Goal: Contribute content: Contribute content

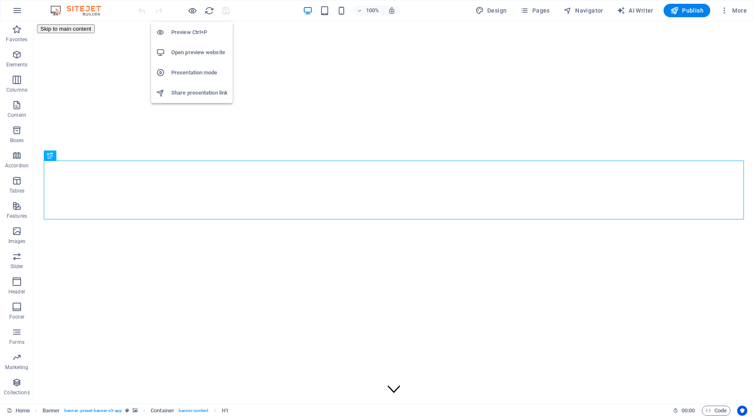
click at [186, 58] on li "Open preview website" at bounding box center [192, 52] width 82 height 20
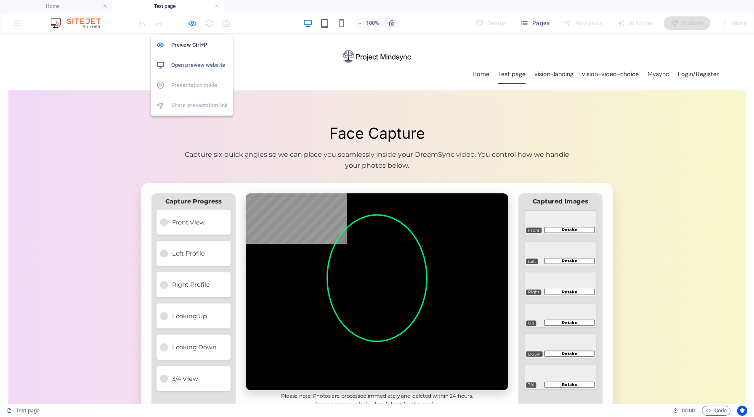
click at [0, 0] on icon "button" at bounding box center [0, 0] width 0 height 0
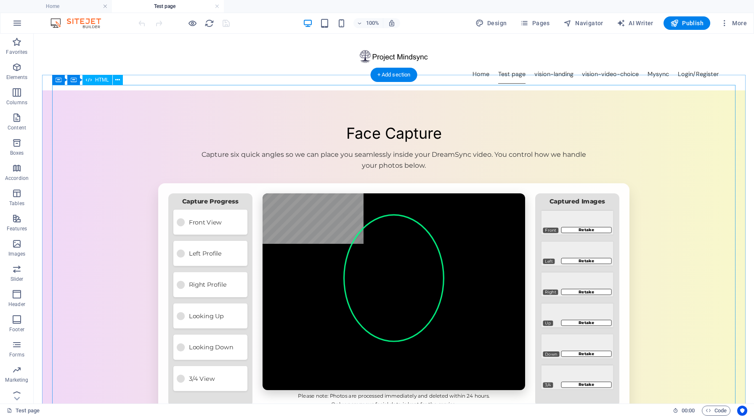
click at [411, 126] on div "Mindsync – Face Capture (Easy Mode) Face Capture Capture six quick angles so we…" at bounding box center [393, 413] width 683 height 575
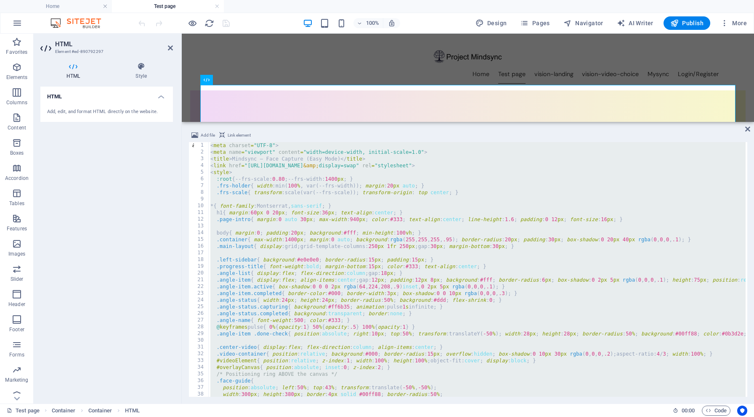
click at [216, 154] on div "< meta charset = "UTF-8" > < meta name = "viewport" content = "width=device-wid…" at bounding box center [720, 275] width 1022 height 267
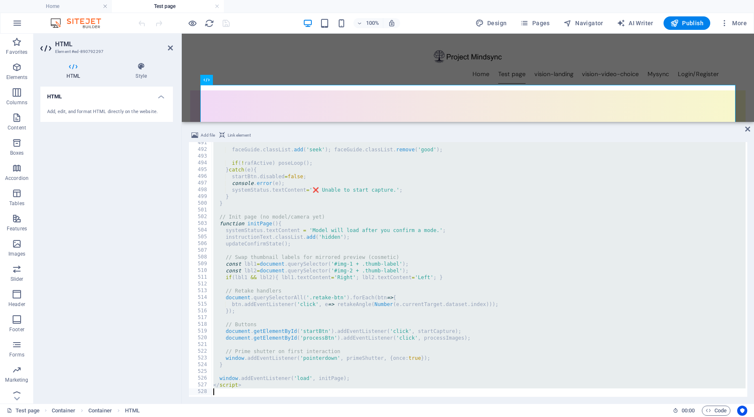
scroll to position [3300, 0]
drag, startPoint x: 211, startPoint y: 146, endPoint x: 322, endPoint y: 417, distance: 293.1
click at [322, 404] on section "Favorites Elements Columns Content Boxes Accordion Tables Features Images Slide…" at bounding box center [377, 219] width 754 height 370
type textarea "</script>"
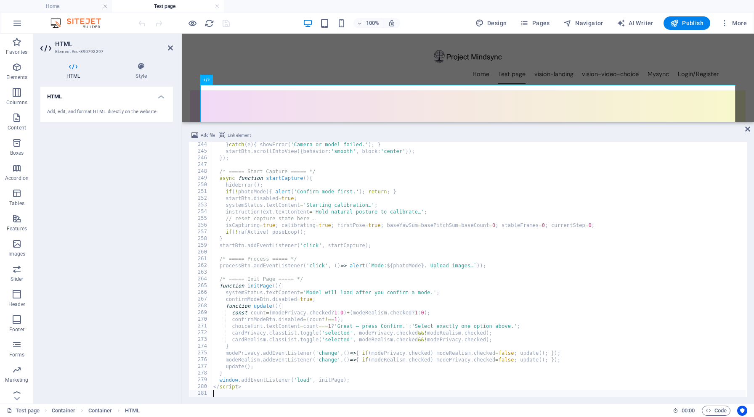
scroll to position [1638, 0]
click at [745, 126] on icon at bounding box center [747, 129] width 5 height 7
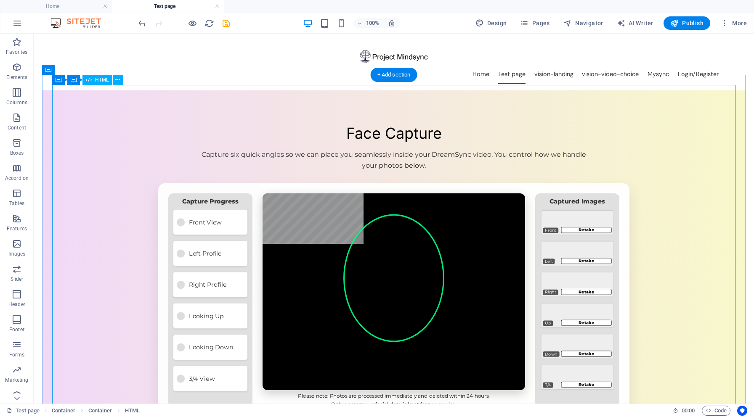
click at [469, 154] on div "Mindsync – Face Capture (Easy Mode) Face Capture Capture six quick angles so we…" at bounding box center [393, 413] width 683 height 575
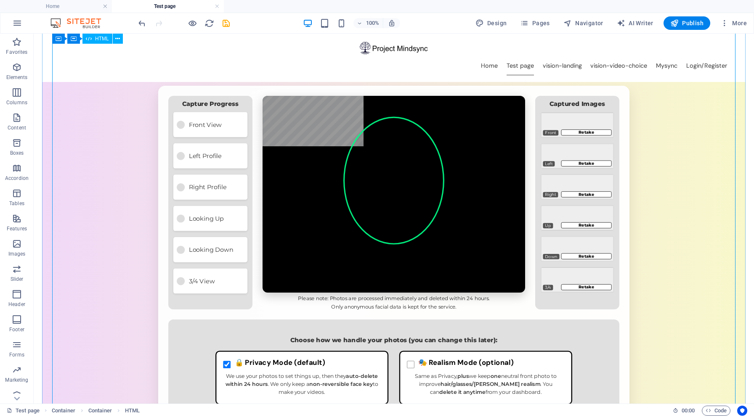
scroll to position [63, 0]
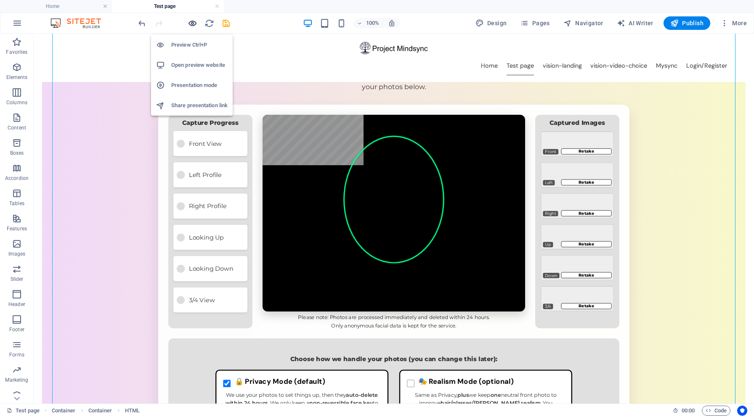
click at [0, 0] on icon "button" at bounding box center [0, 0] width 0 height 0
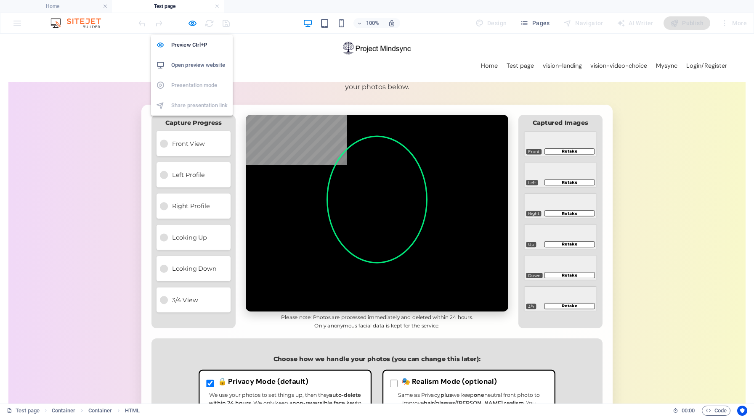
click at [198, 64] on h6 "Open preview website" at bounding box center [199, 65] width 56 height 10
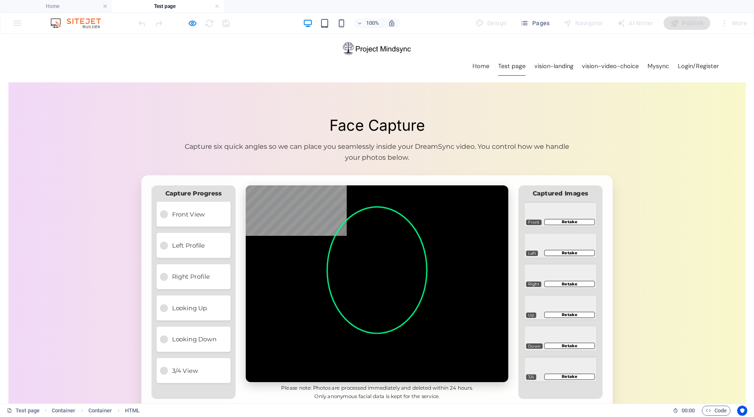
scroll to position [5, 0]
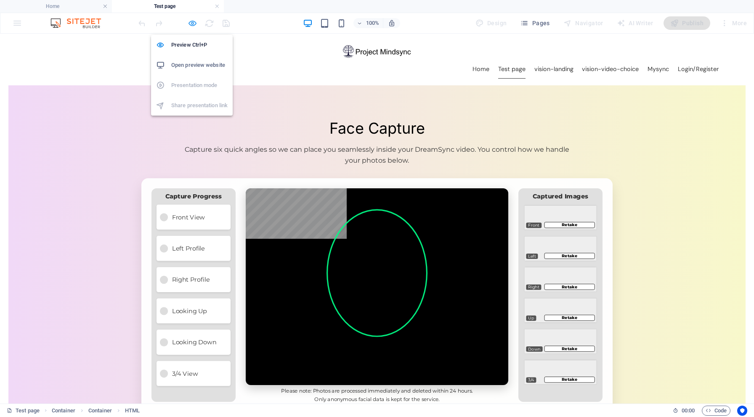
click at [0, 0] on icon "button" at bounding box center [0, 0] width 0 height 0
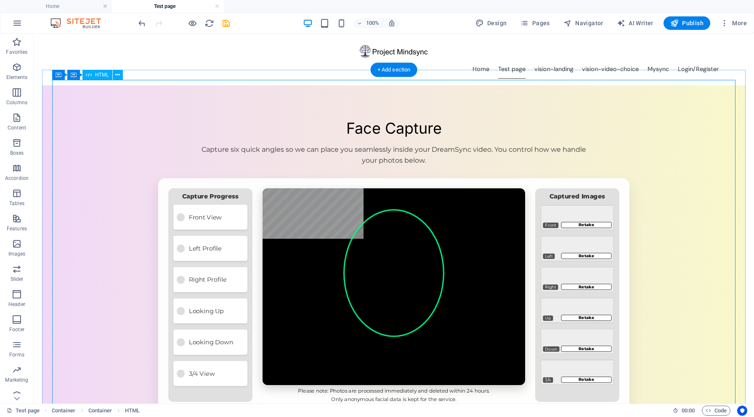
click at [487, 161] on div "Mindsync – Face Capture (Easy Mode) Face Capture Capture six quick angles so we…" at bounding box center [393, 408] width 683 height 575
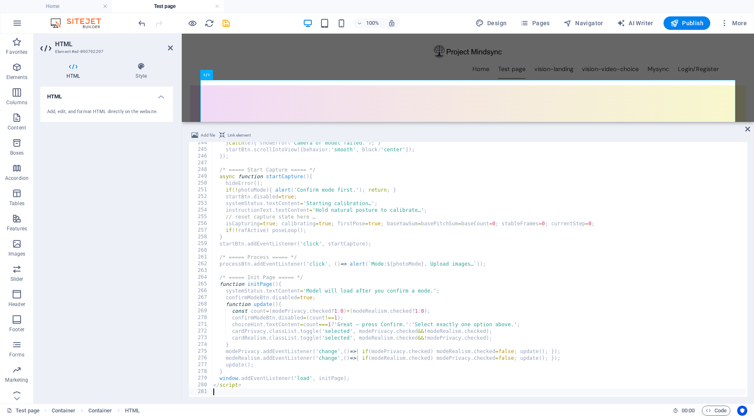
click at [276, 188] on div "} catch ( e ) { showError ( 'Camera or model failed.' ) ; } startBtn . scrollIn…" at bounding box center [675, 273] width 927 height 267
type textarea "</script>"
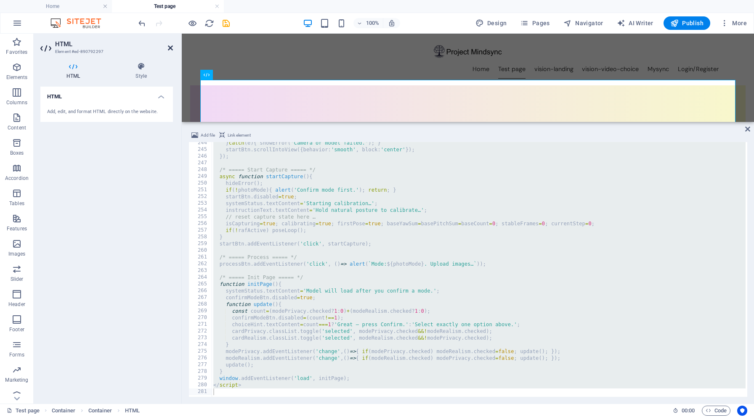
click at [170, 48] on icon at bounding box center [170, 48] width 5 height 7
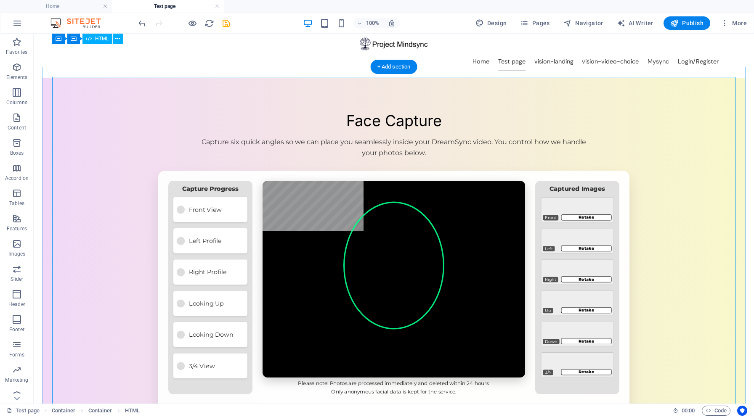
scroll to position [8, 0]
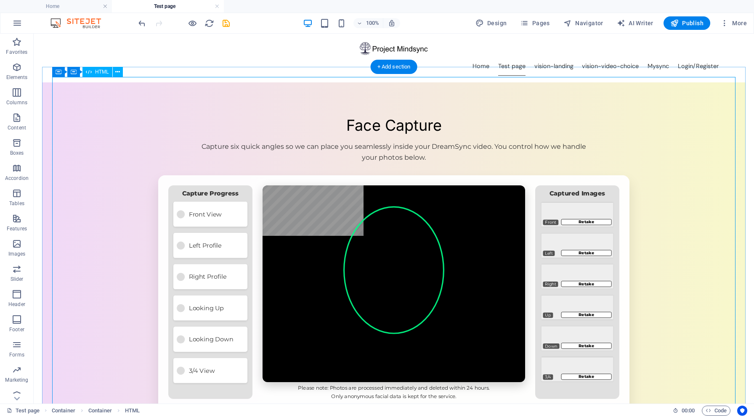
click at [249, 118] on div "Mindsync – Face Capture (Easy Mode) Face Capture Capture six quick angles so we…" at bounding box center [393, 405] width 683 height 575
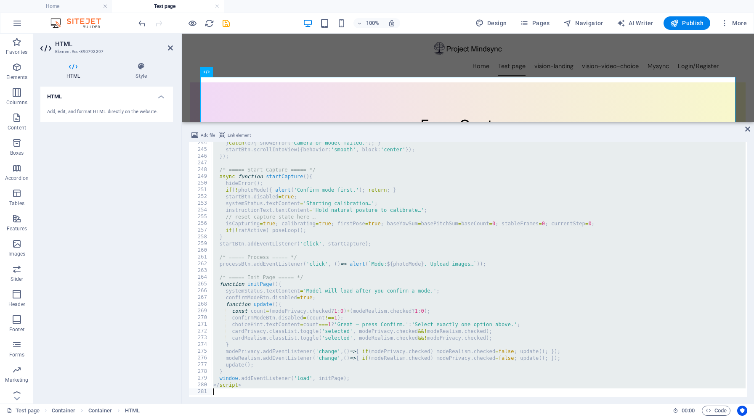
click at [246, 194] on div "} catch ( e ) { showError ( 'Camera or model failed.' ) ; } startBtn . scrollIn…" at bounding box center [675, 273] width 927 height 267
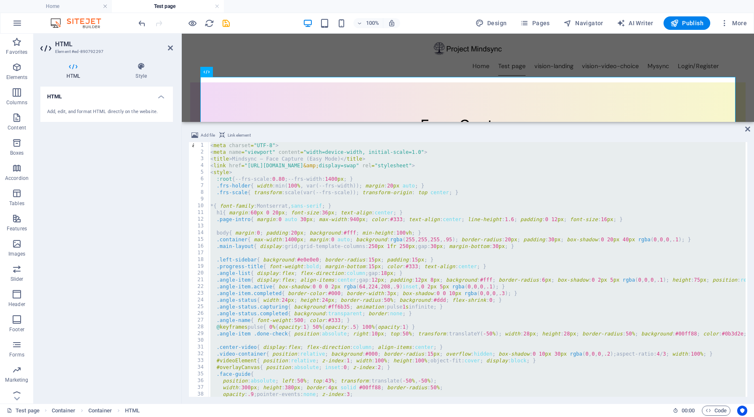
scroll to position [0, 0]
type textarea "*{ font-family: Montserrat, sans-serif; }"
type textarea ".main-layout{ display:grid; grid-template-columns:250px 1fr 250px; gap:30px; ma…"
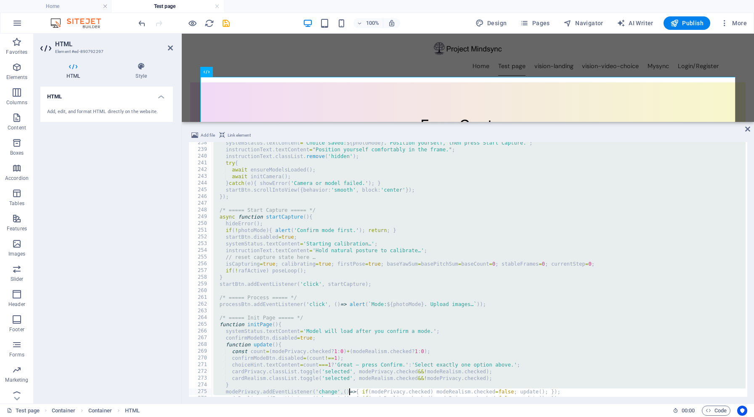
scroll to position [1638, 0]
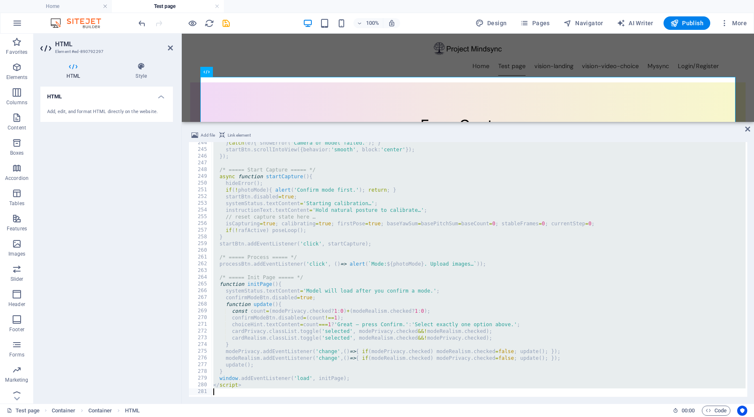
drag, startPoint x: 210, startPoint y: 146, endPoint x: 350, endPoint y: 417, distance: 304.7
click at [350, 404] on section "Favorites Elements Columns Content Boxes Accordion Tables Features Images Slide…" at bounding box center [377, 219] width 754 height 370
type textarea "</script>"
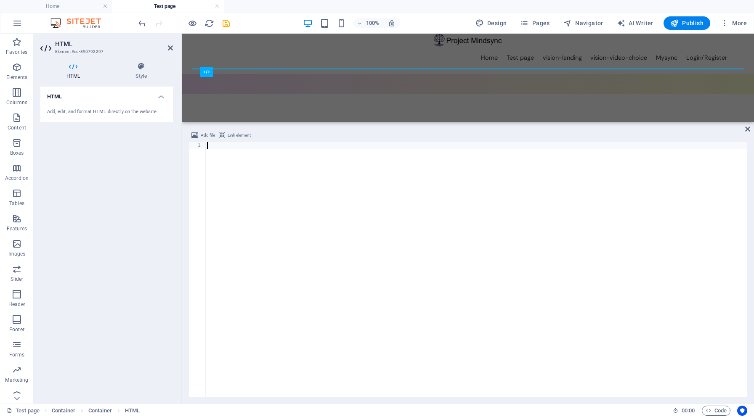
paste textarea "</html>"
type textarea "</html>"
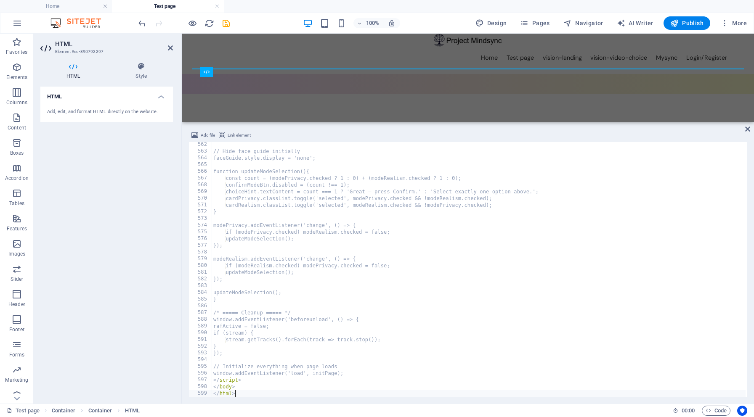
scroll to position [3776, 0]
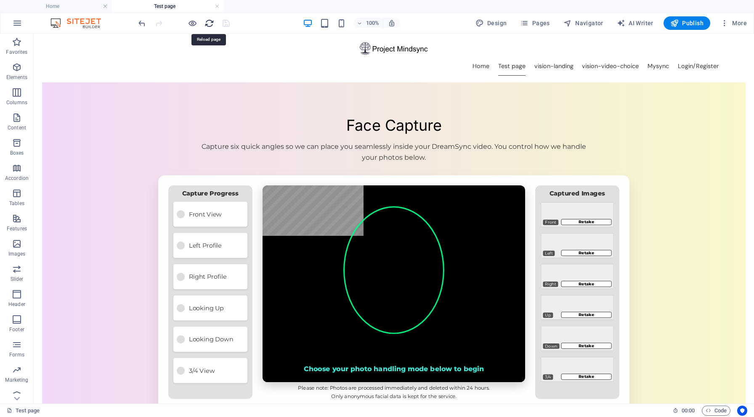
click at [0, 0] on icon "reload" at bounding box center [0, 0] width 0 height 0
click at [195, 64] on h6 "Open preview website" at bounding box center [199, 65] width 56 height 10
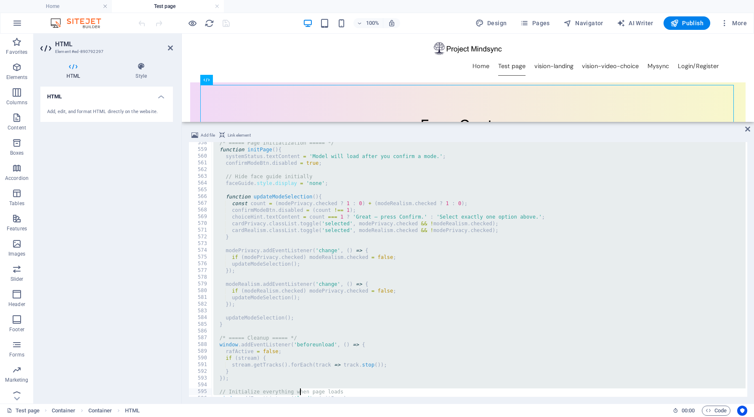
scroll to position [3778, 0]
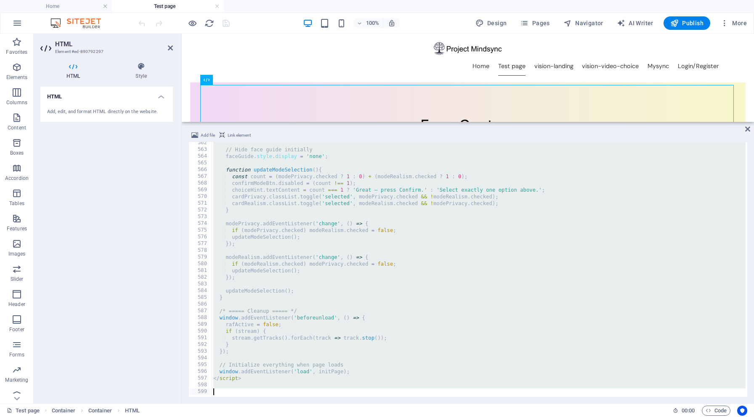
drag, startPoint x: 212, startPoint y: 146, endPoint x: 301, endPoint y: 417, distance: 285.3
click at [301, 404] on section "Favorites Elements Columns Content Boxes Accordion Tables Features Images Slide…" at bounding box center [377, 219] width 754 height 370
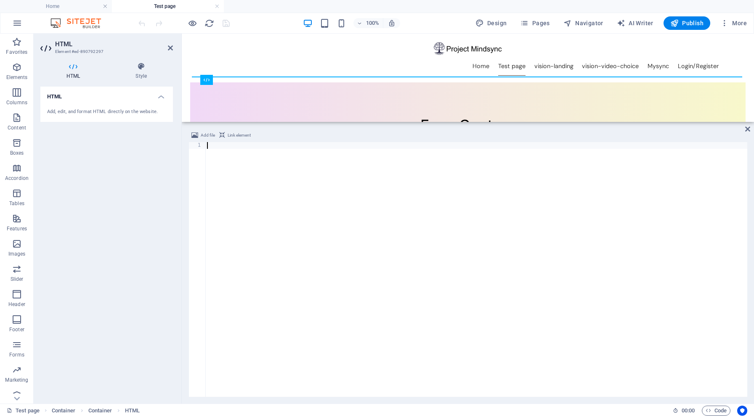
type textarea "</html>"
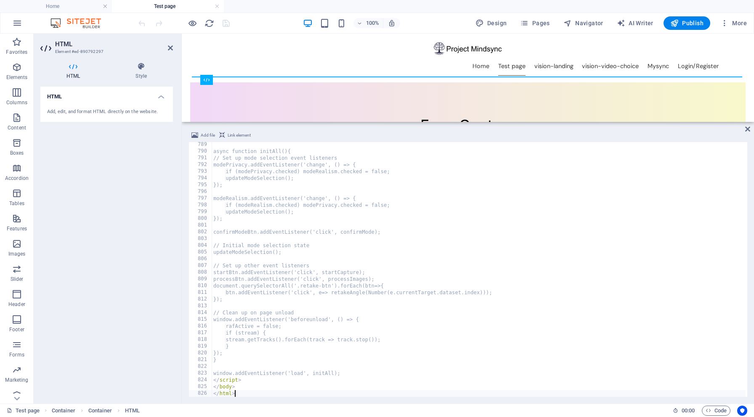
scroll to position [5303, 0]
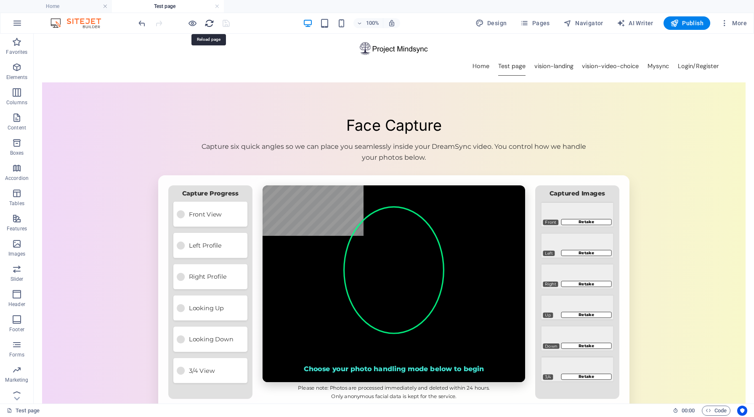
click at [0, 0] on icon "reload" at bounding box center [0, 0] width 0 height 0
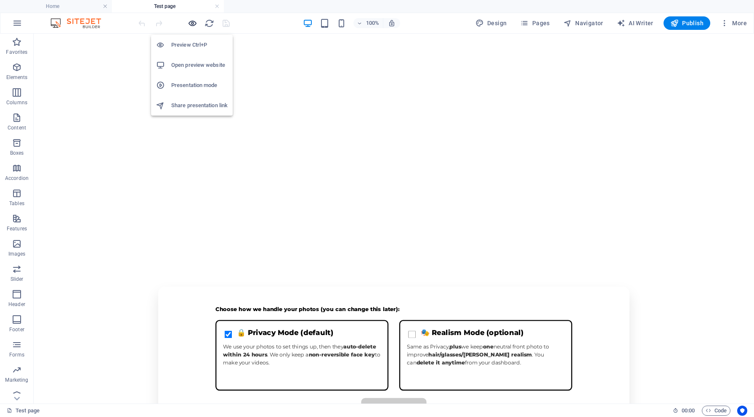
scroll to position [0, 0]
click at [192, 64] on h6 "Open preview website" at bounding box center [199, 65] width 56 height 10
click at [192, 69] on h6 "Open preview website" at bounding box center [199, 65] width 56 height 10
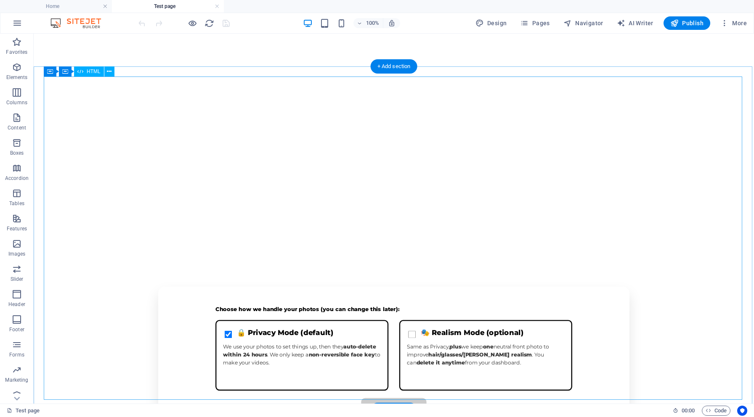
click at [332, 226] on div "Mindsync – Face Capture (Easy Mode) Face Capture By capturing your face from si…" at bounding box center [394, 379] width 720 height 307
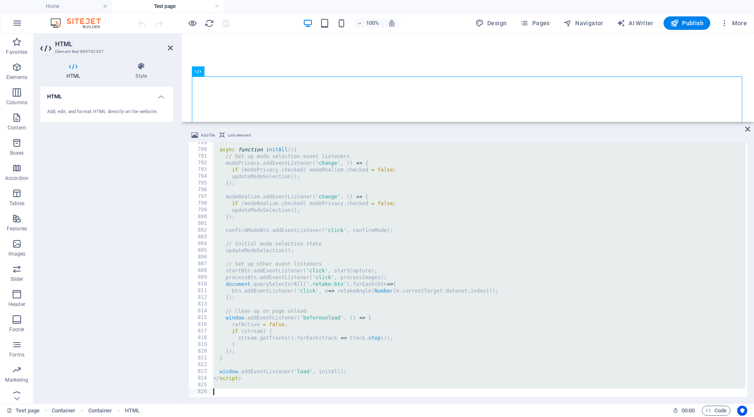
scroll to position [5305, 0]
drag, startPoint x: 210, startPoint y: 146, endPoint x: 273, endPoint y: 417, distance: 278.2
click at [273, 404] on section "Favorites Elements Columns Content Boxes Accordion Tables Features Images Slide…" at bounding box center [377, 219] width 754 height 370
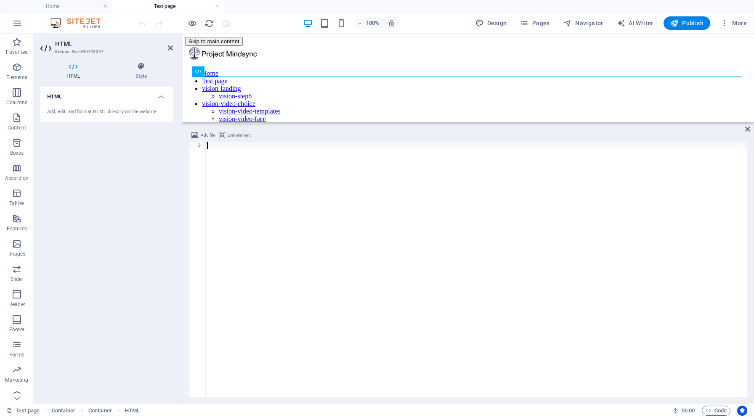
type textarea "</html>"
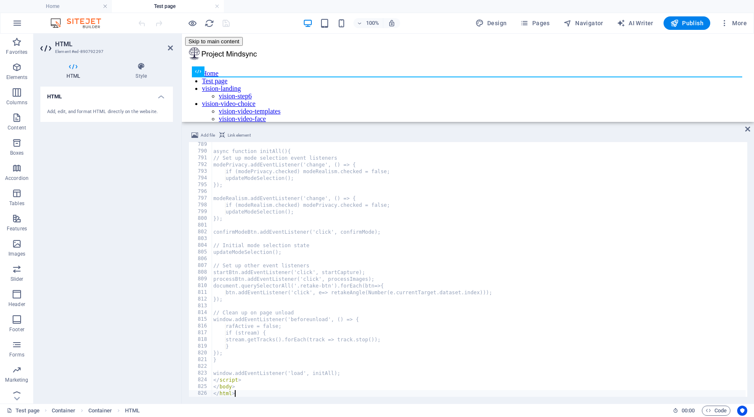
scroll to position [5303, 0]
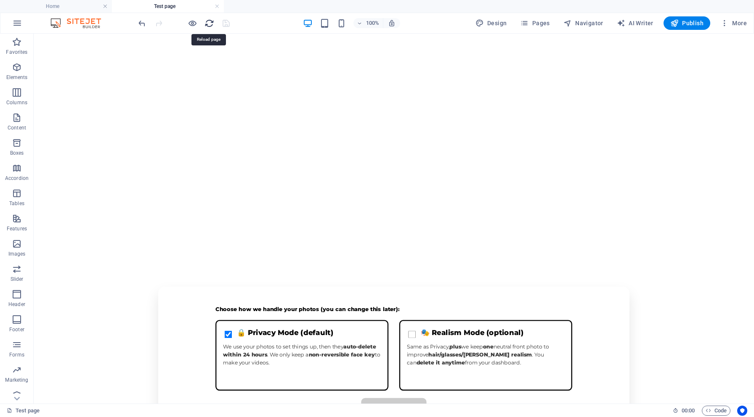
click at [0, 0] on icon "reload" at bounding box center [0, 0] width 0 height 0
click at [193, 67] on h6 "Open preview website" at bounding box center [199, 65] width 56 height 10
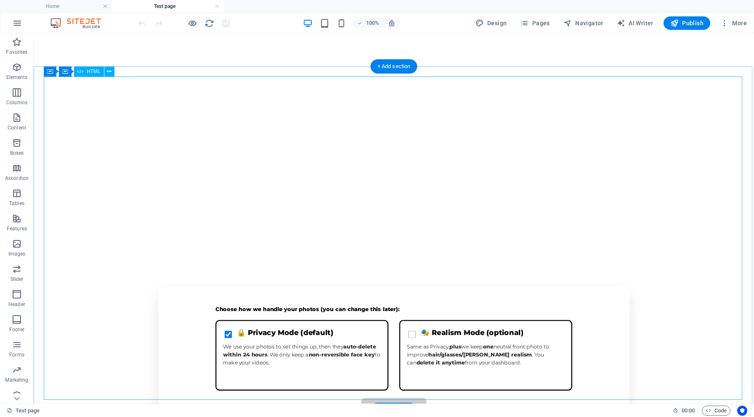
click at [327, 226] on div "Mindsync – Face Capture (Easy Mode) Face Capture By capturing your face from si…" at bounding box center [394, 379] width 720 height 307
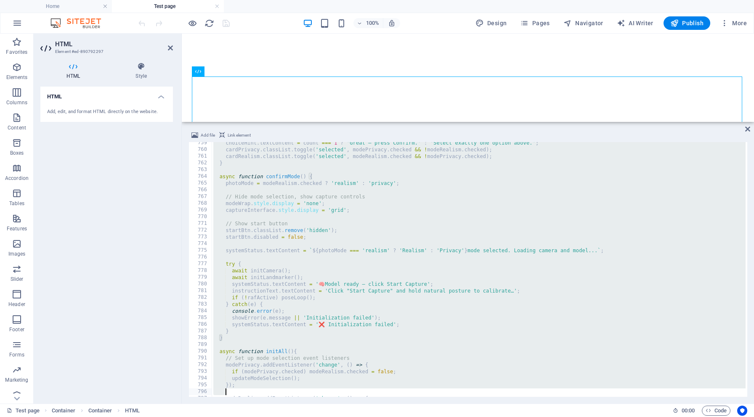
scroll to position [5305, 0]
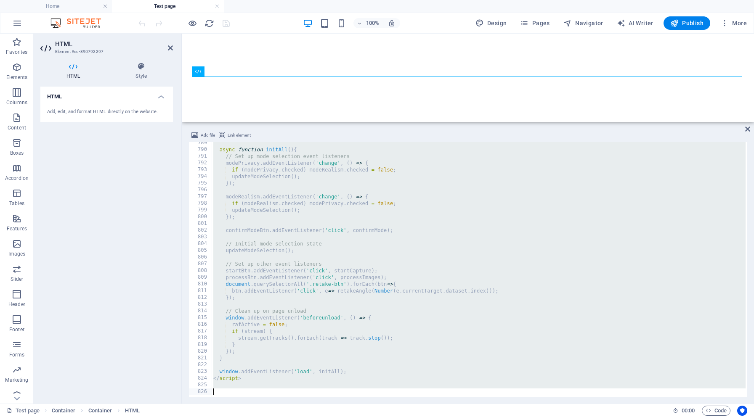
drag, startPoint x: 211, startPoint y: 146, endPoint x: 262, endPoint y: 417, distance: 276.0
click at [262, 404] on section "Favorites Elements Columns Content Boxes Accordion Tables Features Images Slide…" at bounding box center [377, 219] width 754 height 370
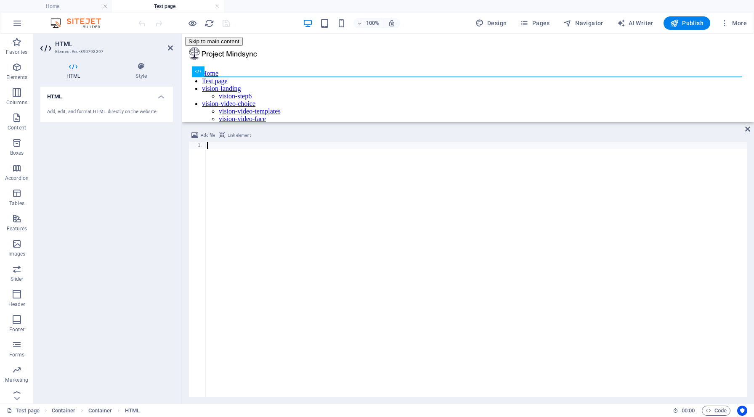
type textarea "</html>"
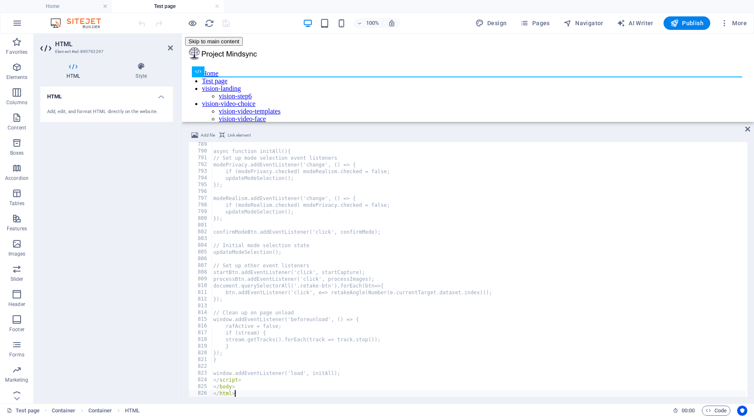
scroll to position [5303, 0]
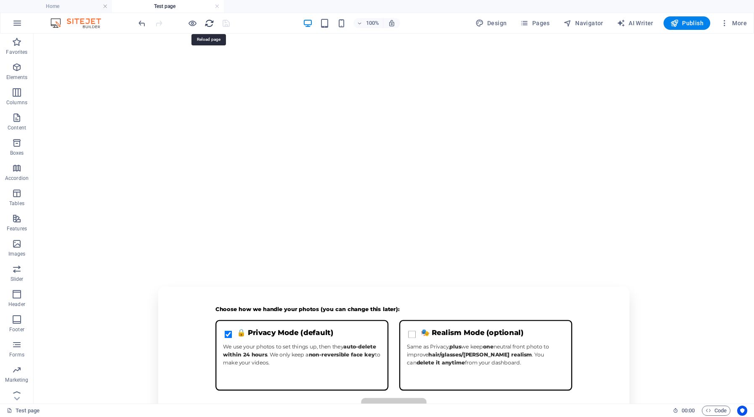
click at [0, 0] on icon "reload" at bounding box center [0, 0] width 0 height 0
click at [192, 64] on h6 "Open preview website" at bounding box center [199, 65] width 56 height 10
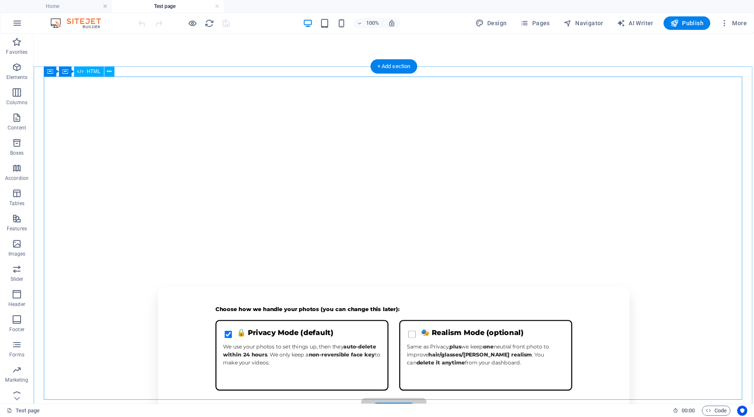
click at [434, 226] on div "Mindsync – Face Capture (Easy Mode) Face Capture By capturing your face from si…" at bounding box center [394, 379] width 720 height 307
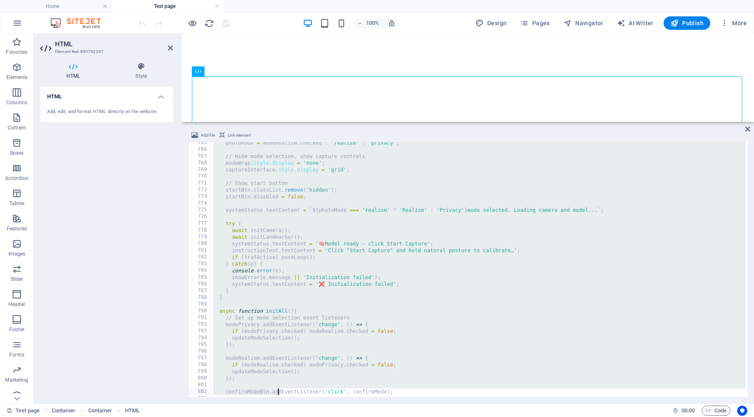
scroll to position [5305, 0]
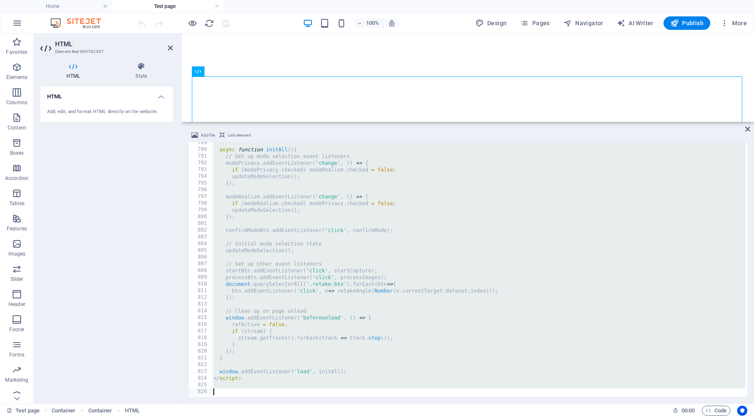
drag, startPoint x: 212, startPoint y: 146, endPoint x: 279, endPoint y: 417, distance: 279.5
click at [279, 404] on section "Favorites Elements Columns Content Boxes Accordion Tables Features Images Slide…" at bounding box center [377, 219] width 754 height 370
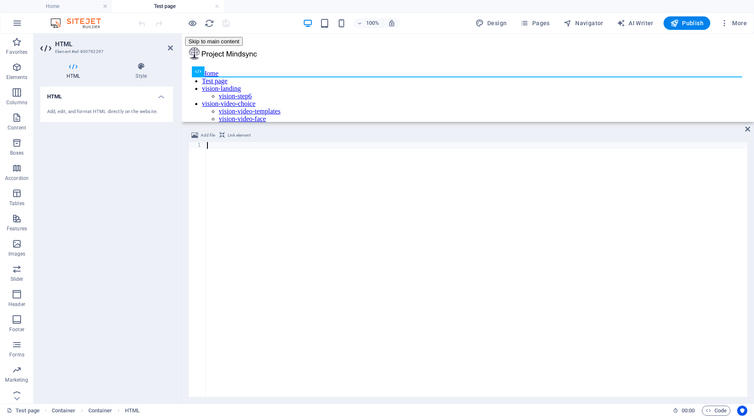
type textarea "</html>"
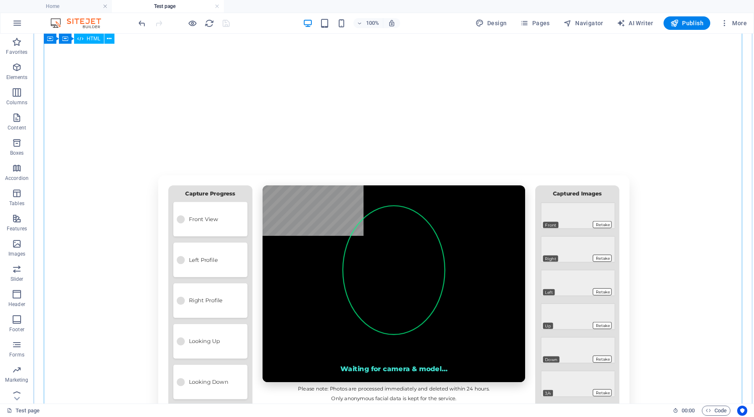
scroll to position [108, 0]
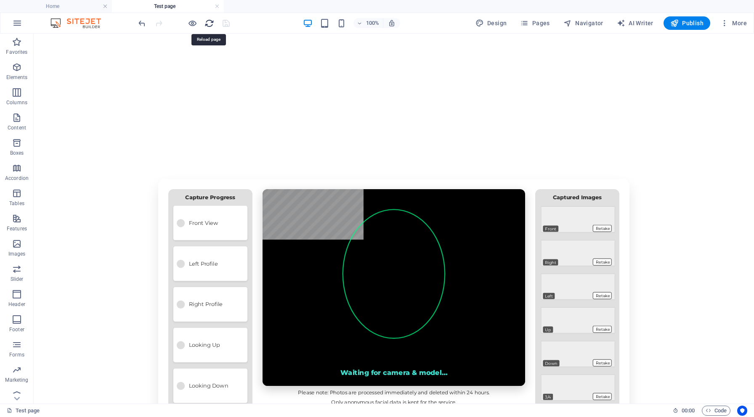
click at [0, 0] on icon "reload" at bounding box center [0, 0] width 0 height 0
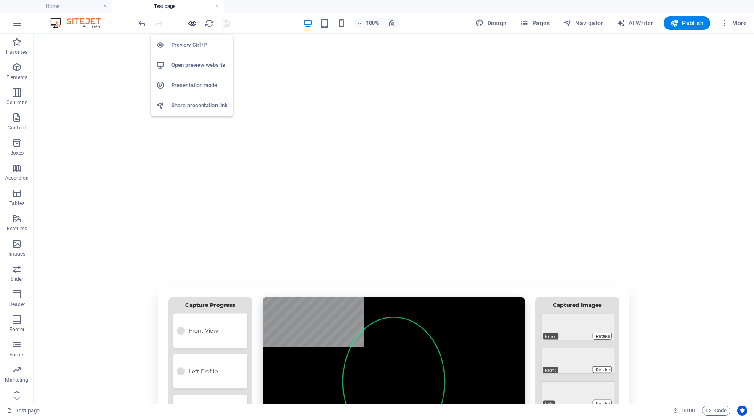
scroll to position [0, 0]
click at [196, 64] on h6 "Open preview website" at bounding box center [199, 65] width 56 height 10
click at [0, 0] on icon "reload" at bounding box center [0, 0] width 0 height 0
click at [193, 65] on h6 "Open preview website" at bounding box center [199, 65] width 56 height 10
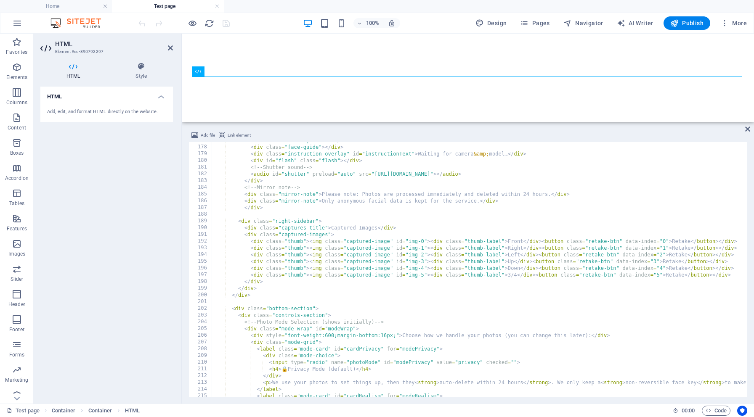
scroll to position [1185, 0]
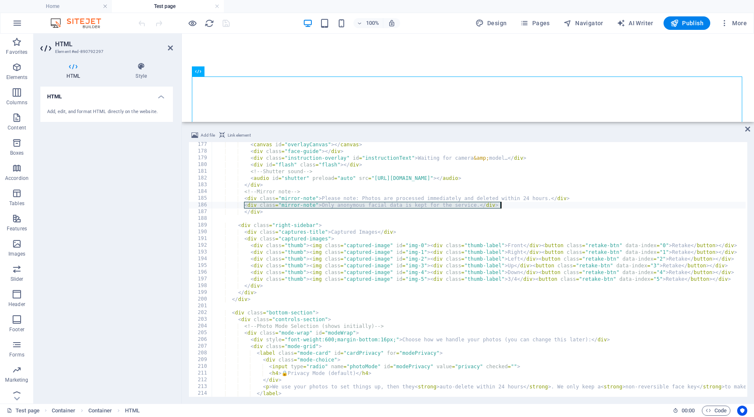
drag, startPoint x: 245, startPoint y: 205, endPoint x: 507, endPoint y: 207, distance: 262.0
click at [507, 207] on div "< canvas id = "overlayCanvas" > </ canvas > < div class = "face-guide" > </ div…" at bounding box center [570, 274] width 717 height 267
type textarea "<div class="mirror-note"> Only anonymous facial data is kept for the service.</…"
type textarea "<div class="mirror-note"> Please note: Photos are processed immediately and del…"
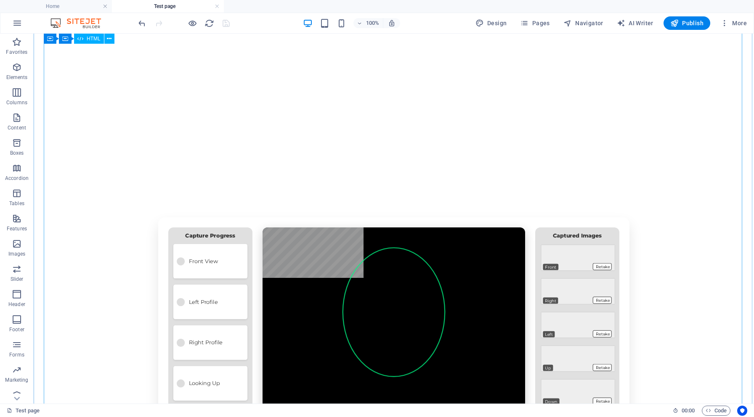
scroll to position [68, 0]
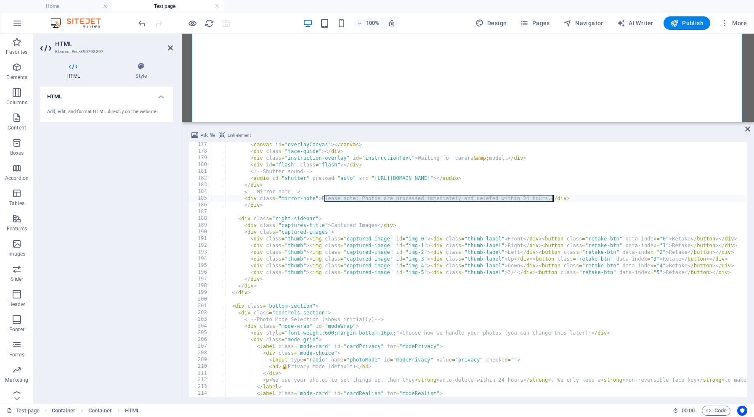
drag, startPoint x: 324, startPoint y: 197, endPoint x: 553, endPoint y: 199, distance: 228.8
click at [553, 199] on div "< canvas id = "overlayCanvas" > </ canvas > < div class = "face-guide" > </ div…" at bounding box center [570, 274] width 717 height 267
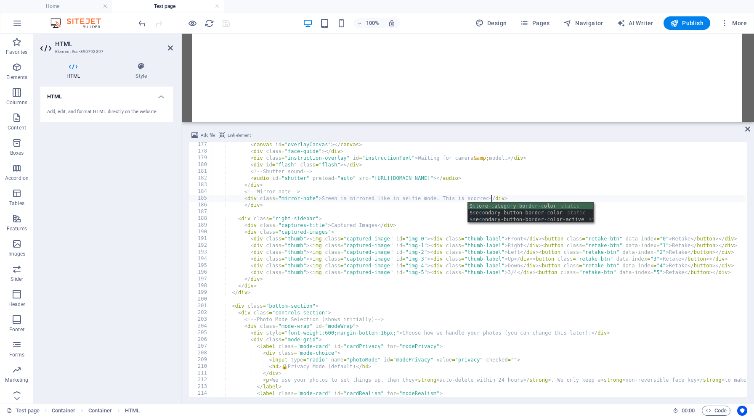
scroll to position [0, 23]
click at [472, 197] on div "< canvas id = "overlayCanvas" > </ canvas > < div class = "face-guide" > </ div…" at bounding box center [570, 274] width 717 height 267
type textarea "<div class="mirror-note"> Sreen is mirrored like in selfie mode. This is correc…"
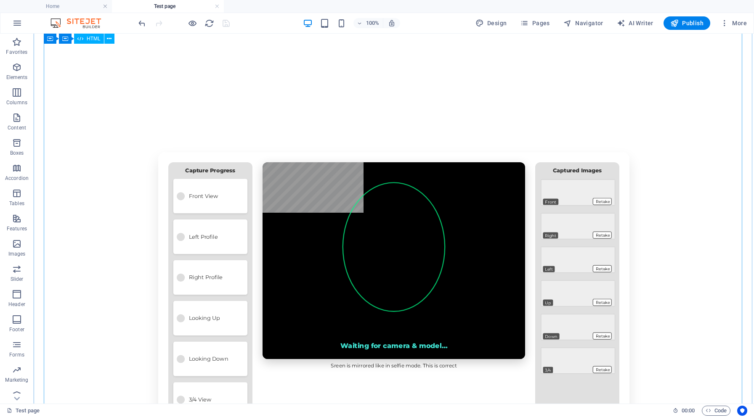
scroll to position [133, 0]
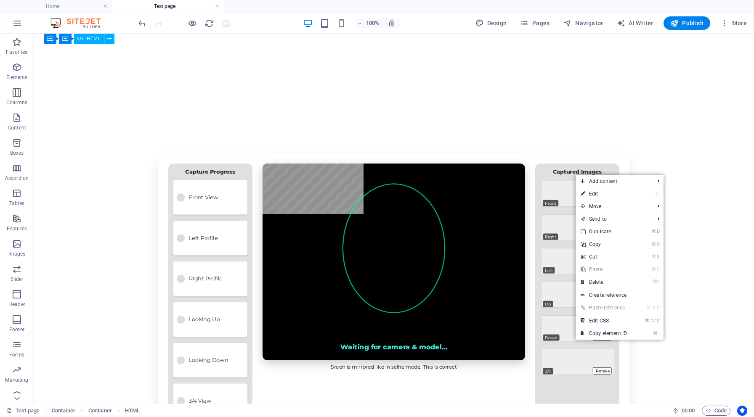
click at [456, 241] on div "Mindsync – Face Capture (Easy Mode) Face Capture By capturing your face from si…" at bounding box center [394, 380] width 720 height 575
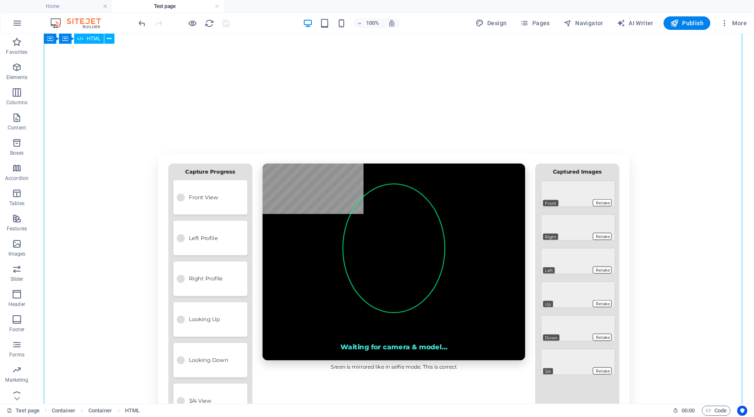
click at [456, 241] on div "Mindsync – Face Capture (Easy Mode) Face Capture By capturing your face from si…" at bounding box center [394, 380] width 720 height 575
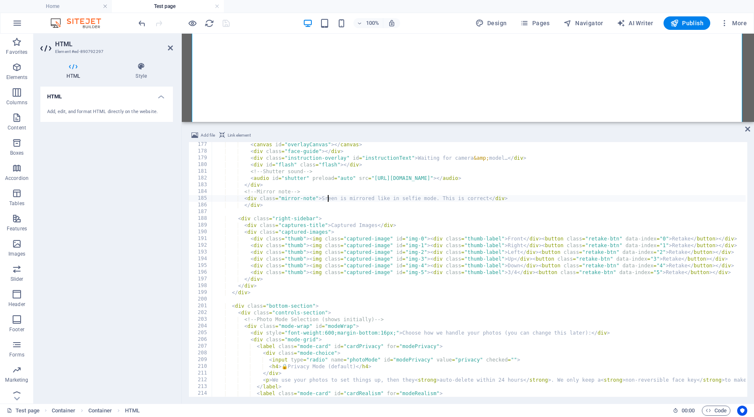
click at [327, 197] on div "< canvas id = "overlayCanvas" > </ canvas > < div class = "face-guide" > </ div…" at bounding box center [570, 274] width 717 height 267
click at [524, 242] on div "< canvas id = "overlayCanvas" > </ canvas > < div class = "face-guide" > </ div…" at bounding box center [570, 274] width 717 height 267
type textarea "<div class="thumb"><img class="captured-image" id="img-1"><div class="thumb-lab…"
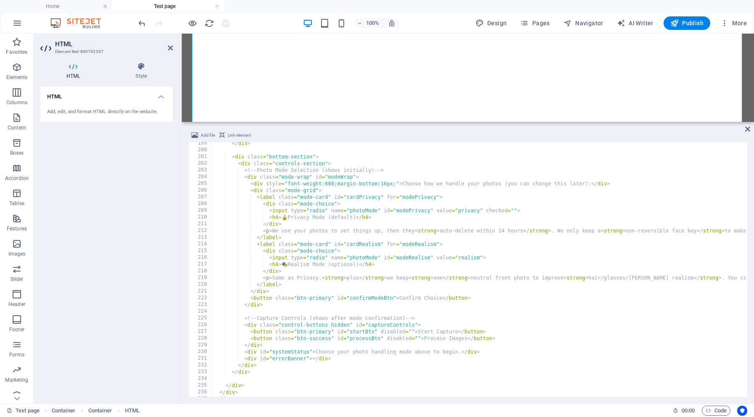
scroll to position [1334, 0]
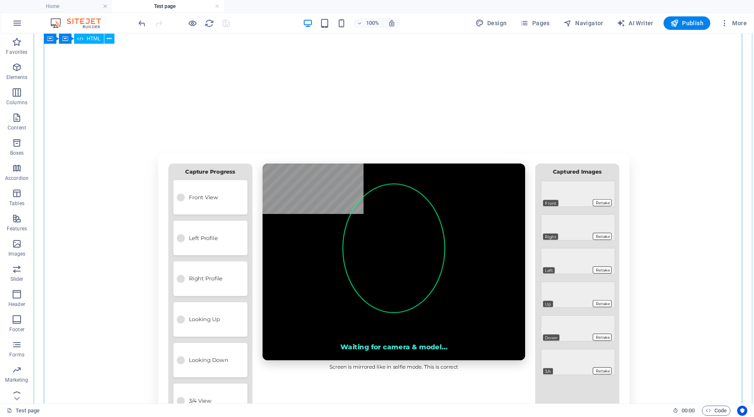
click at [452, 284] on div "Mindsync – Face Capture (Easy Mode) Face Capture By capturing your face from si…" at bounding box center [394, 380] width 720 height 575
click at [451, 284] on div "Mindsync – Face Capture (Easy Mode) Face Capture By capturing your face from si…" at bounding box center [394, 380] width 720 height 575
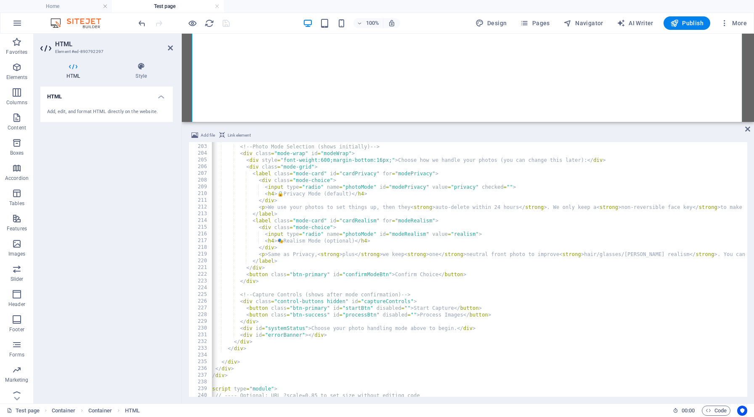
scroll to position [0, 5]
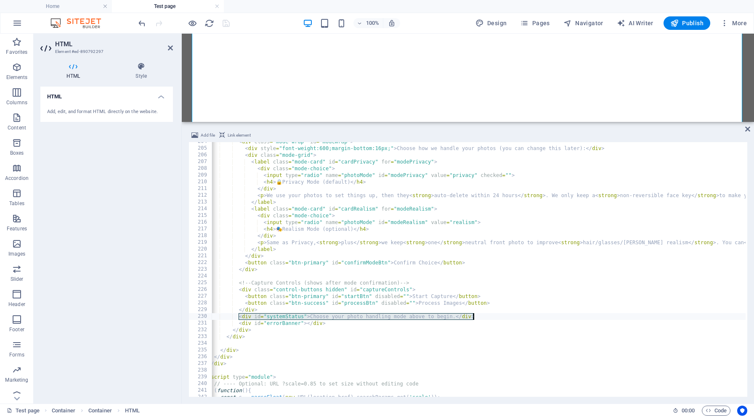
drag, startPoint x: 238, startPoint y: 316, endPoint x: 486, endPoint y: 318, distance: 247.7
click at [486, 318] on div "< div class = "mode-wrap" id = "modeWrap" > < div style = "font-weight:600;marg…" at bounding box center [564, 271] width 717 height 267
type textarea "<div id="systemStatus">Choose your photo handling mode above to begin.</div>"
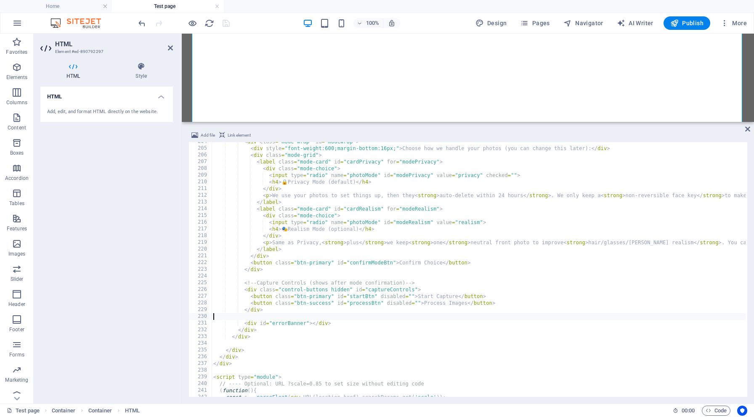
type textarea "</div>"
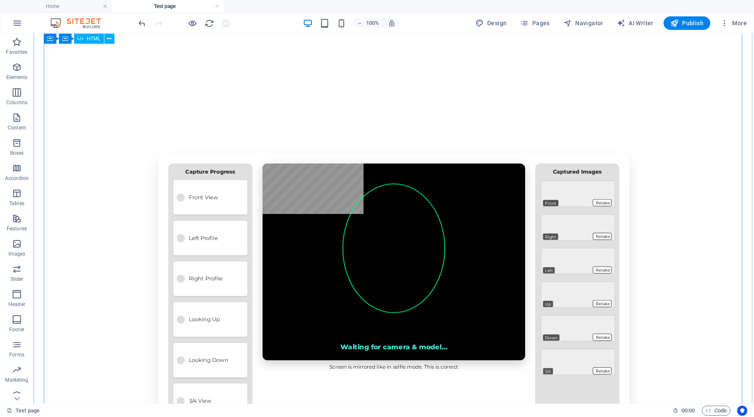
scroll to position [131, 0]
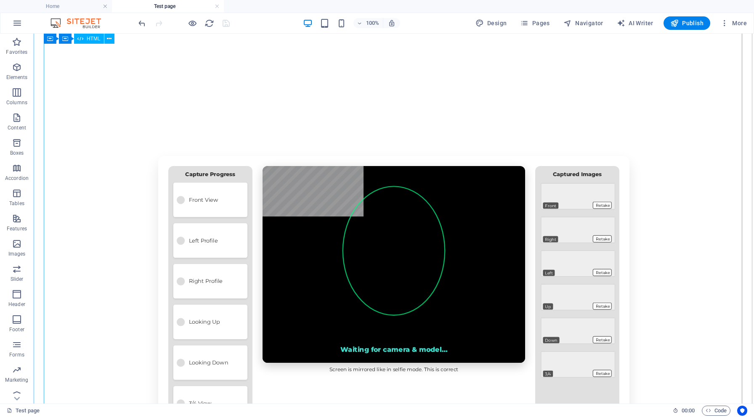
click at [432, 264] on div "Mindsync – Face Capture (Easy Mode) Face Capture By capturing your face from si…" at bounding box center [394, 375] width 720 height 561
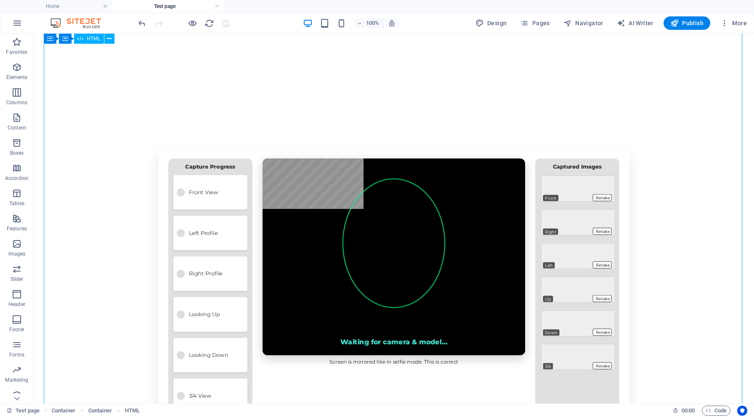
scroll to position [139, 0]
click at [428, 226] on div "Mindsync – Face Capture (Easy Mode) Face Capture By capturing your face from si…" at bounding box center [394, 367] width 720 height 561
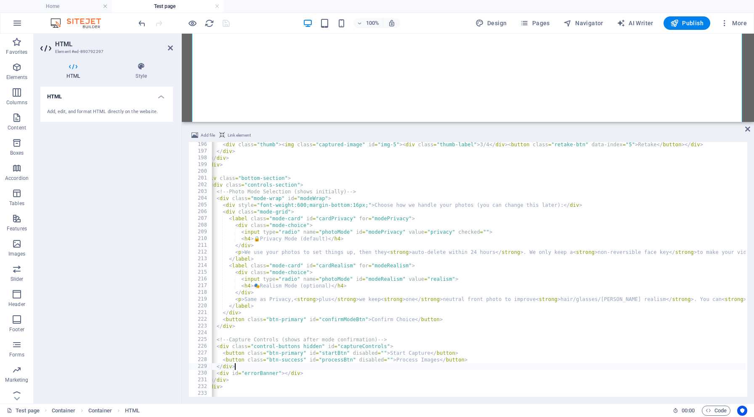
scroll to position [0, 28]
drag, startPoint x: 472, startPoint y: 204, endPoint x: 562, endPoint y: 206, distance: 89.6
click at [562, 206] on div "< div class = "thumb" > < img class = "captured-image" id = "img-5" > < div cla…" at bounding box center [541, 274] width 717 height 267
click at [559, 207] on div "< div class = "thumb" > < img class = "captured-image" id = "img-5" > < div cla…" at bounding box center [541, 274] width 717 height 267
drag, startPoint x: 558, startPoint y: 205, endPoint x: 472, endPoint y: 206, distance: 85.4
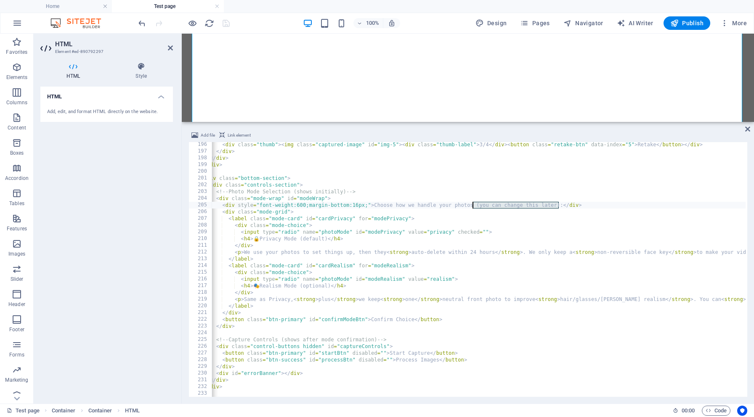
click at [472, 206] on div "< div class = "thumb" > < img class = "captured-image" id = "img-5" > < div cla…" at bounding box center [541, 274] width 717 height 267
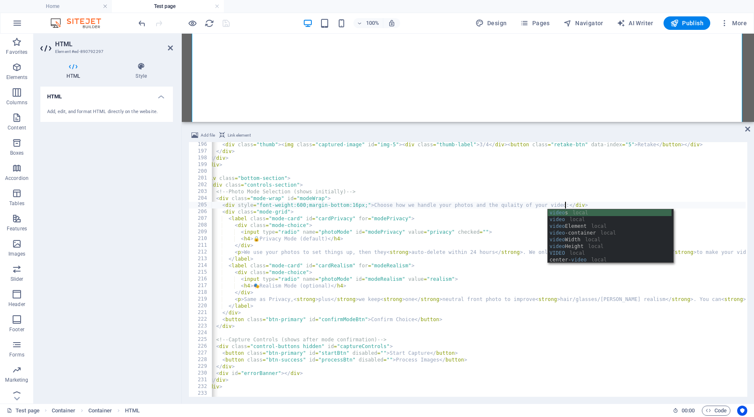
scroll to position [0, 32]
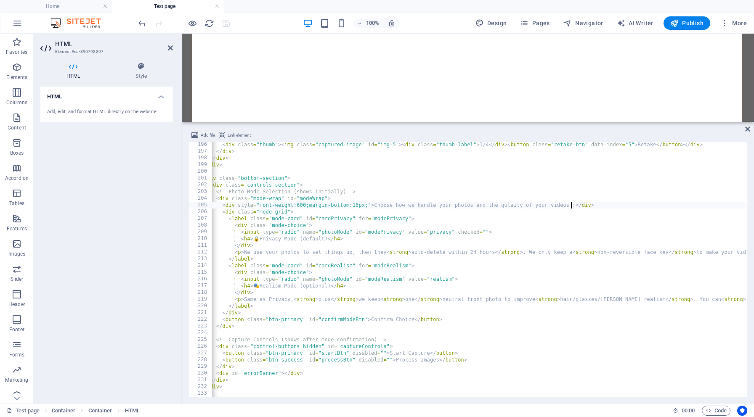
type textarea "<div style="font-weight:600;margin-bottom:16px;">Choose how we handle your phot…"
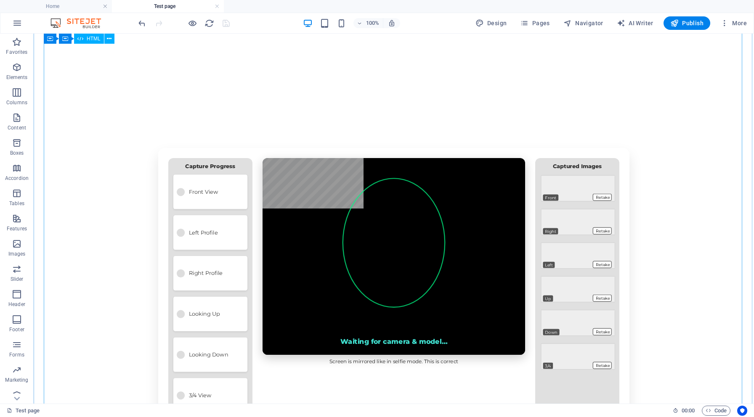
scroll to position [136, 0]
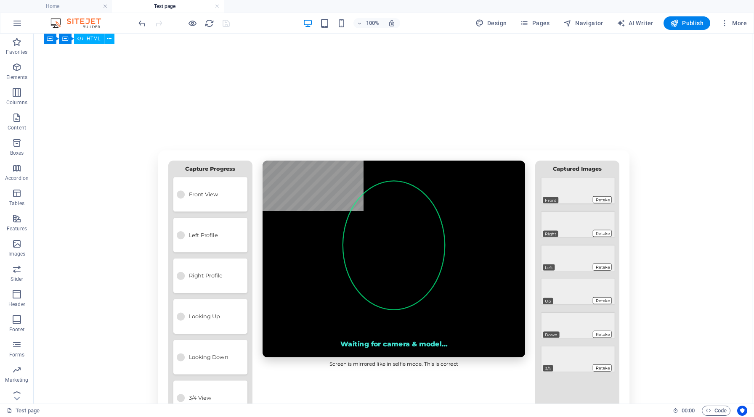
click at [489, 262] on div "Mindsync – Face Capture (Easy Mode) Face Capture By capturing your face from si…" at bounding box center [394, 370] width 720 height 561
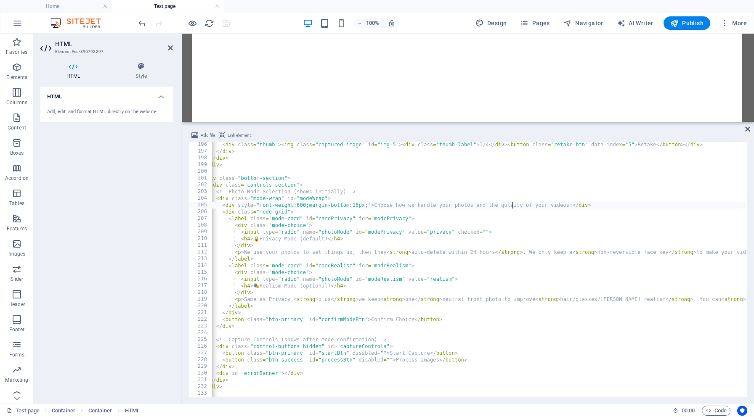
click at [514, 204] on div "< div class = "thumb" > < img class = "captured-image" id = "img-5" > < div cla…" at bounding box center [541, 274] width 717 height 267
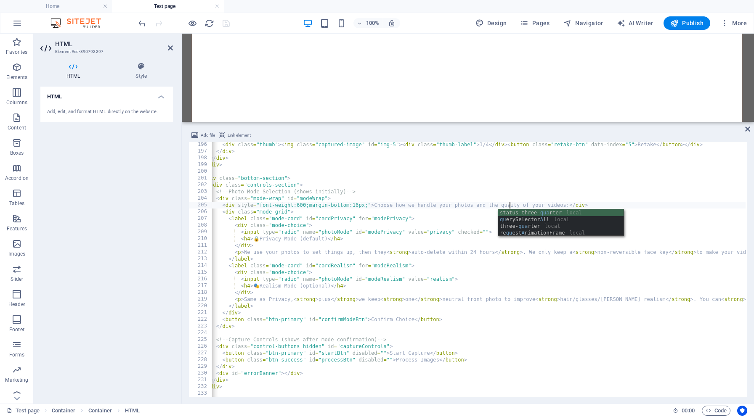
type textarea "<div style="font-weight:600;margin-bottom:16px;">Choose how we handle your phot…"
click at [567, 204] on div "< div class = "thumb" > < img class = "captured-image" id = "img-5" > < div cla…" at bounding box center [541, 274] width 717 height 267
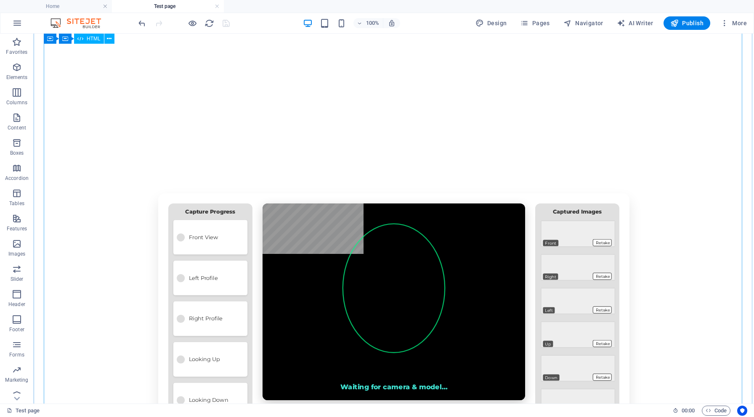
scroll to position [94, 0]
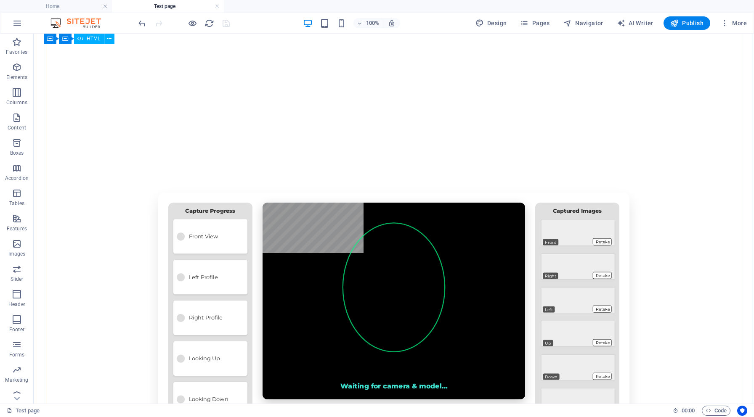
click at [699, 254] on div "Mindsync – Face Capture (Easy Mode) Face Capture By capturing your face from si…" at bounding box center [394, 412] width 720 height 561
click at [325, 275] on div "Mindsync – Face Capture (Easy Mode) Face Capture By capturing your face from si…" at bounding box center [394, 412] width 720 height 561
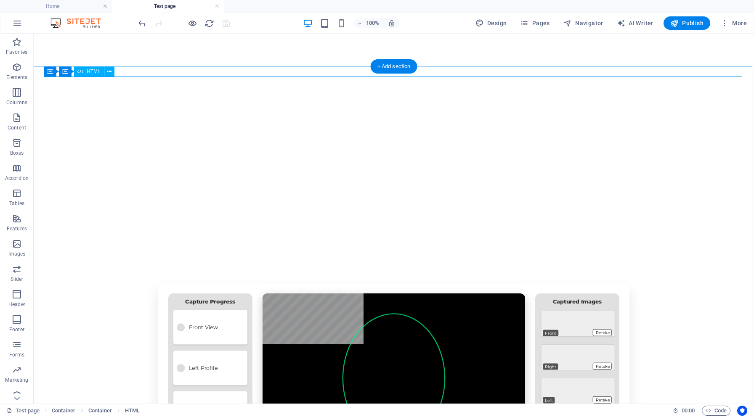
scroll to position [0, 0]
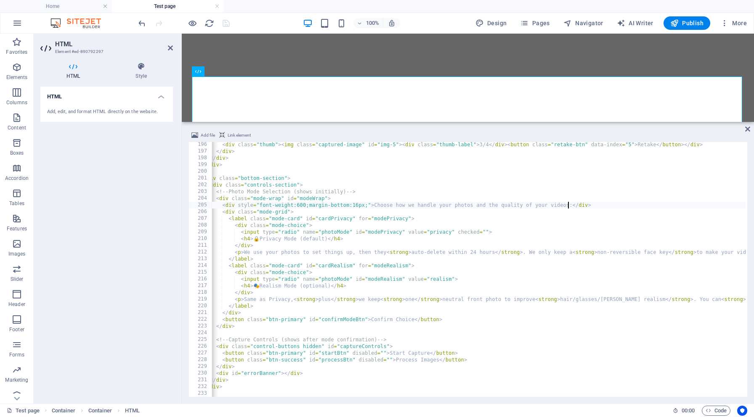
click at [241, 144] on div "< div class = "thumb" > < img class = "captured-image" id = "img-5" > < div cla…" at bounding box center [541, 274] width 717 height 267
type textarea "<div class="thumb"><img class="captured-image" id="img-5"><div class="thumb-lab…"
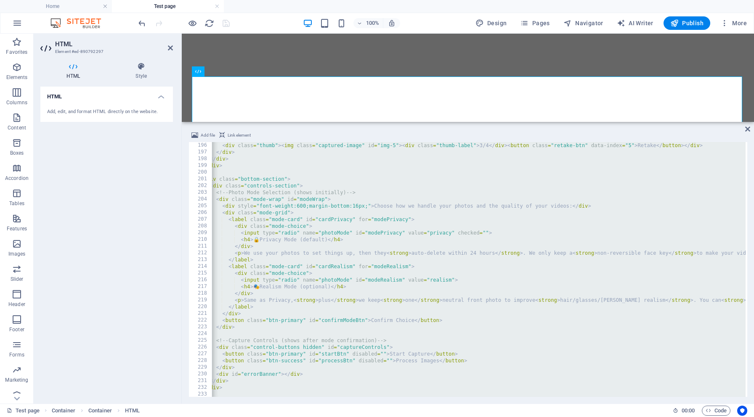
click at [263, 160] on div "< div class = "thumb" > < img class = "captured-image" id = "img-5" > < div cla…" at bounding box center [541, 275] width 717 height 267
type textarea "</div>"
click at [263, 160] on div "< div class = "thumb" > < img class = "captured-image" id = "img-5" > < div cla…" at bounding box center [541, 275] width 717 height 267
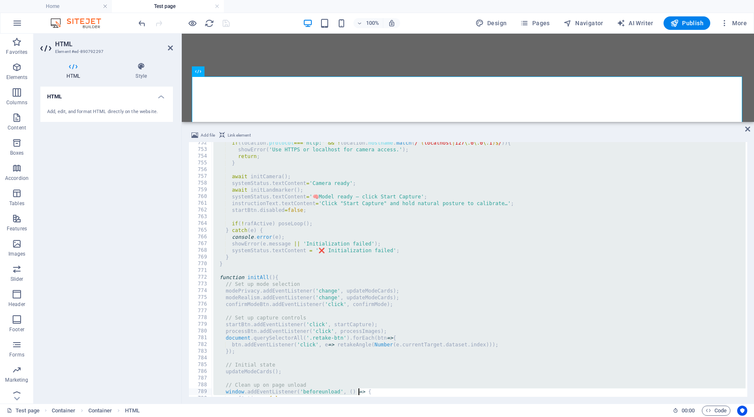
scroll to position [5130, 0]
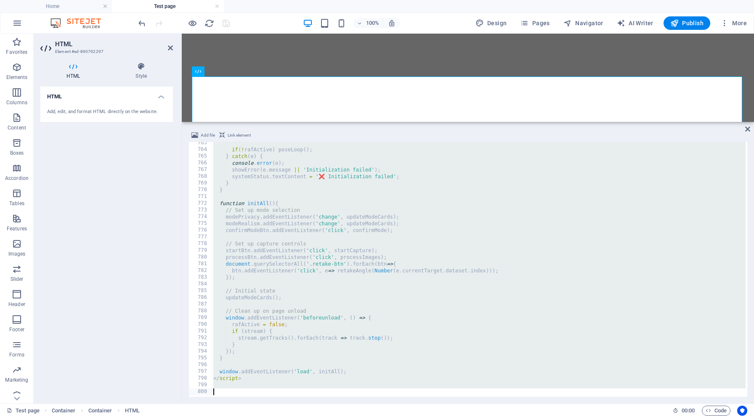
drag, startPoint x: 211, startPoint y: 145, endPoint x: 357, endPoint y: 417, distance: 308.4
click at [357, 404] on section "Favorites Elements Columns Content Boxes Accordion Tables Features Images Slide…" at bounding box center [377, 219] width 754 height 370
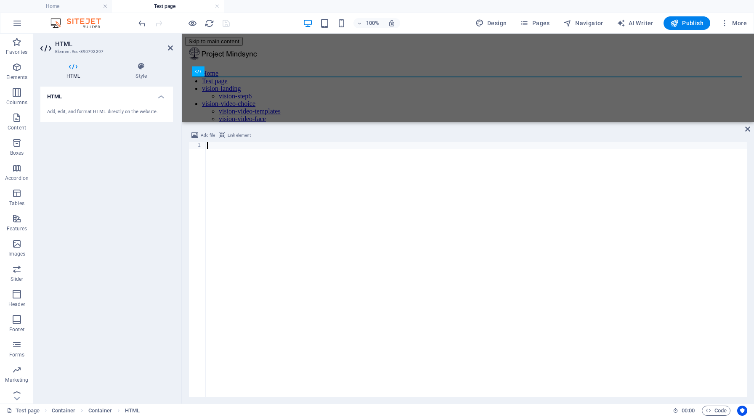
scroll to position [5129, 0]
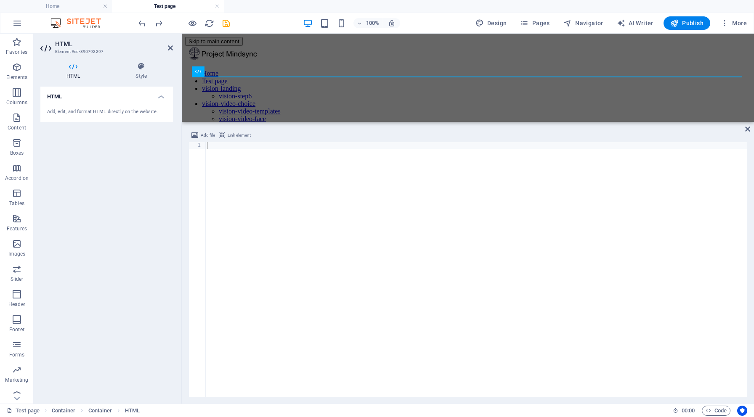
click at [217, 141] on div "Add file Link element" at bounding box center [467, 136] width 559 height 12
click at [216, 145] on div at bounding box center [476, 276] width 542 height 268
paste textarea "</html>"
type textarea "</html>"
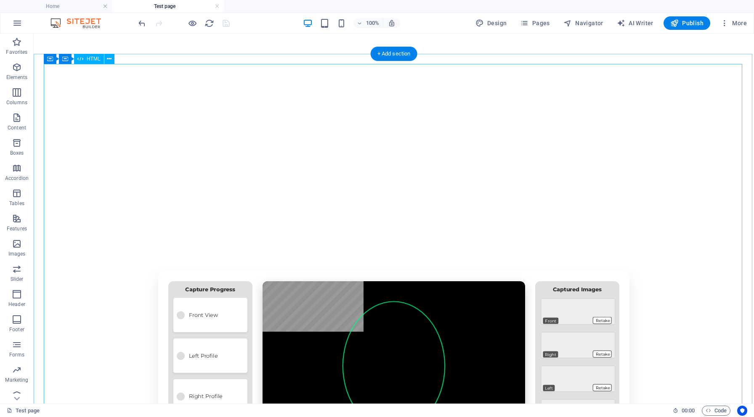
scroll to position [24, 0]
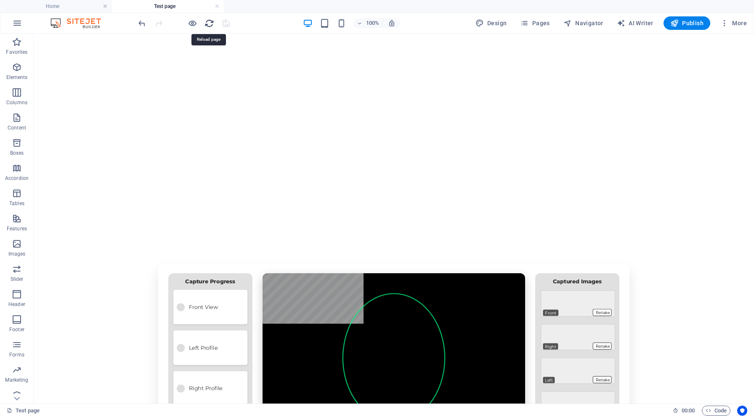
click at [0, 0] on icon "reload" at bounding box center [0, 0] width 0 height 0
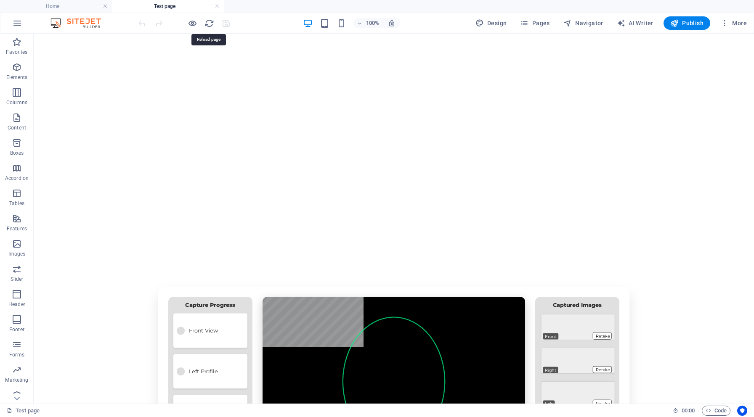
scroll to position [0, 0]
click at [192, 66] on h6 "Open preview website" at bounding box center [199, 65] width 56 height 10
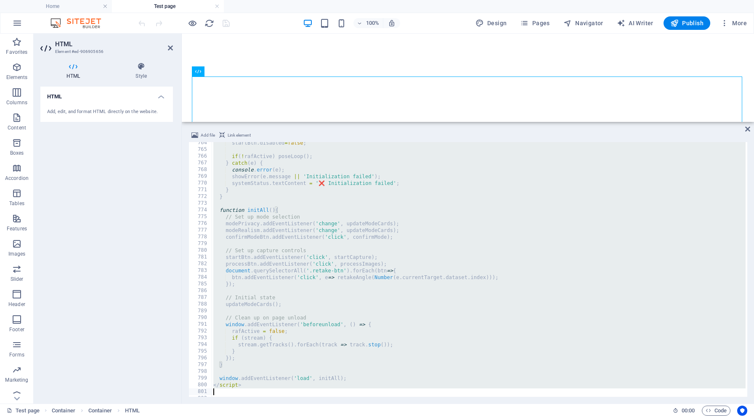
scroll to position [5144, 0]
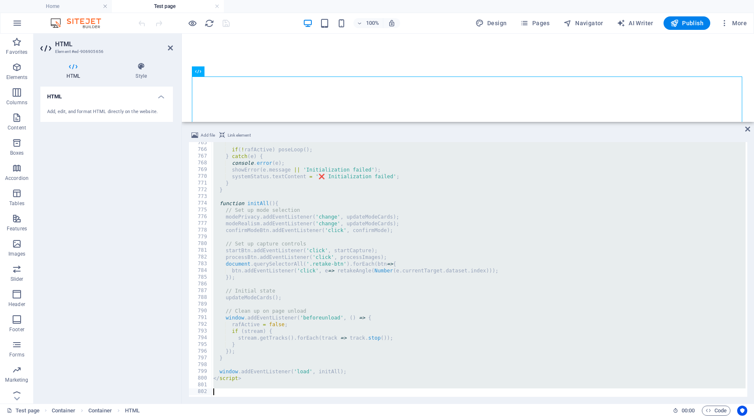
drag, startPoint x: 211, startPoint y: 143, endPoint x: 278, endPoint y: 417, distance: 282.4
click at [278, 404] on section "Favorites Elements Columns Content Boxes Accordion Tables Features Images Slide…" at bounding box center [377, 219] width 754 height 370
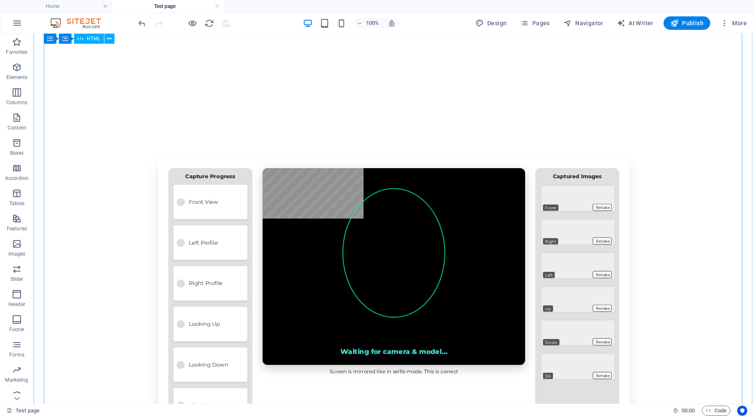
scroll to position [131, 0]
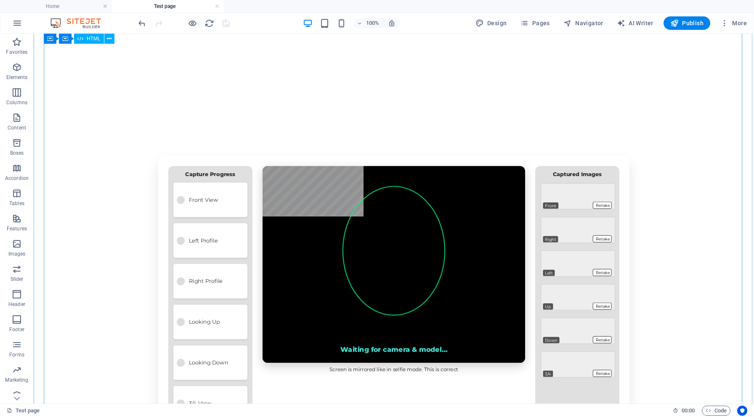
click at [379, 271] on div "Mindsync – Face Capture (Easy Mode) Face Capture By capturing your face from si…" at bounding box center [394, 375] width 720 height 561
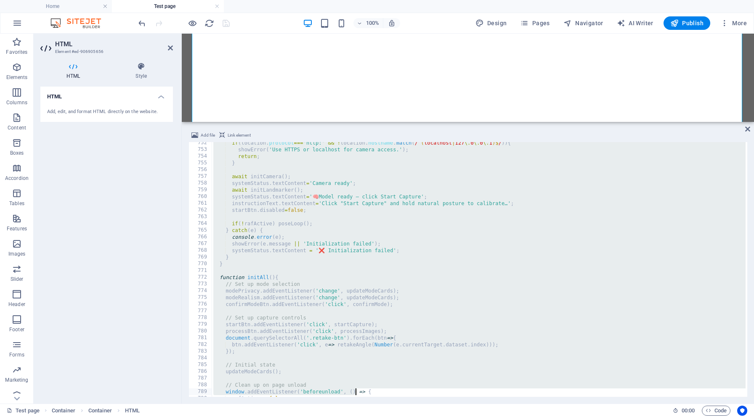
scroll to position [5130, 0]
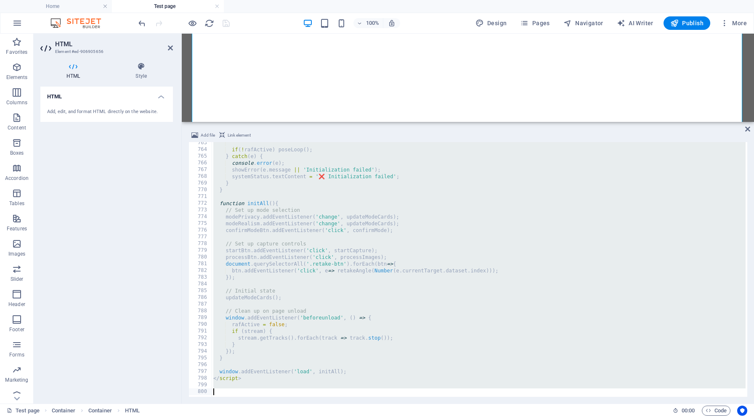
drag, startPoint x: 210, startPoint y: 144, endPoint x: 354, endPoint y: 417, distance: 308.2
click at [354, 404] on section "Favorites Elements Columns Content Boxes Accordion Tables Features Images Slide…" at bounding box center [377, 219] width 754 height 370
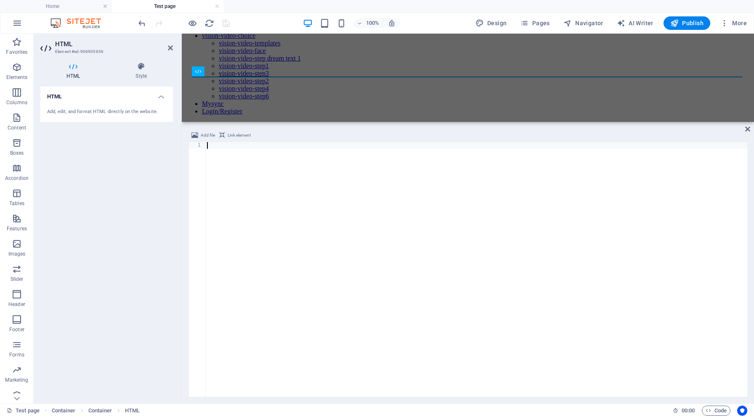
scroll to position [0, 0]
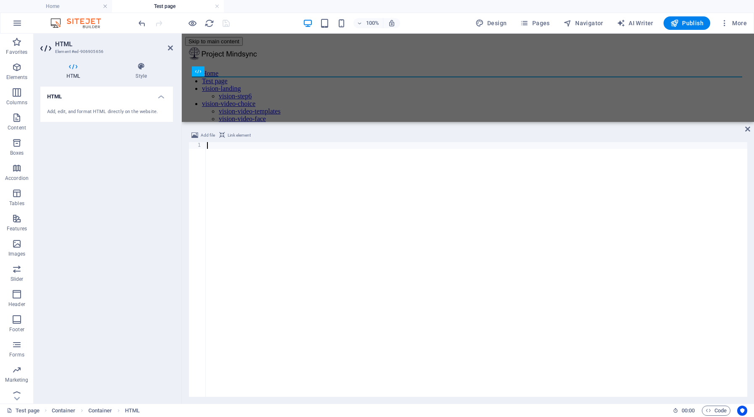
type textarea "</html>"
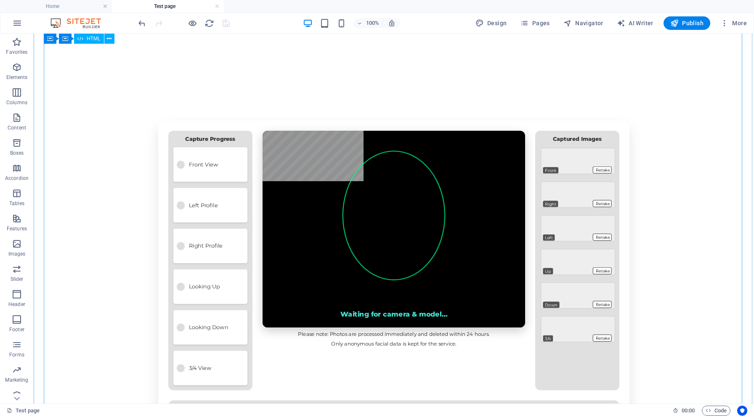
scroll to position [169, 0]
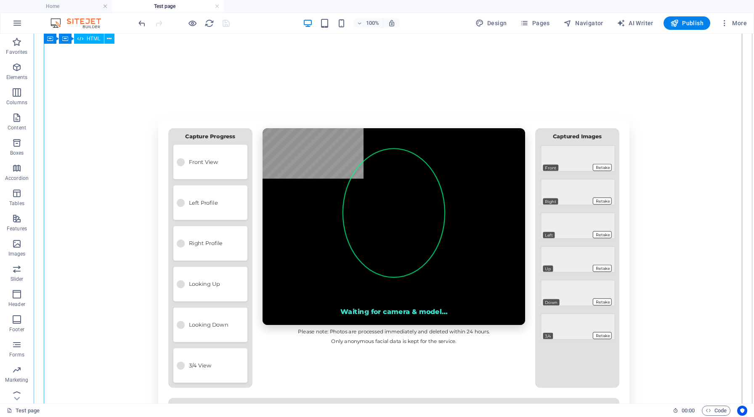
click at [276, 237] on div "Mindsync – Face Capture (Easy Mode) Face Capture By capturing your face from si…" at bounding box center [394, 369] width 720 height 625
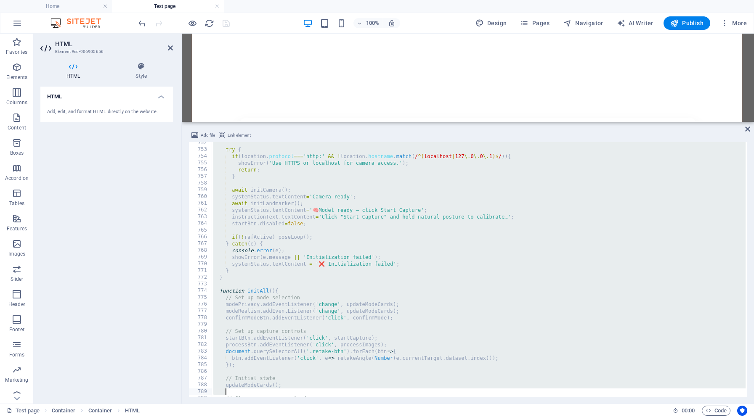
scroll to position [5144, 0]
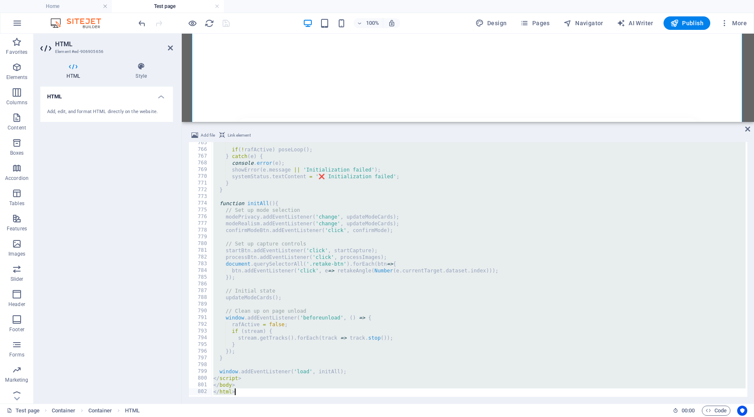
drag, startPoint x: 209, startPoint y: 145, endPoint x: 397, endPoint y: 417, distance: 330.2
click at [397, 404] on section "Favorites Elements Columns Content Boxes Accordion Tables Features Images Slide…" at bounding box center [377, 219] width 754 height 370
type textarea "</body> </html>"
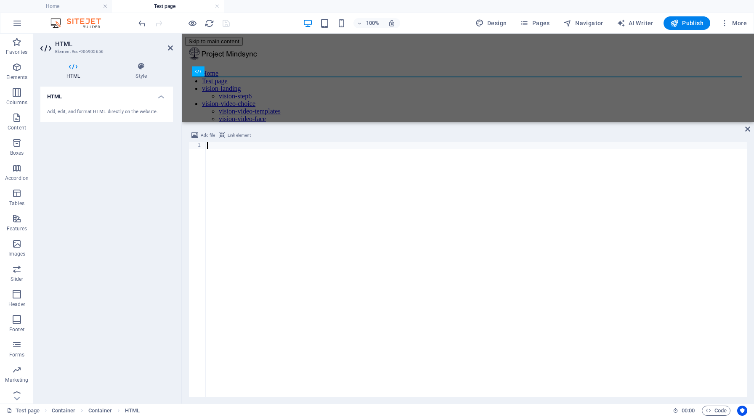
type textarea "</html>"
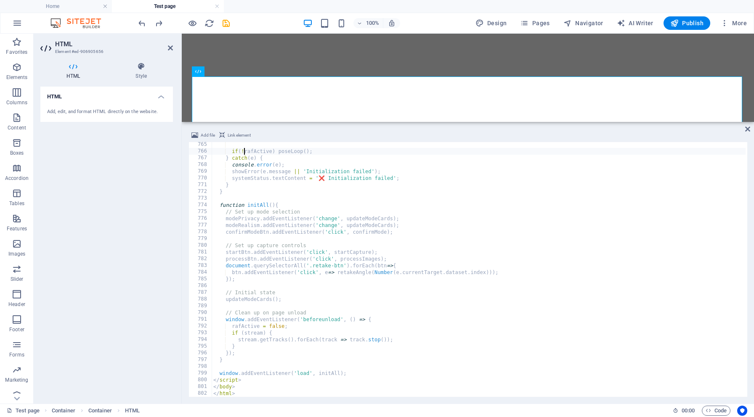
click at [243, 150] on div "if ( ! rafActive ) poseLoop ( ) ; } catch ( e ) { console . error ( e ) ; showE…" at bounding box center [570, 274] width 717 height 267
type textarea "</body> </html>"
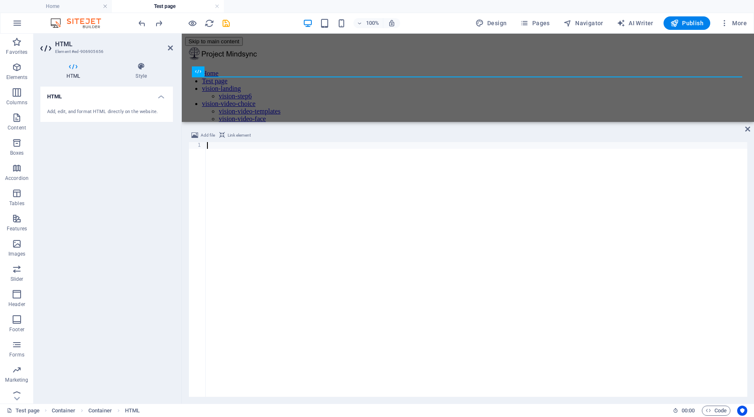
click at [224, 146] on div at bounding box center [476, 276] width 542 height 268
paste textarea "</html>"
type textarea "</html>"
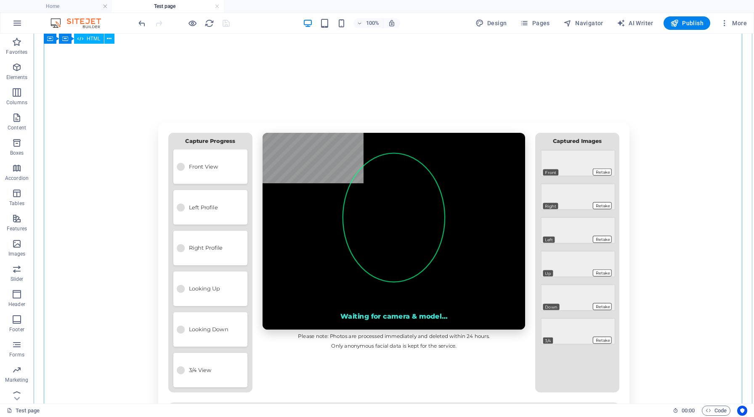
scroll to position [165, 0]
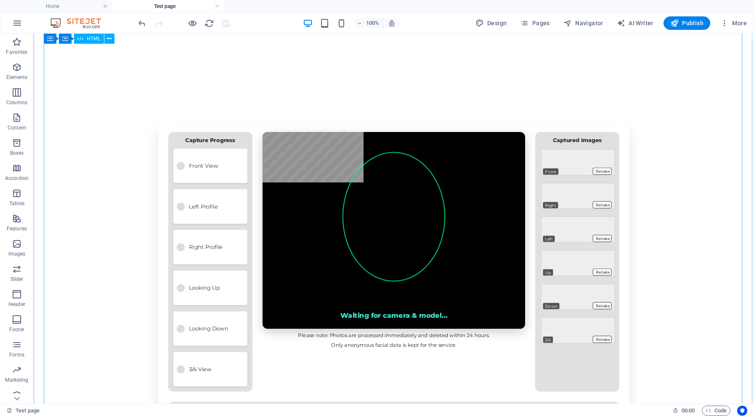
click at [424, 192] on div "Mindsync – Face Capture (Easy Mode) Face Capture By capturing your face from si…" at bounding box center [394, 373] width 720 height 625
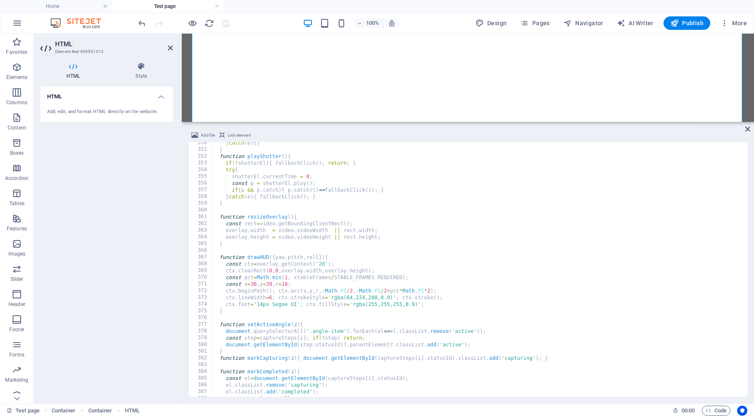
scroll to position [2053, 0]
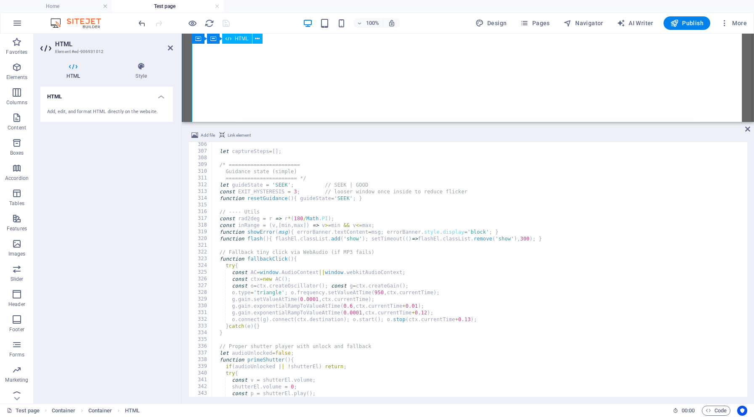
click at [219, 119] on div "Mindsync – Face Capture (Easy Mode) Face Capture By capturing your face from si…" at bounding box center [468, 373] width 572 height 625
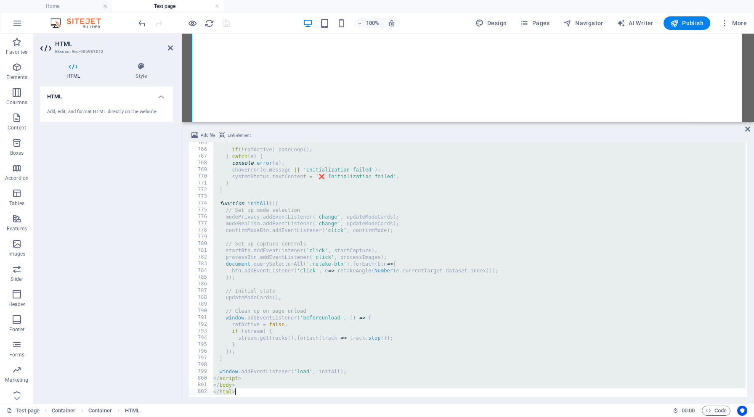
scroll to position [5144, 0]
drag, startPoint x: 209, startPoint y: 146, endPoint x: 361, endPoint y: 417, distance: 311.3
click at [361, 404] on section "Favorites Elements Columns Content Boxes Accordion Tables Features Images Slide…" at bounding box center [377, 219] width 754 height 370
type textarea "</body> </html>"
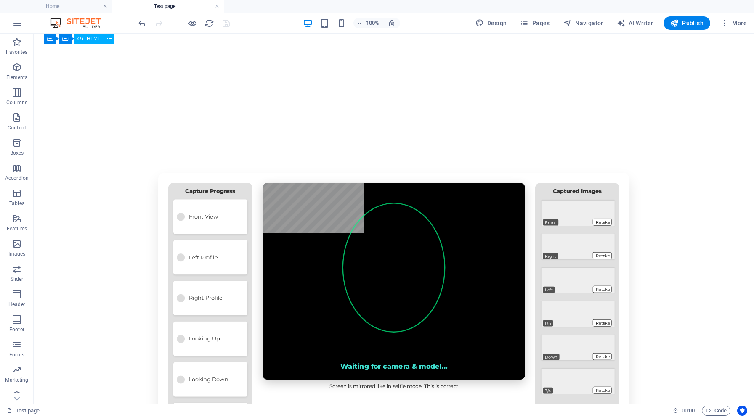
scroll to position [113, 0]
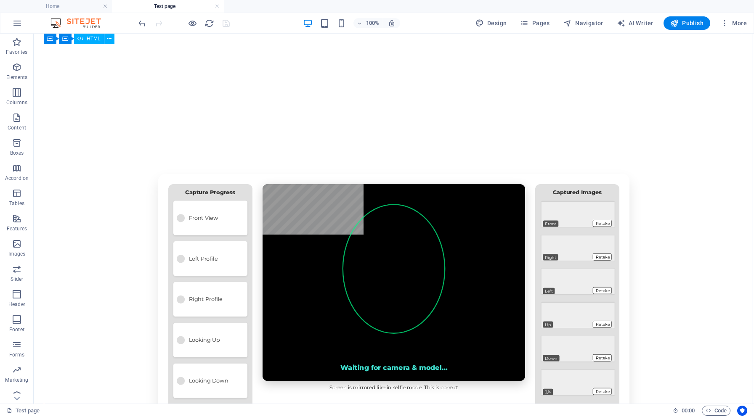
click at [389, 287] on div "Mindsync – Face Capture (Easy Mode) Face Capture By capturing your face from si…" at bounding box center [394, 393] width 720 height 561
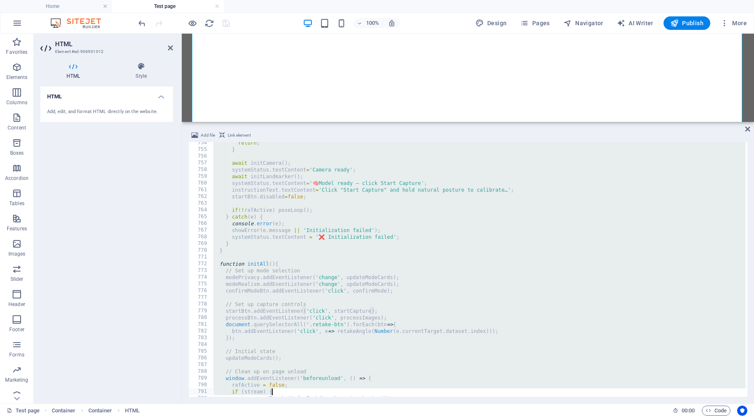
scroll to position [5130, 0]
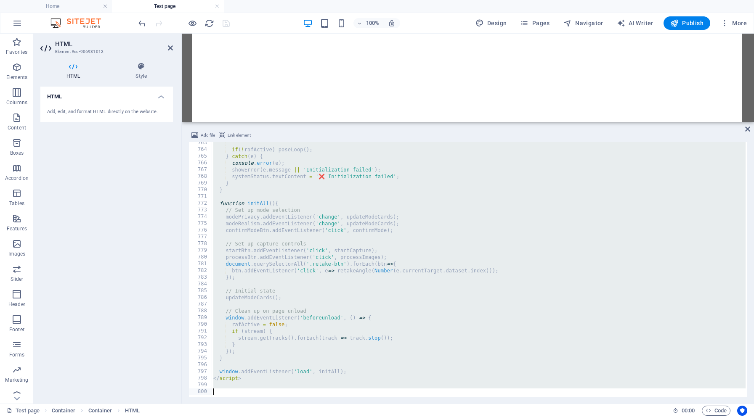
drag, startPoint x: 211, startPoint y: 145, endPoint x: 302, endPoint y: 417, distance: 286.9
click at [302, 404] on section "Favorites Elements Columns Content Boxes Accordion Tables Features Images Slide…" at bounding box center [377, 219] width 754 height 370
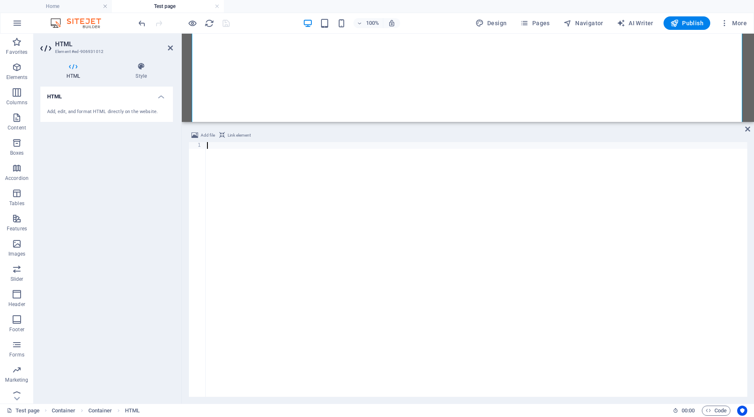
scroll to position [0, 0]
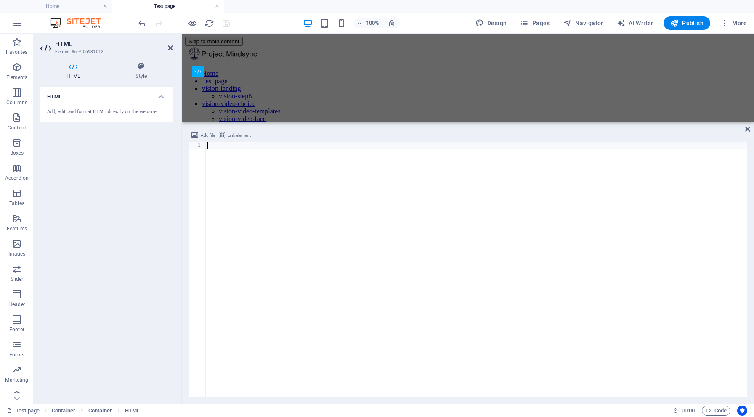
type textarea "</html>"
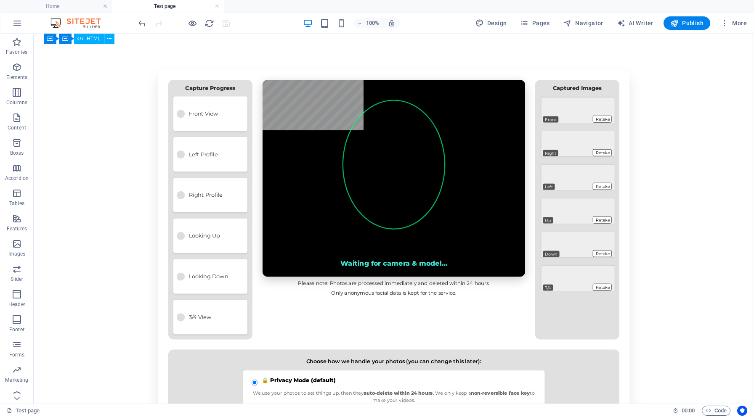
scroll to position [217, 0]
click at [364, 182] on div "Mindsync – Face Capture (Easy Mode) Face Capture By capturing your face from si…" at bounding box center [394, 320] width 720 height 625
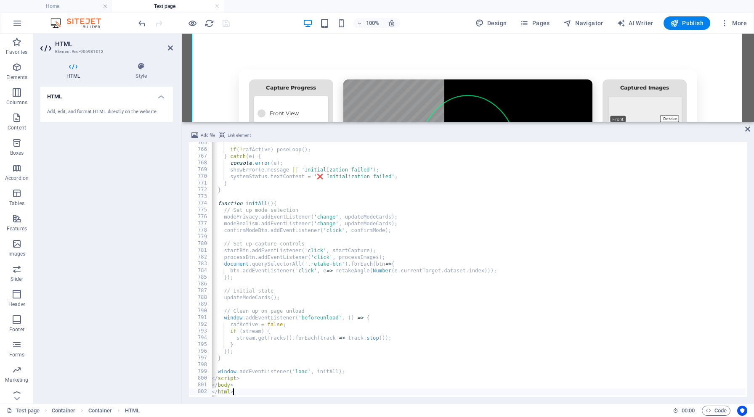
scroll to position [0, 2]
click at [536, 254] on div "if ( ! rafActive ) poseLoop ( ) ; } catch ( e ) { console . error ( e ) ; showE…" at bounding box center [568, 273] width 717 height 267
type textarea "processBtn.addEventListener('click', processImages);"
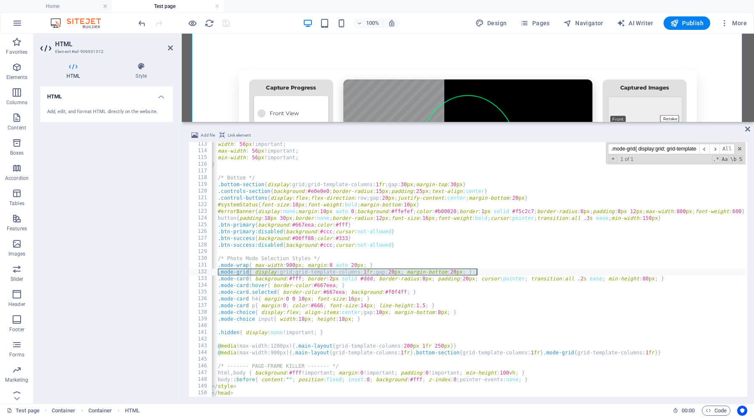
scroll to position [755, 0]
type input ".mode-grid{ display:grid; grid-template-columns:1fr; gap:20px; margin-bottom:20…"
click at [227, 273] on div "width : 56 px !important ; max-width : 56 px !important ; min-width : 56 px !im…" at bounding box center [568, 274] width 717 height 267
drag, startPoint x: 218, startPoint y: 273, endPoint x: 487, endPoint y: 275, distance: 268.8
click at [487, 275] on div "width : 56 px !important ; max-width : 56 px !important ; min-width : 56 px !im…" at bounding box center [568, 274] width 717 height 267
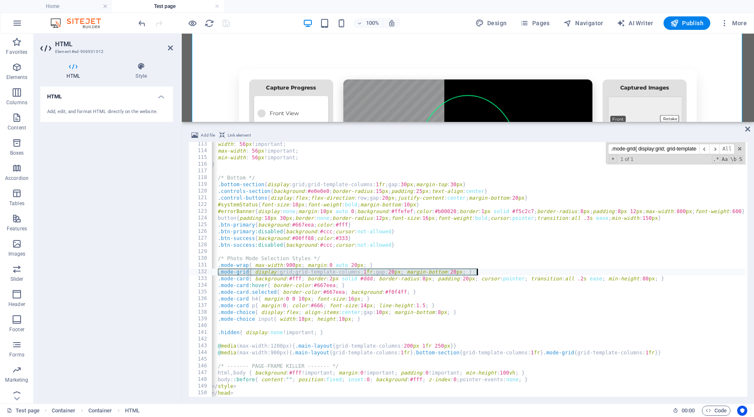
paste textarea "1fr; gap:25"
type textarea ".mode-grid{ display:grid; grid-template-columns:1fr 1fr; gap:25px; margin-botto…"
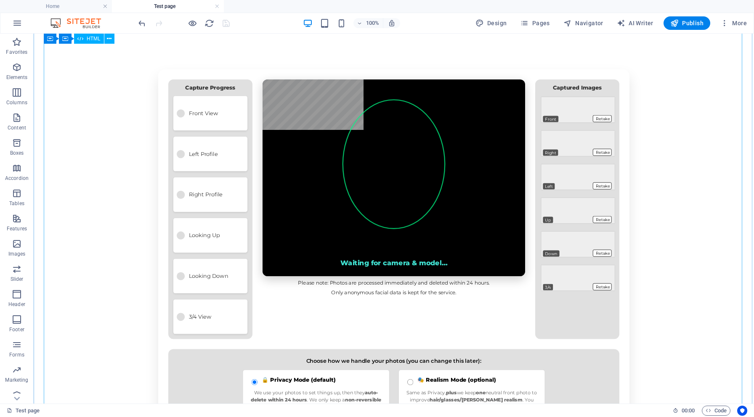
click at [224, 197] on div "Mindsync – Face Capture (Easy Mode) Face Capture By capturing your face from si…" at bounding box center [394, 294] width 720 height 573
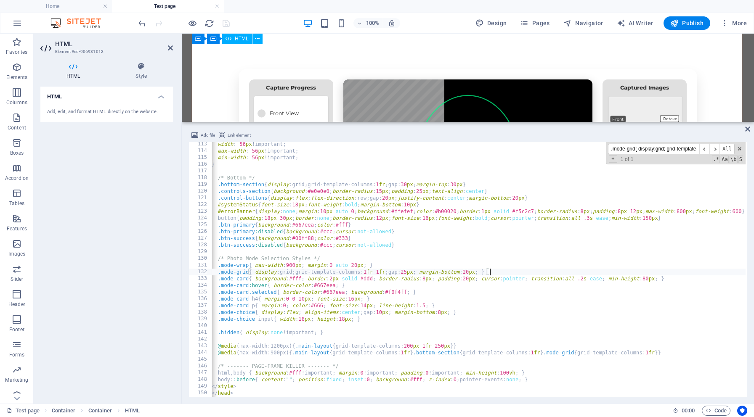
click at [224, 197] on div "width : 56 px !important ; max-width : 56 px !important ; min-width : 56 px !im…" at bounding box center [568, 274] width 717 height 267
click at [414, 181] on div "width : 56 px !important ; max-width : 56 px !important ; min-width : 56 px !im…" at bounding box center [568, 274] width 717 height 267
type textarea "/* Bottom */"
paste input ".mode-wrap{ max-width:900px; margin:0 auto 20px; }"
paste input ".mode-wrap{ max-width:1100px; margin:0 auto 20px; }"
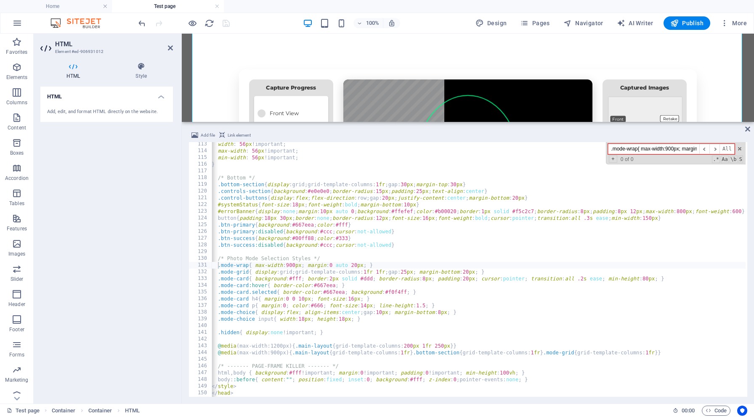
type input ".mode-wrap{ max-width:900px; margin:0 auto 20px; }.mode-wrap{ max-width:1100px;…"
drag, startPoint x: 218, startPoint y: 267, endPoint x: 379, endPoint y: 263, distance: 161.5
click at [379, 263] on div "width : 56 px !important ; max-width : 56 px !important ; min-width : 56 px !im…" at bounding box center [568, 274] width 717 height 267
paste textarea "11"
type textarea ".mode-wrap{ max-width:1100px; margin:0 auto 20px; }"
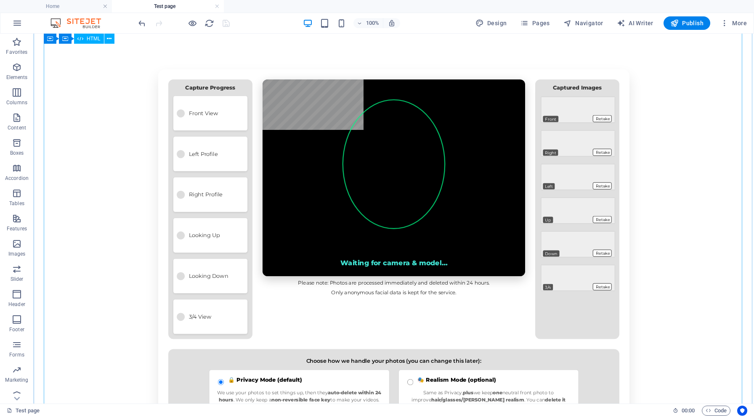
click at [143, 214] on div "Mindsync – Face Capture (Easy Mode) Face Capture By capturing your face from si…" at bounding box center [394, 294] width 720 height 573
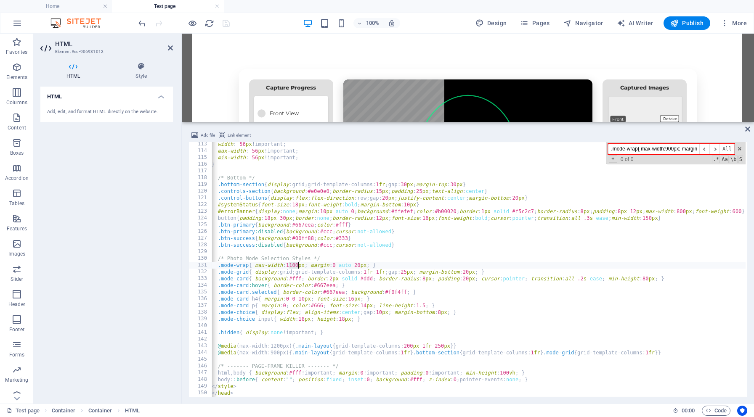
drag, startPoint x: 290, startPoint y: 265, endPoint x: 297, endPoint y: 265, distance: 7.2
click at [297, 265] on div "width : 56 px !important ; max-width : 56 px !important ; min-width : 56 px !im…" at bounding box center [568, 274] width 717 height 267
type textarea ".mode-wrap{ max-width:1300px; margin:0 auto 20px; }"
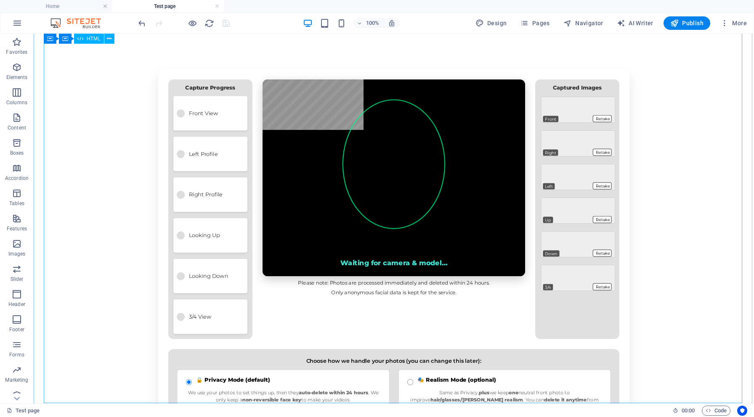
click at [384, 200] on div "Mindsync – Face Capture (Easy Mode) Face Capture By capturing your face from si…" at bounding box center [394, 294] width 720 height 573
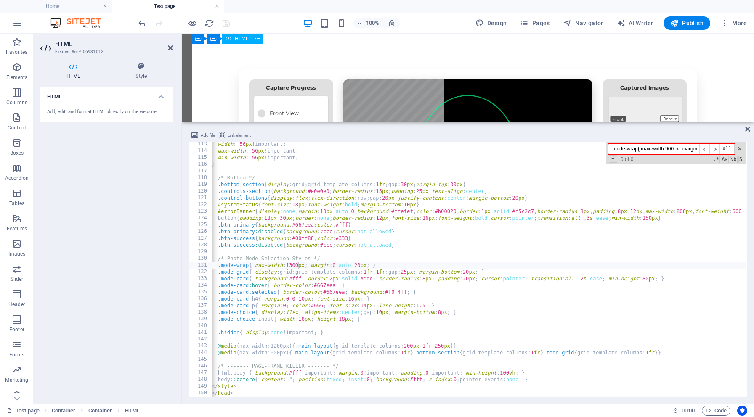
scroll to position [214, 0]
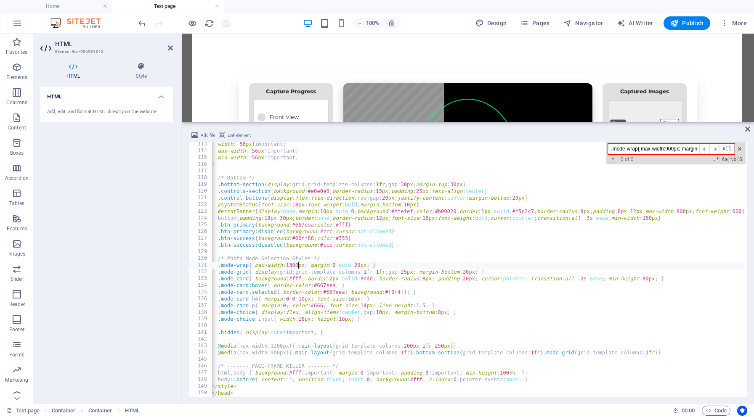
click at [380, 212] on div "width : 56 px !important ; max-width : 56 px !important ; min-width : 56 px !im…" at bounding box center [568, 274] width 717 height 267
type textarea "#errorBanner{display:none;margin:10px auto 0;background:#ffefef;color:#b00020;b…"
drag, startPoint x: 697, startPoint y: 149, endPoint x: 584, endPoint y: 150, distance: 113.1
click at [581, 147] on div "width : 56 px !important ; max-width : 56 px !important ; min-width : 56 px !im…" at bounding box center [479, 269] width 534 height 255
type input "gin:0 auto 20px; }.mode-wrap{ max-width:1100px; margin:0 auto 20px; }"
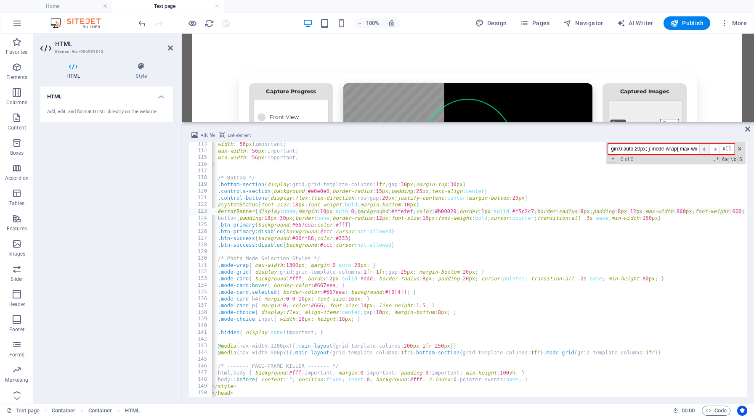
drag, startPoint x: 610, startPoint y: 151, endPoint x: 707, endPoint y: 145, distance: 97.3
click at [707, 145] on div "gin:0 auto 20px; }.mode-wrap{ max-width:1100px; margin:0 auto 20px; } ​ ​ All" at bounding box center [671, 149] width 127 height 11
paste input ".mode-card{ background:#fff; border:2px solid #ddd; border-radius:8px; padding:…"
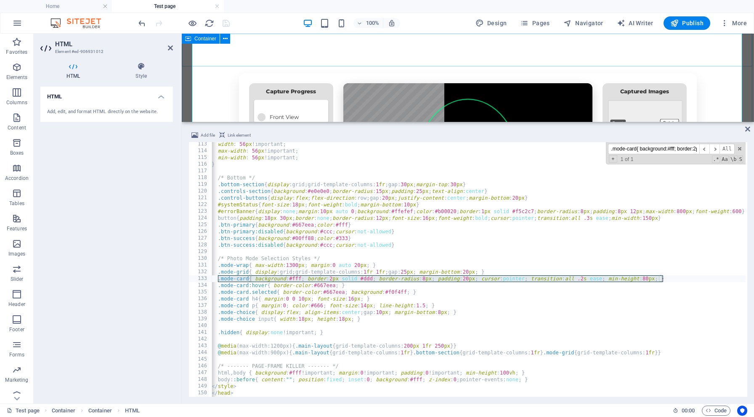
type input ".mode-card{ background:#fff; border:2px solid #ddd; border-radius:8px; padding:…"
type textarea ".mode-card{ background:#fff; border:2px solid #ddd; border-radius:8px; padding:…"
click at [233, 276] on div "width : 56 px !important ; max-width : 56 px !important ; min-width : 56 px !im…" at bounding box center [479, 269] width 534 height 255
drag, startPoint x: 217, startPoint y: 278, endPoint x: 671, endPoint y: 281, distance: 453.8
click at [671, 281] on div "width : 56 px !important ; max-width : 56 px !important ; min-width : 56 px !im…" at bounding box center [568, 274] width 717 height 267
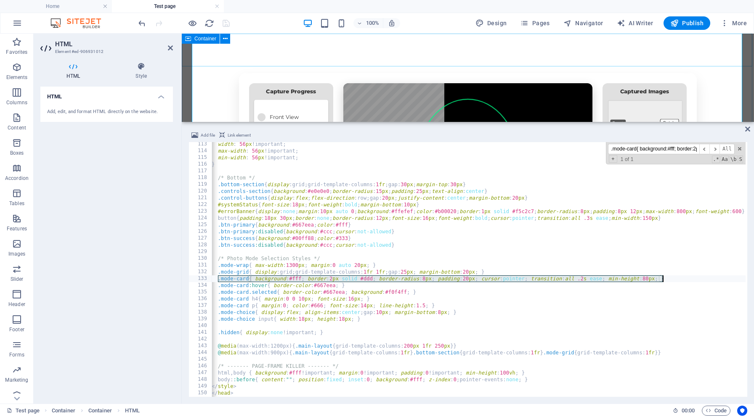
scroll to position [755, 0]
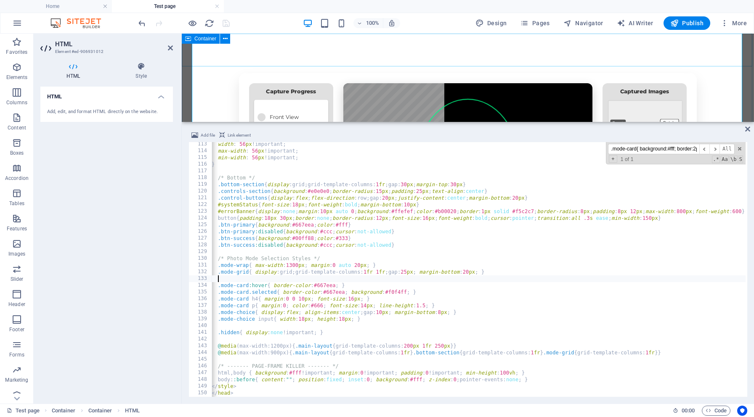
paste textarea ".mode-card{ background:#fff; border:2px solid #ddd; border-radius:8px; padding:…"
type textarea ".mode-card{ background:#fff; border:2px solid #ddd; border-radius:8px; padding:…"
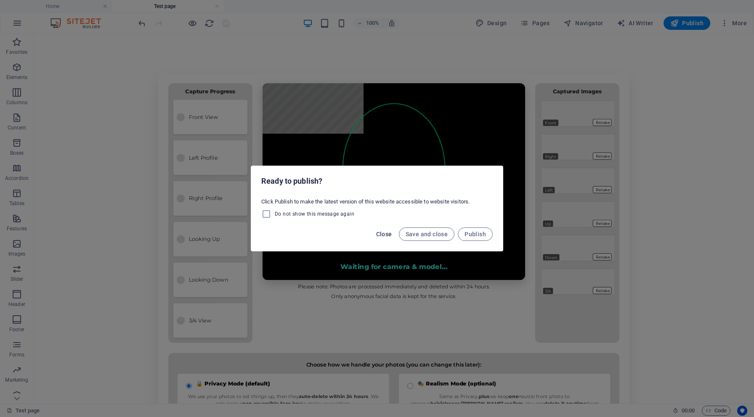
click at [382, 232] on span "Close" at bounding box center [384, 234] width 16 height 7
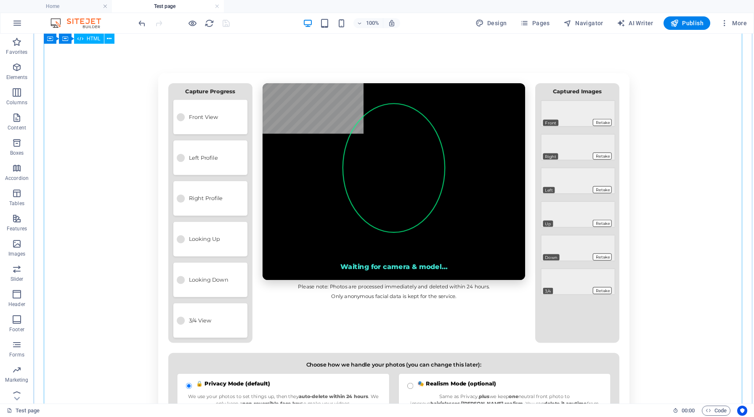
click at [281, 210] on div "Mindsync – Face Capture (Easy Mode) Face Capture By capturing your face from si…" at bounding box center [394, 298] width 720 height 573
click at [0, 0] on icon "reload" at bounding box center [0, 0] width 0 height 0
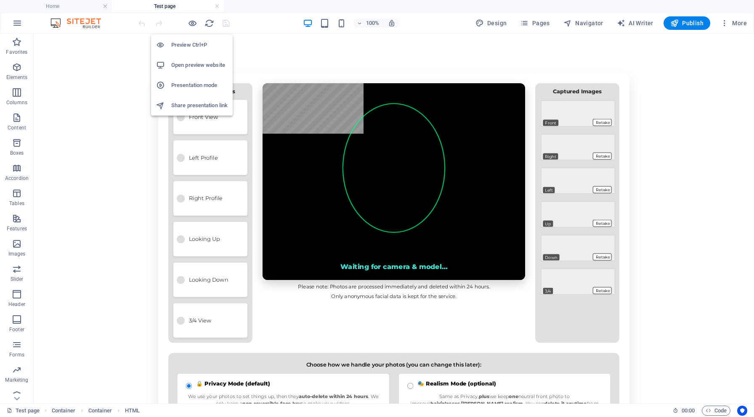
click at [195, 73] on li "Open preview website" at bounding box center [192, 65] width 82 height 20
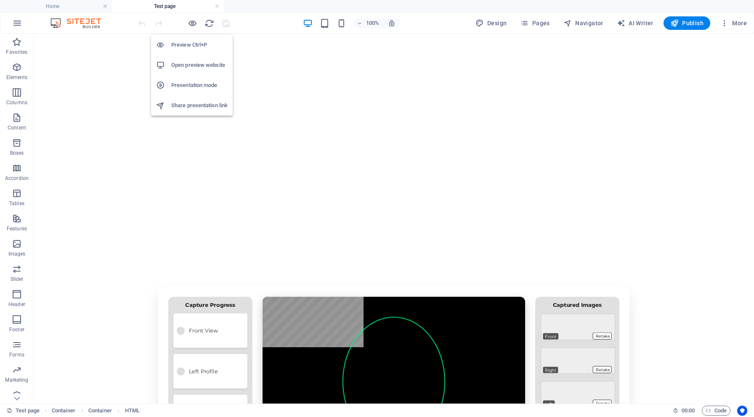
scroll to position [0, 0]
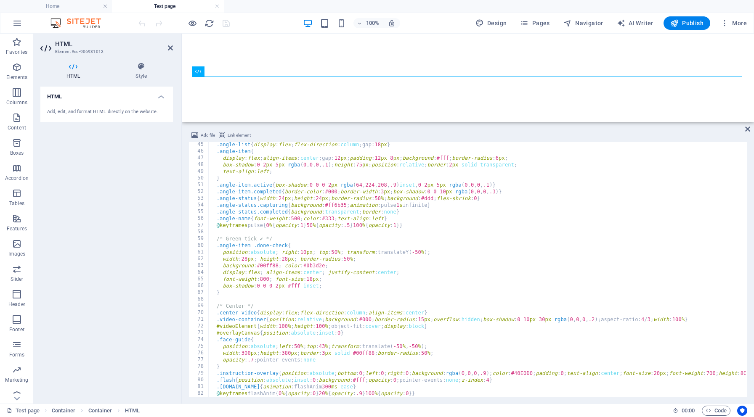
scroll to position [297, 0]
click at [421, 234] on div ".angle-list { display : flex ; flex-direction : column ; gap : 18 px } .angle-i…" at bounding box center [567, 274] width 717 height 267
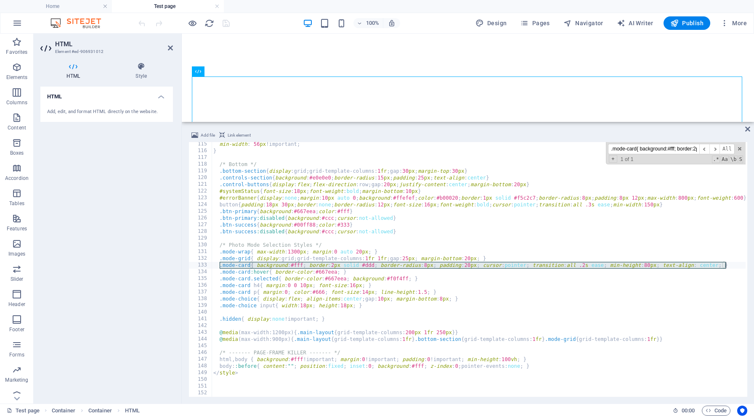
scroll to position [768, 0]
type input ".mode-card{ background:#fff; border:2px solid #ddd; border-radius:8px; padding:…"
type textarea ".mode-card h4{ margin:0 0 10px; font-size:16px; }"
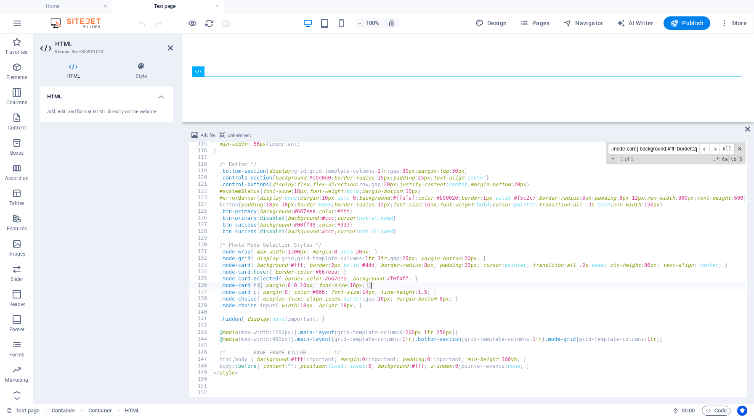
click at [437, 286] on div "min-width : 56 px !important ; } /* Bottom */ .bottom-section { display : grid …" at bounding box center [570, 274] width 717 height 267
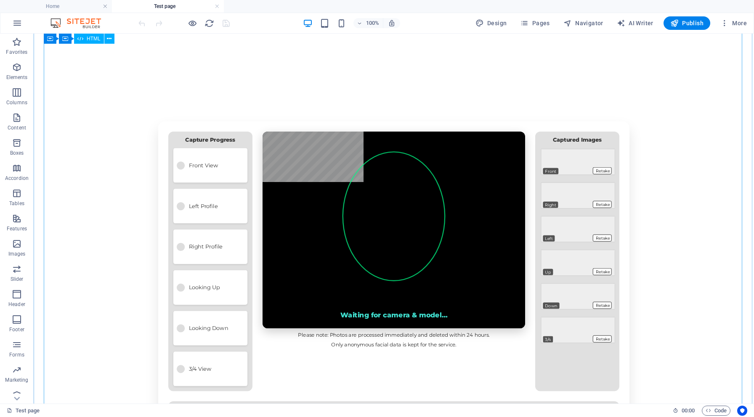
scroll to position [166, 0]
click at [408, 248] on div "Mindsync – Face Capture (Easy Mode) Face Capture By capturing your face from si…" at bounding box center [394, 346] width 720 height 573
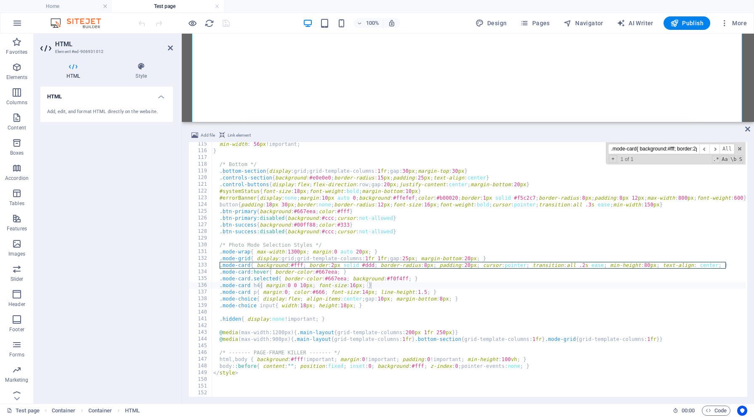
click at [687, 150] on input ".mode-card{ background:#fff; border:2px solid #ddd; border-radius:8px; padding:…" at bounding box center [653, 149] width 91 height 11
drag, startPoint x: 611, startPoint y: 150, endPoint x: 720, endPoint y: 153, distance: 109.8
click at [720, 153] on div ".mode-card{ background:#fff; border:2px solid #ddd; border-radius:8px; padding:…" at bounding box center [671, 149] width 127 height 11
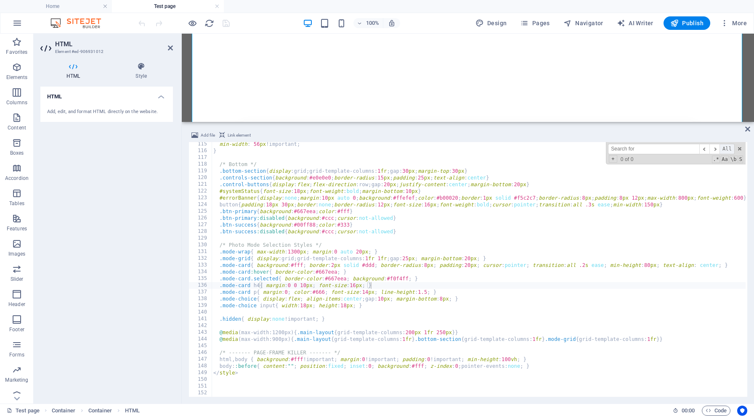
paste input ".mode-choice{ display:flex; align-items:center; gap:10px; margin-bottom:8px; }"
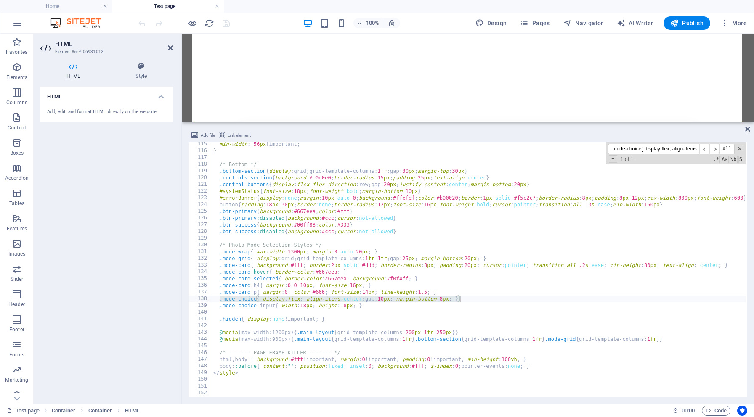
type input ".mode-choice{ display:flex; align-items:center; gap:10px; margin-bottom:8px; }"
click at [295, 299] on div "min-width : 56 px !important ; } /* Bottom */ .bottom-section { display : grid …" at bounding box center [570, 274] width 717 height 267
drag, startPoint x: 220, startPoint y: 299, endPoint x: 468, endPoint y: 300, distance: 247.7
click at [468, 300] on div "min-width : 56 px !important ; } /* Bottom */ .bottom-section { display : grid …" at bounding box center [570, 274] width 717 height 267
paste textarea "justify-content:center;"
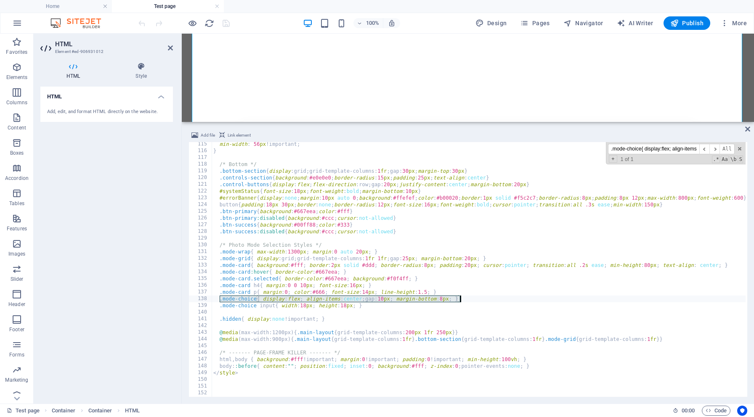
type textarea ".mode-choice{ display:flex; align-items:center; justify-content:center; gap:10p…"
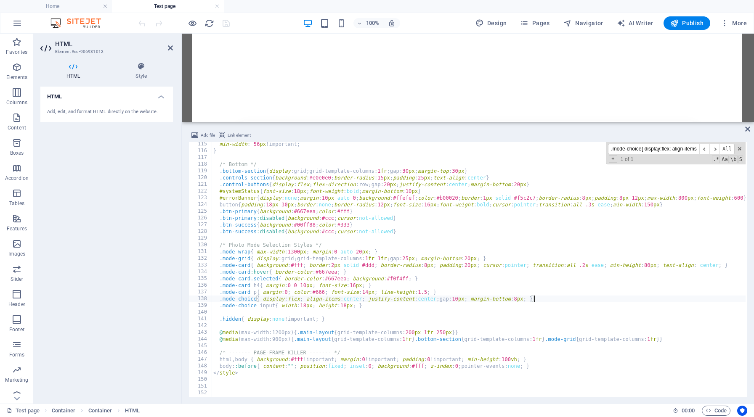
scroll to position [768, 0]
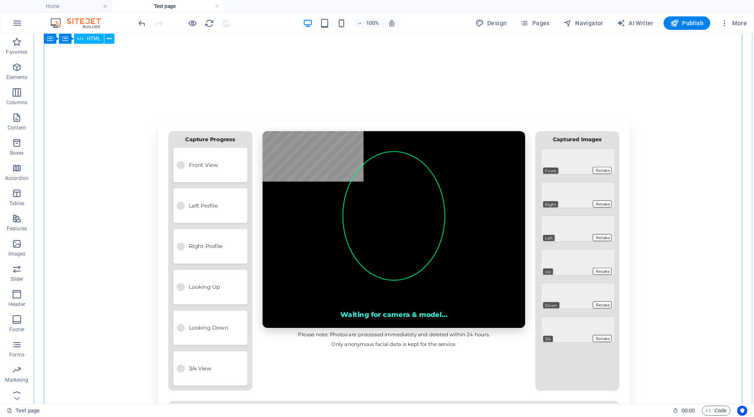
click at [326, 257] on div "Mindsync – Face Capture (Easy Mode) Face Capture By capturing your face from si…" at bounding box center [394, 346] width 720 height 573
click at [441, 212] on div "Mindsync – Face Capture (Easy Mode) Face Capture By capturing your face from si…" at bounding box center [394, 346] width 720 height 573
click at [323, 237] on div "Mindsync – Face Capture (Easy Mode) Face Capture By capturing your face from si…" at bounding box center [394, 346] width 720 height 573
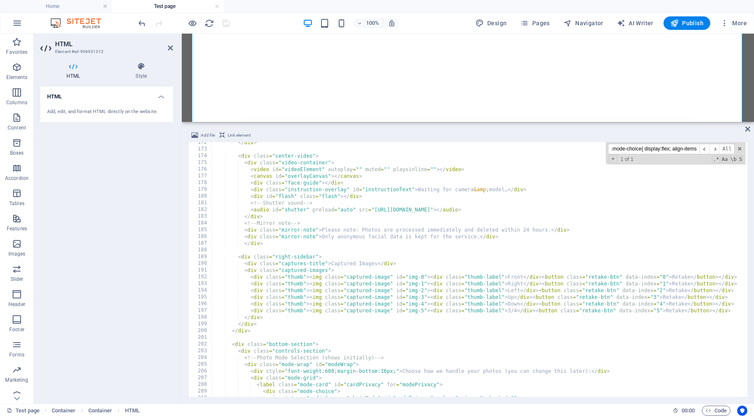
scroll to position [1155, 0]
drag, startPoint x: 244, startPoint y: 237, endPoint x: 515, endPoint y: 236, distance: 270.9
click at [515, 236] on div "</ div > < div class = "center-video" > < div class = "video-container" > < vid…" at bounding box center [570, 271] width 717 height 267
type textarea "<div class="mirror-note"> Only anonymous facial data is kept for the service.</…"
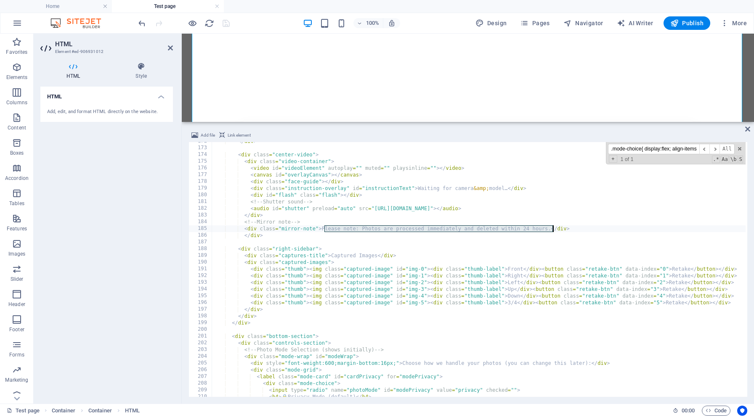
drag, startPoint x: 324, startPoint y: 228, endPoint x: 552, endPoint y: 228, distance: 228.4
click at [552, 228] on div "</ div > < div class = "center-video" > < div class = "video-container" > < vid…" at bounding box center [570, 271] width 717 height 267
click at [387, 228] on div "</ div > < div class = "center-video" > < div class = "video-container" > < vid…" at bounding box center [570, 271] width 717 height 267
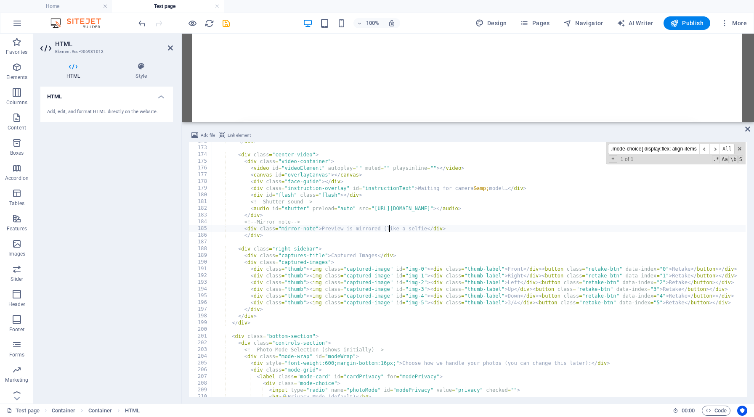
click at [431, 226] on div "</ div > < div class = "center-video" > < div class = "video-container" > < vid…" at bounding box center [570, 271] width 717 height 267
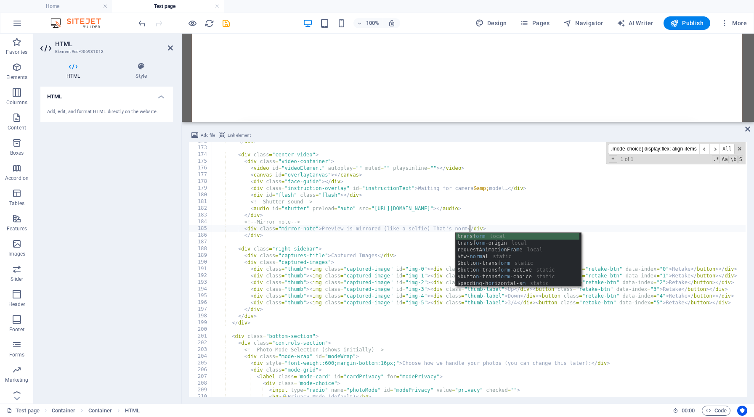
scroll to position [0, 21]
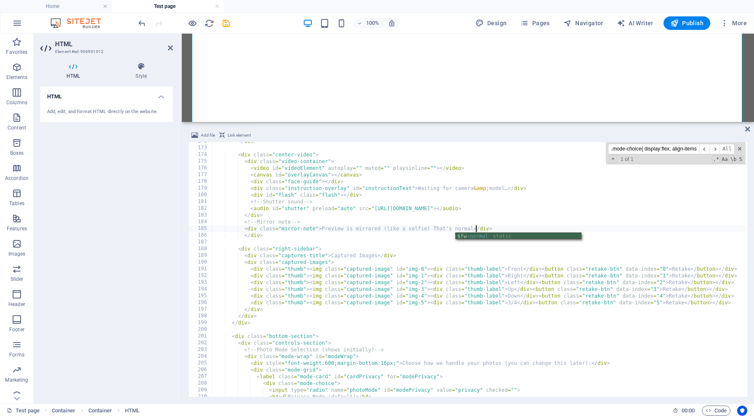
type textarea "<div class="mirror-note"> Preview is mirrored (like a selfie) That's normal.</d…"
click at [533, 228] on div "</ div > < div class = "center-video" > < div class = "video-container" > < vid…" at bounding box center [570, 271] width 717 height 267
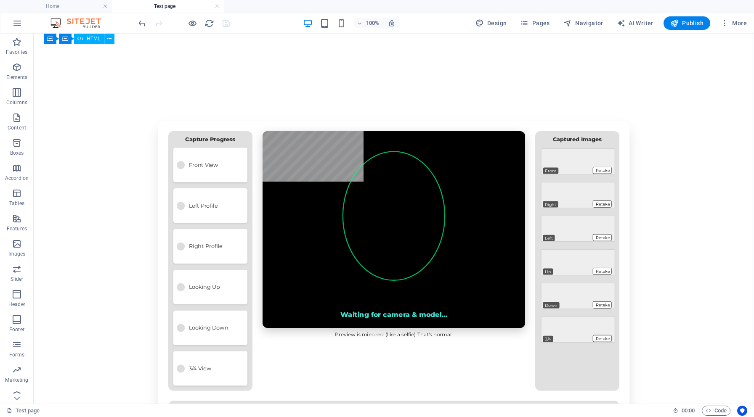
click at [592, 220] on div "Mindsync – Face Capture (Easy Mode) Face Capture By capturing your face from si…" at bounding box center [394, 346] width 720 height 573
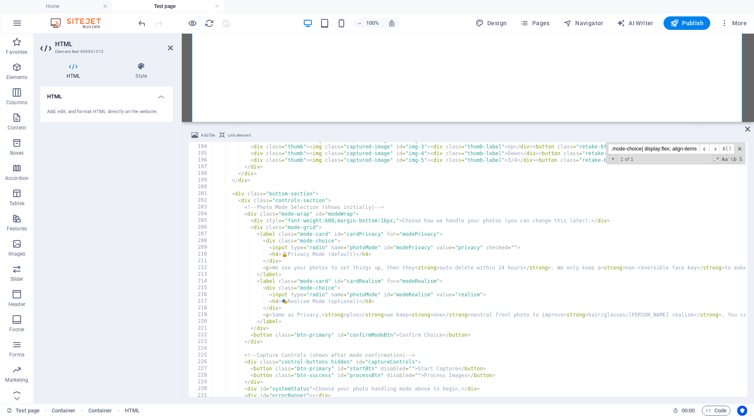
scroll to position [1300, 0]
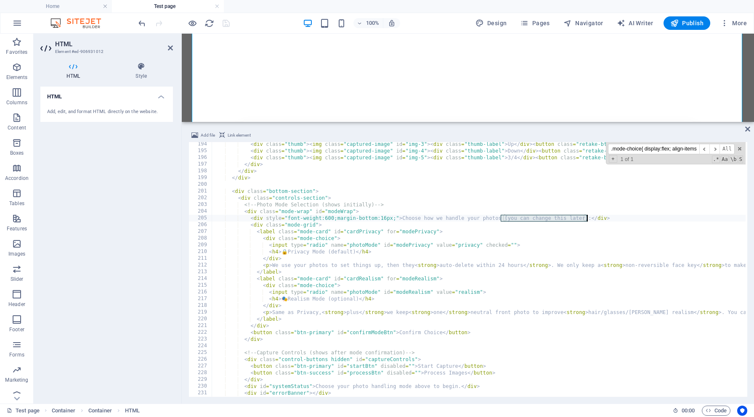
drag, startPoint x: 500, startPoint y: 218, endPoint x: 586, endPoint y: 218, distance: 85.8
click at [586, 218] on div "< div class = "thumb" > < img class = "captured-image" id = "img-3" > < div cla…" at bounding box center [570, 274] width 717 height 267
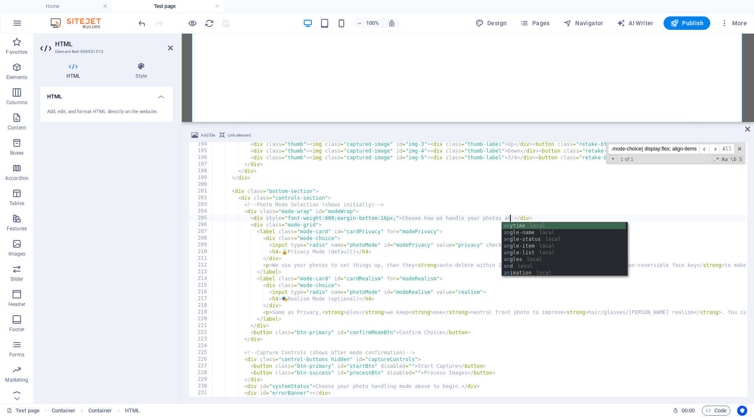
type textarea "<div style="font-weight:600;margin-bottom:16px;">Choose how we handle your phot…"
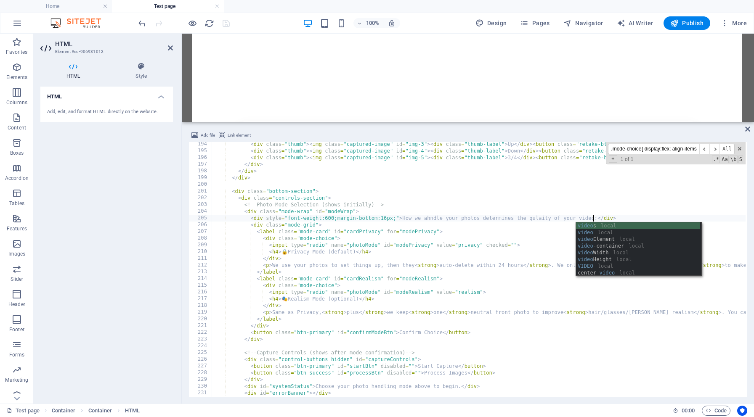
scroll to position [0, 32]
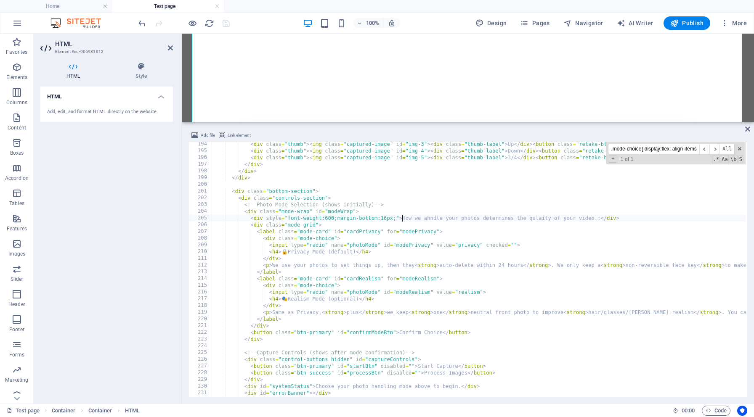
click at [401, 218] on div "< div class = "thumb" > < img class = "captured-image" id = "img-3" > < div cla…" at bounding box center [570, 274] width 717 height 267
click at [427, 218] on div "< div class = "thumb" > < img class = "captured-image" id = "img-3" > < div cla…" at bounding box center [570, 274] width 717 height 267
click at [582, 236] on div "< div class = "thumb" > < img class = "captured-image" id = "img-3" > < div cla…" at bounding box center [570, 274] width 717 height 267
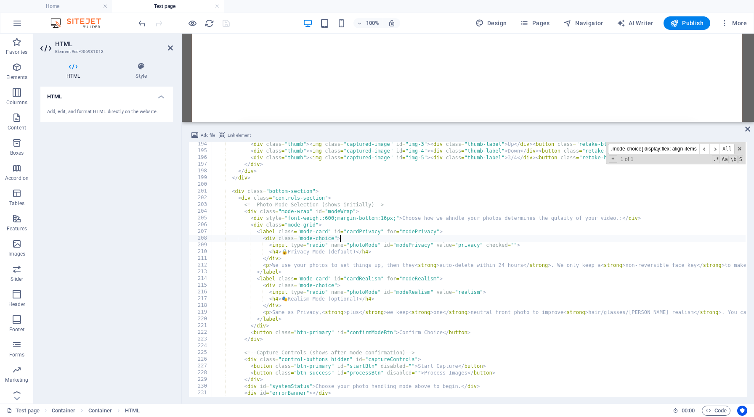
scroll to position [0, 10]
click at [446, 219] on div "< div class = "thumb" > < img class = "captured-image" id = "img-3" > < div cla…" at bounding box center [570, 274] width 717 height 267
click at [452, 217] on div "< div class = "thumb" > < img class = "captured-image" id = "img-3" > < div cla…" at bounding box center [570, 274] width 717 height 267
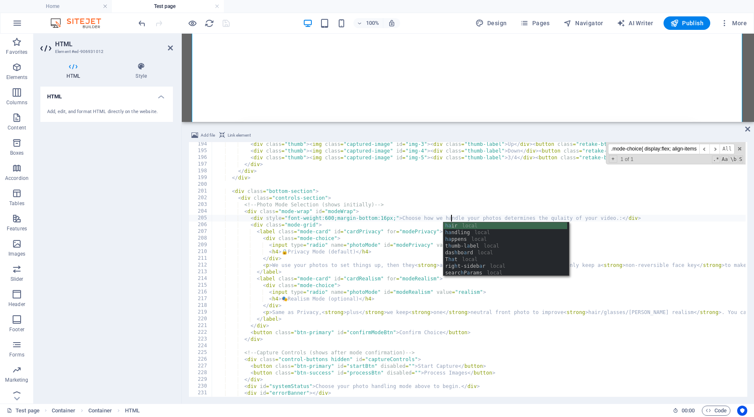
click at [542, 208] on div "< div class = "thumb" > < img class = "captured-image" id = "img-3" > < div cla…" at bounding box center [570, 274] width 717 height 267
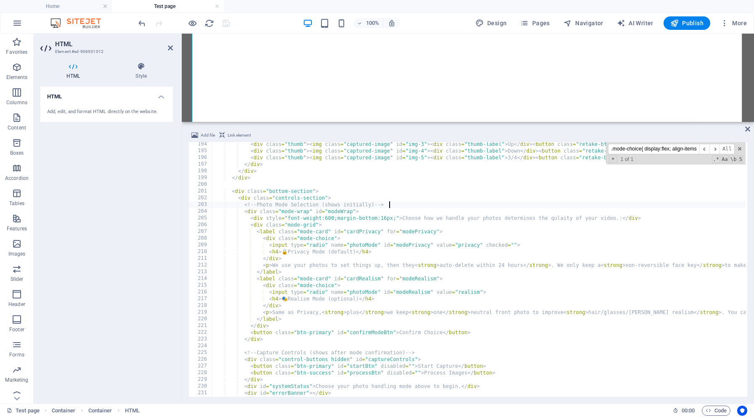
scroll to position [0, 14]
click at [535, 218] on div "< div class = "thumb" > < img class = "captured-image" id = "img-3" > < div cla…" at bounding box center [570, 274] width 717 height 267
click at [500, 218] on div "< div class = "thumb" > < img class = "captured-image" id = "img-3" > < div cla…" at bounding box center [570, 274] width 717 height 267
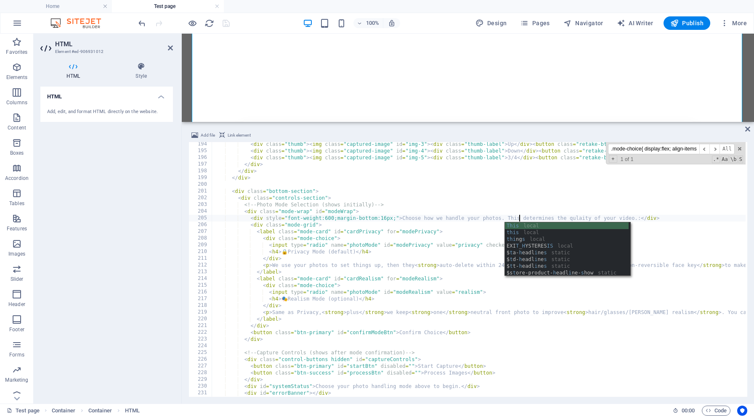
scroll to position [0, 25]
click at [574, 217] on div "< div class = "thumb" > < img class = "captured-image" id = "img-3" > < div cla…" at bounding box center [570, 274] width 717 height 267
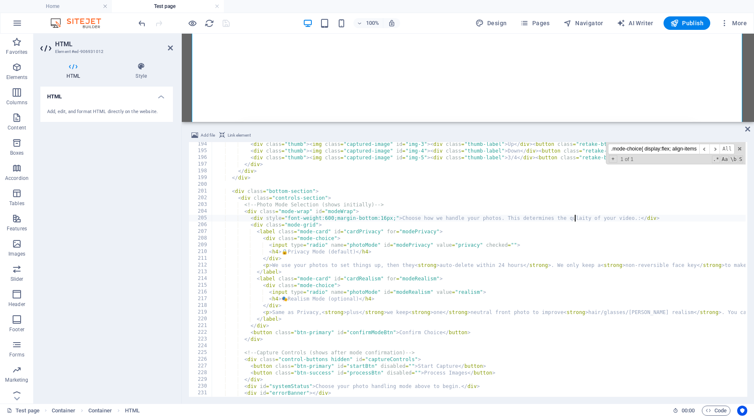
click at [583, 218] on div "< div class = "thumb" > < img class = "captured-image" id = "img-3" > < div cla…" at bounding box center [570, 274] width 717 height 267
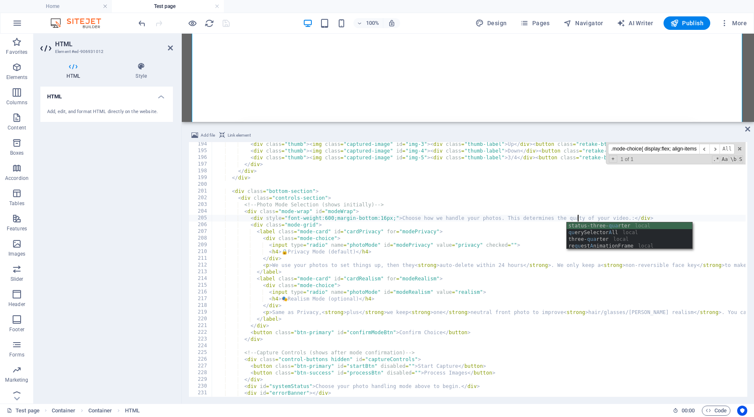
scroll to position [0, 30]
type textarea "<div style="font-weight:600;margin-bottom:16px;">Choose how we handle your phot…"
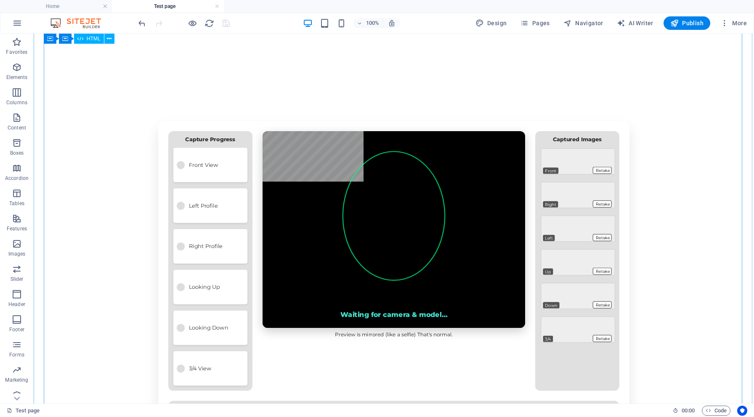
click at [337, 263] on div "Mindsync – Face Capture (Easy Mode) Face Capture By capturing your face from si…" at bounding box center [394, 346] width 720 height 573
click at [350, 267] on div "Mindsync – Face Capture (Easy Mode) Face Capture By capturing your face from si…" at bounding box center [394, 346] width 720 height 573
click at [472, 272] on div "Mindsync – Face Capture (Easy Mode) Face Capture By capturing your face from si…" at bounding box center [394, 346] width 720 height 573
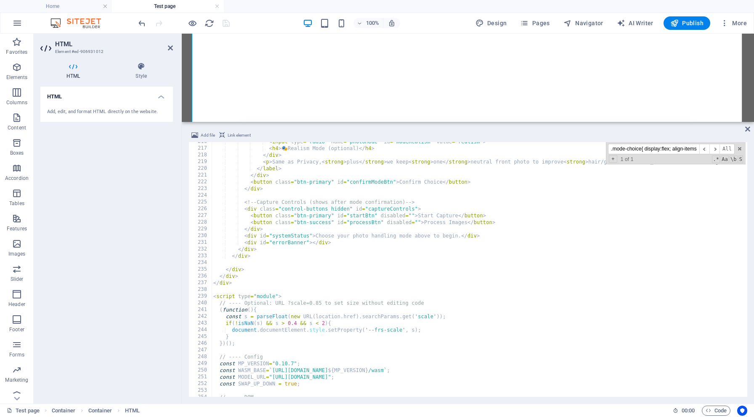
scroll to position [1451, 0]
click at [514, 292] on div "< input type = "radio" name = "photoMode" id = "modeRealism" value = "realism" …" at bounding box center [570, 271] width 717 height 267
click at [172, 47] on icon at bounding box center [170, 48] width 5 height 7
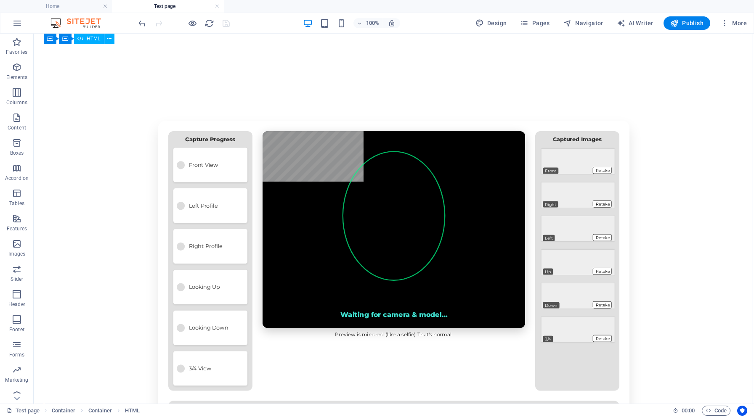
click at [133, 146] on div "Mindsync – Face Capture (Easy Mode) Face Capture By capturing your face from si…" at bounding box center [394, 346] width 720 height 573
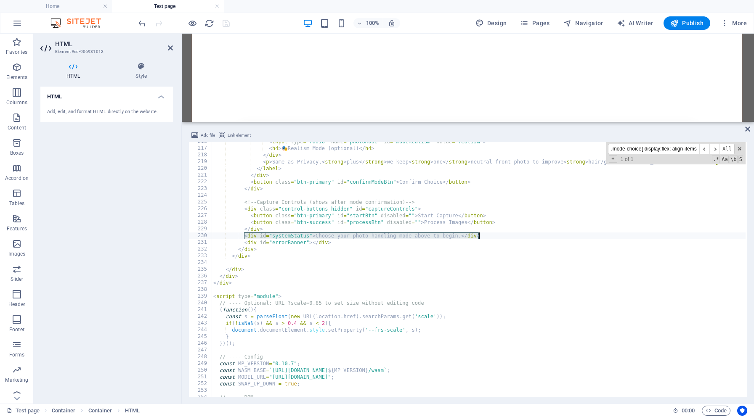
drag, startPoint x: 245, startPoint y: 236, endPoint x: 483, endPoint y: 236, distance: 238.0
click at [483, 236] on div "< input type = "radio" name = "photoMode" id = "modeRealism" value = "realism" …" at bounding box center [570, 271] width 717 height 267
type textarea "<div id="systemStatus">Choose your photo handling mode above to begin.</div>"
click at [244, 241] on div "< input type = "radio" name = "photoMode" id = "modeRealism" value = "realism" …" at bounding box center [570, 271] width 717 height 267
type textarea "<div id="errorBanner"></div>"
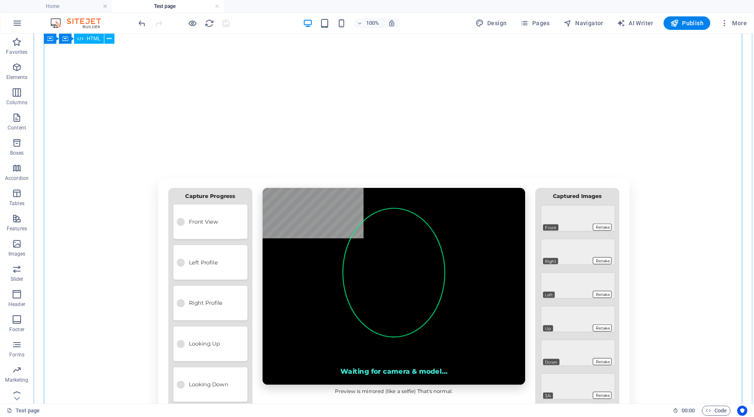
scroll to position [108, 0]
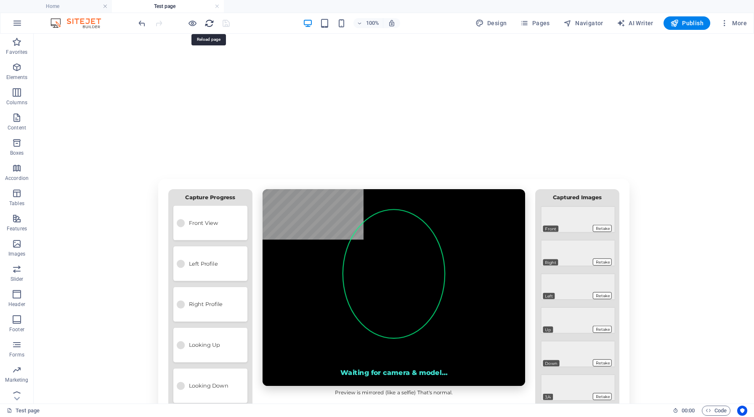
click at [208, 21] on icon "reload" at bounding box center [209, 24] width 10 height 10
click at [191, 62] on h6 "Open preview website" at bounding box center [199, 65] width 56 height 10
click at [209, 23] on icon "reload" at bounding box center [209, 24] width 10 height 10
click at [191, 66] on h6 "Open preview website" at bounding box center [199, 65] width 56 height 10
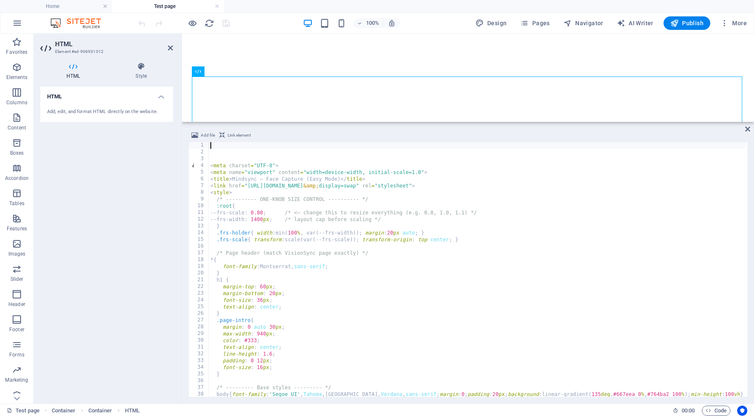
click at [466, 214] on div "< meta charset = "UTF-8" > < meta name = "viewport" content = "width=device-wid…" at bounding box center [567, 275] width 717 height 267
type textarea "--frs-scale: 0.80; /* <— change this to resize everything (e.g. 0.8, 1.0, 1.1) …"
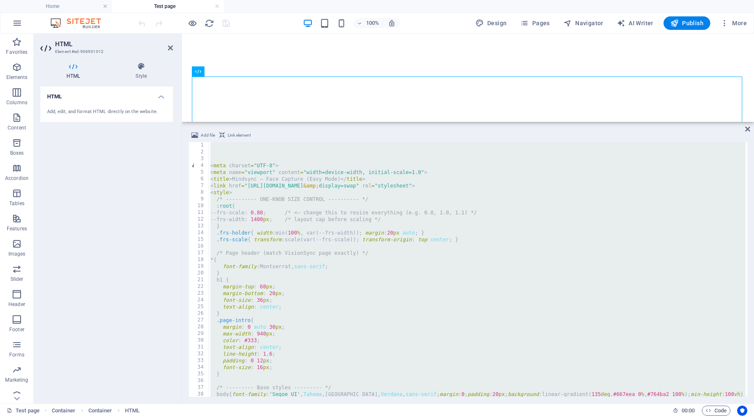
click at [262, 196] on div "< meta charset = "UTF-8" > < meta name = "viewport" content = "width=device-wid…" at bounding box center [567, 275] width 717 height 267
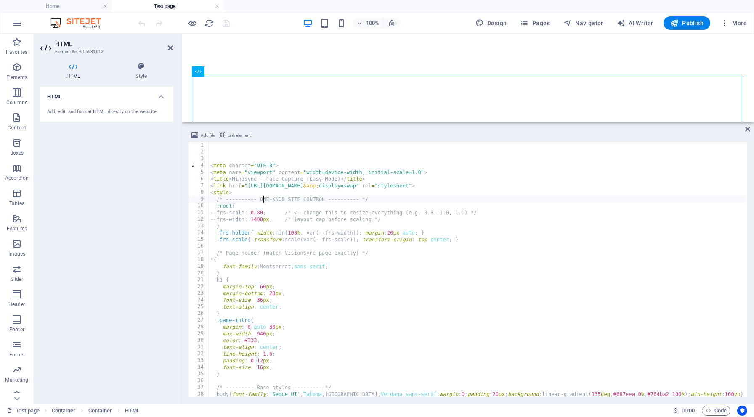
click at [278, 182] on div "< meta charset = "UTF-8" > < meta name = "viewport" content = "width=device-wid…" at bounding box center [567, 275] width 717 height 267
type textarea "<title>Mindsync – Face Capture (Easy Mode)</title>"
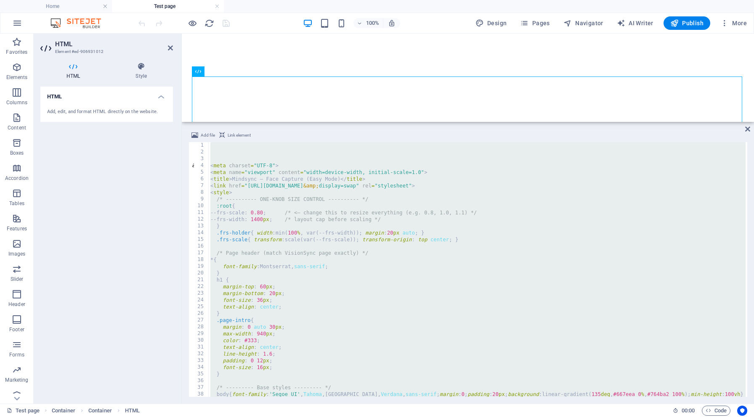
type textarea "<meta charset="UTF-8"> <meta name="viewport" content="width=device-width, initi…"
drag, startPoint x: 245, startPoint y: 169, endPoint x: 252, endPoint y: 169, distance: 7.6
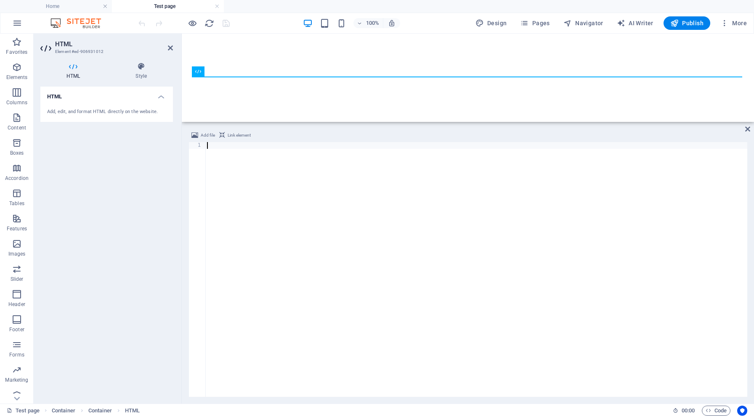
paste textarea "</html>"
type textarea "</html>"
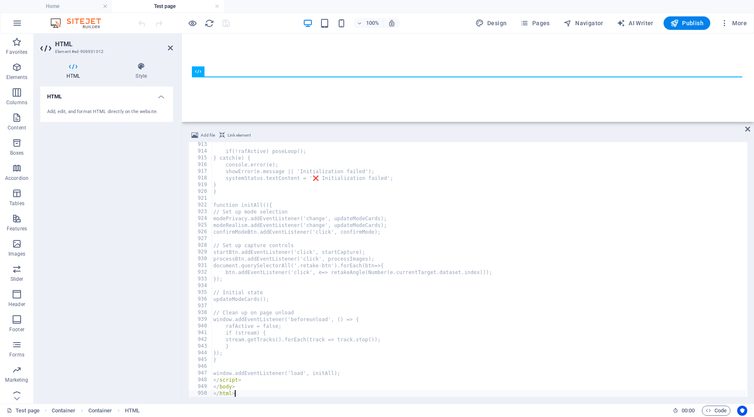
scroll to position [6138, 0]
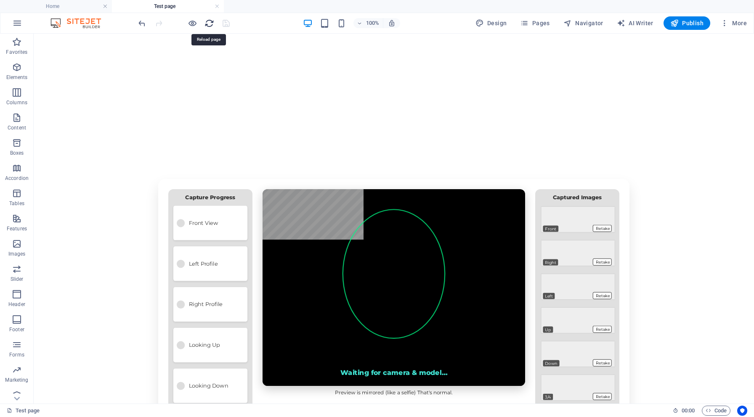
click at [211, 24] on icon "reload" at bounding box center [209, 24] width 10 height 10
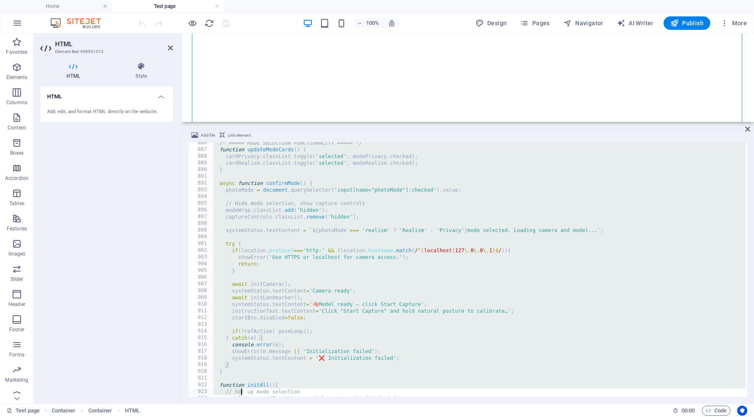
scroll to position [6140, 0]
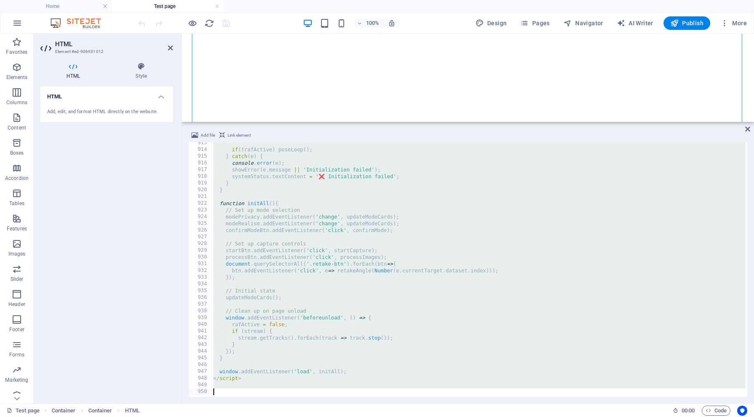
drag, startPoint x: 212, startPoint y: 145, endPoint x: 241, endPoint y: 417, distance: 273.7
click at [0, 0] on section "Favorites Elements Columns Content Boxes Accordion Tables Features Images Slide…" at bounding box center [0, 0] width 0 height 0
drag, startPoint x: 211, startPoint y: 147, endPoint x: 311, endPoint y: 417, distance: 287.8
click at [0, 0] on section "Favorites Elements Columns Content Boxes Accordion Tables Features Images Slide…" at bounding box center [0, 0] width 0 height 0
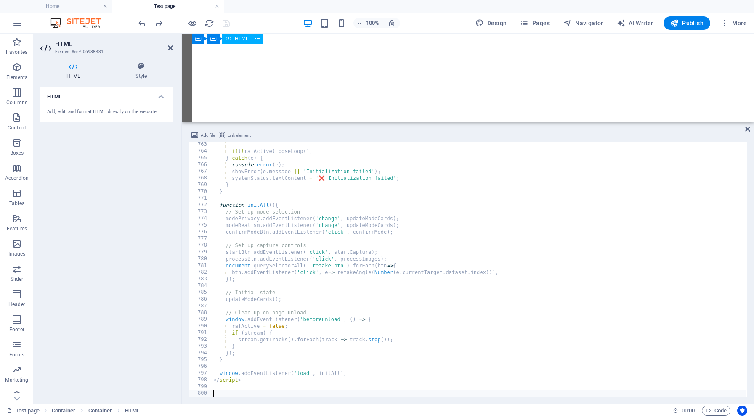
scroll to position [5129, 0]
click at [272, 175] on div "if ( ! rafActive ) poseLoop ( ) ; } catch ( e ) { console . error ( e ) ; showE…" at bounding box center [570, 274] width 717 height 267
type textarea "showError(e.message || 'Initialization failed');"
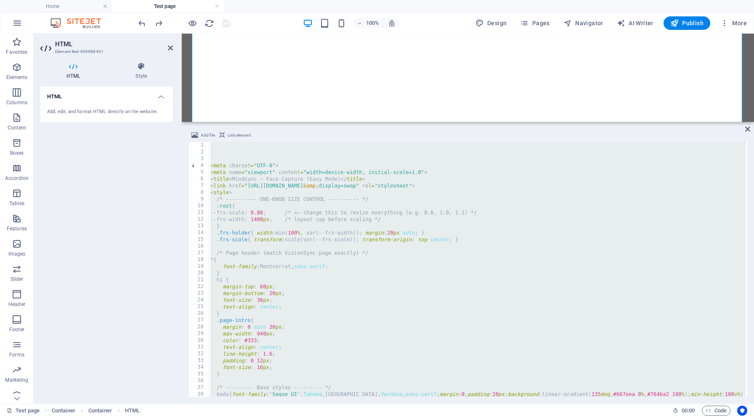
scroll to position [0, 0]
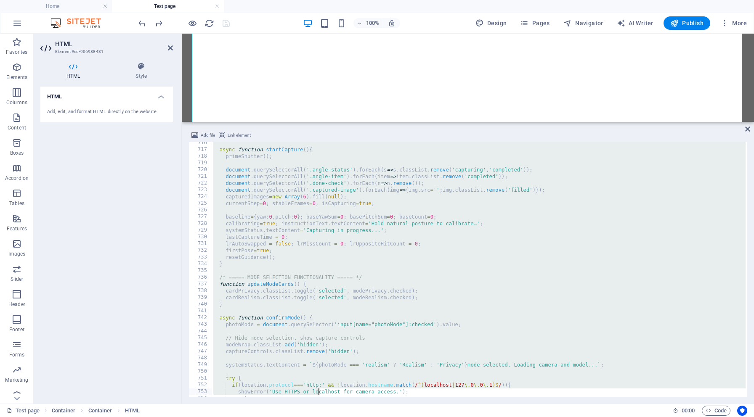
type textarea "window.addEventListener('load', initAll);"
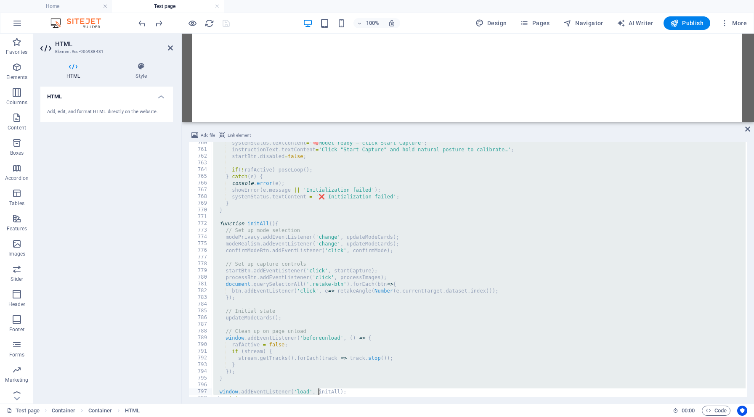
scroll to position [5130, 0]
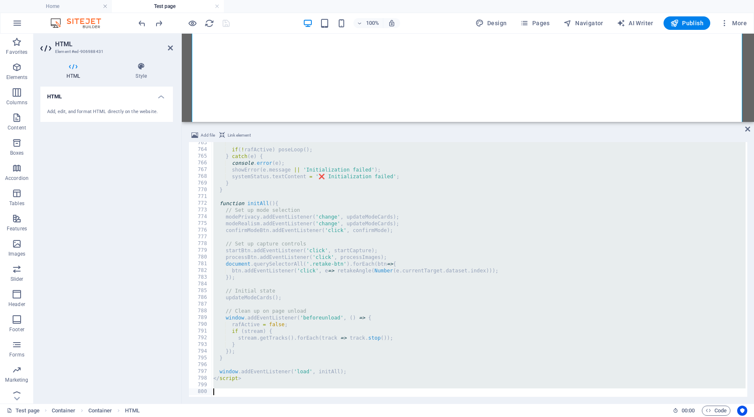
drag, startPoint x: 212, startPoint y: 146, endPoint x: 318, endPoint y: 417, distance: 290.8
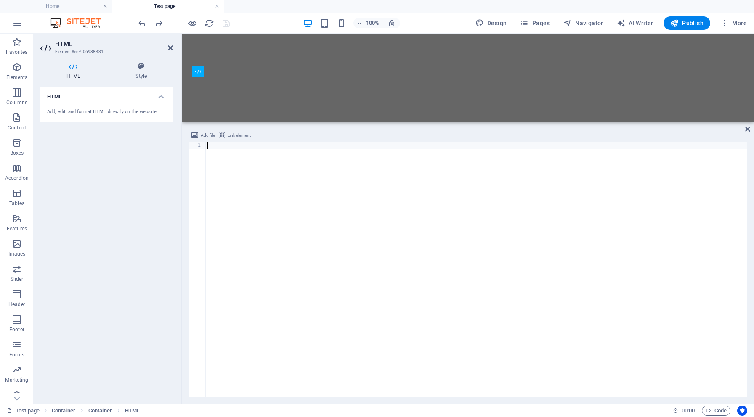
paste textarea "</html>"
type textarea "</html>"
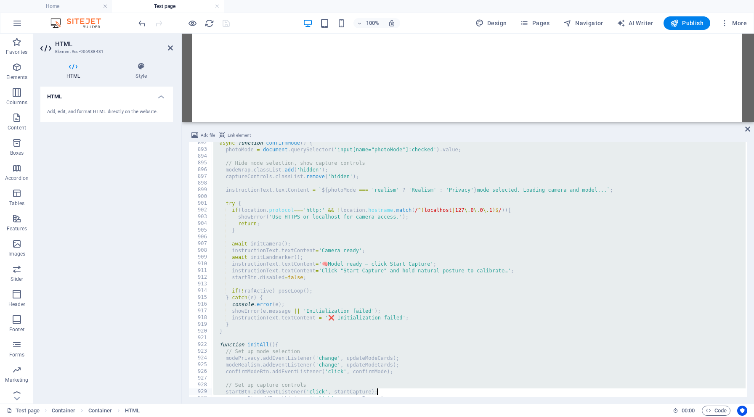
scroll to position [6140, 0]
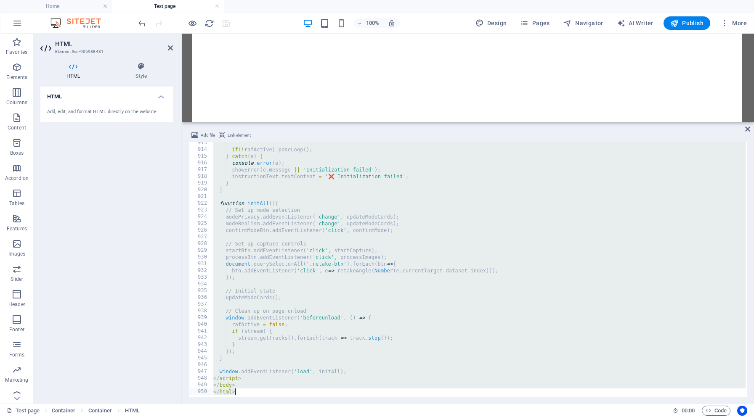
drag, startPoint x: 211, startPoint y: 144, endPoint x: 401, endPoint y: 417, distance: 332.3
click at [0, 0] on section "Favorites Elements Columns Content Boxes Accordion Tables Features Images Slide…" at bounding box center [0, 0] width 0 height 0
type textarea "</body> </html>"
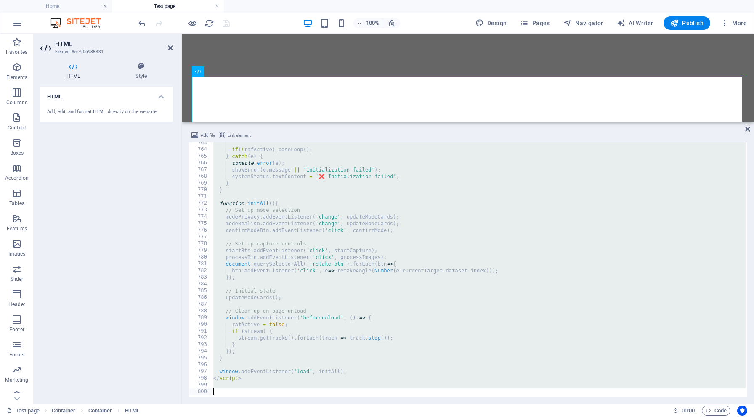
scroll to position [5130, 0]
drag, startPoint x: 212, startPoint y: 147, endPoint x: 338, endPoint y: 417, distance: 297.9
click at [0, 0] on section "Favorites Elements Columns Content Boxes Accordion Tables Features Images Slide…" at bounding box center [0, 0] width 0 height 0
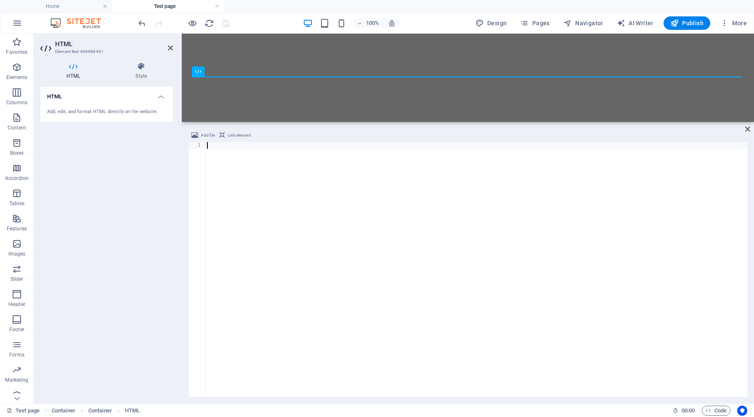
type textarea "</html>"
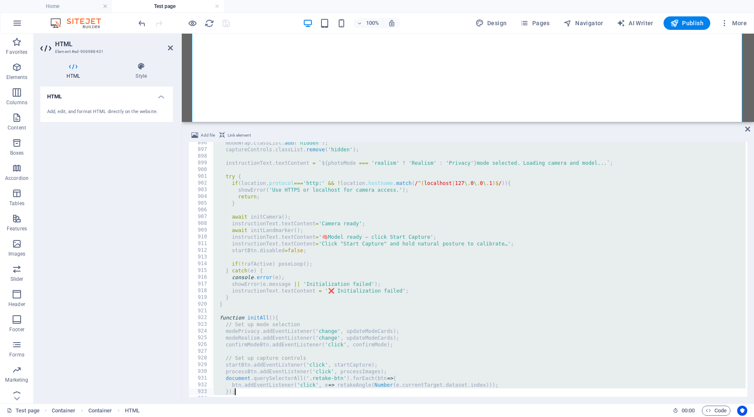
scroll to position [6140, 0]
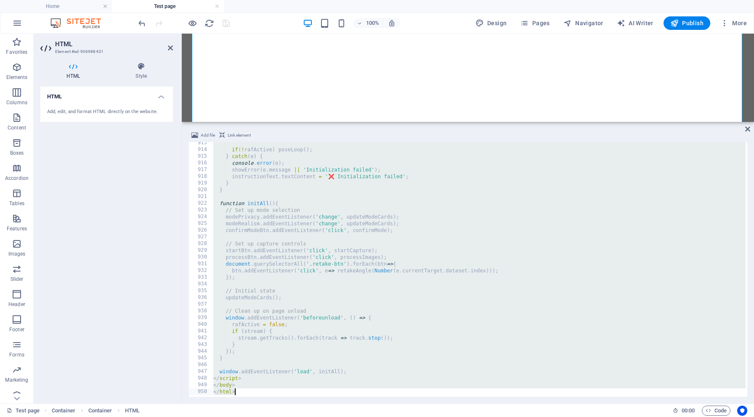
drag, startPoint x: 210, startPoint y: 145, endPoint x: 292, endPoint y: 417, distance: 284.2
click at [0, 0] on section "Favorites Elements Columns Content Boxes Accordion Tables Features Images Slide…" at bounding box center [0, 0] width 0 height 0
type textarea "</body> </html>"
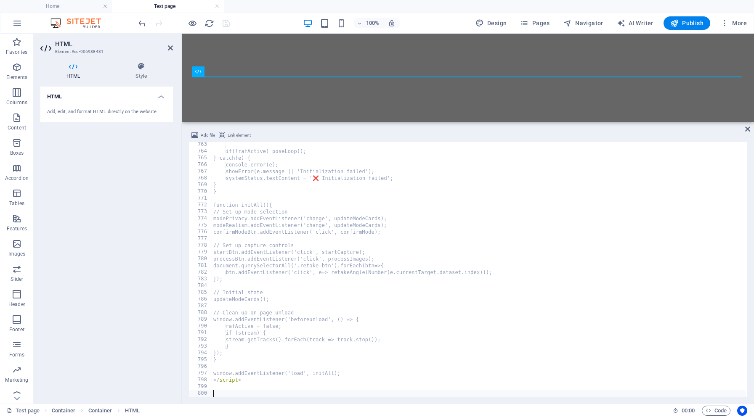
scroll to position [5129, 0]
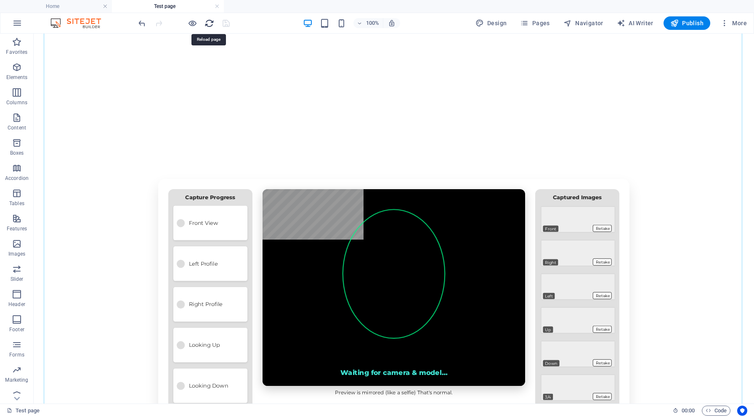
click at [209, 21] on icon "reload" at bounding box center [209, 24] width 10 height 10
click at [190, 65] on h6 "Open preview website" at bounding box center [199, 65] width 56 height 10
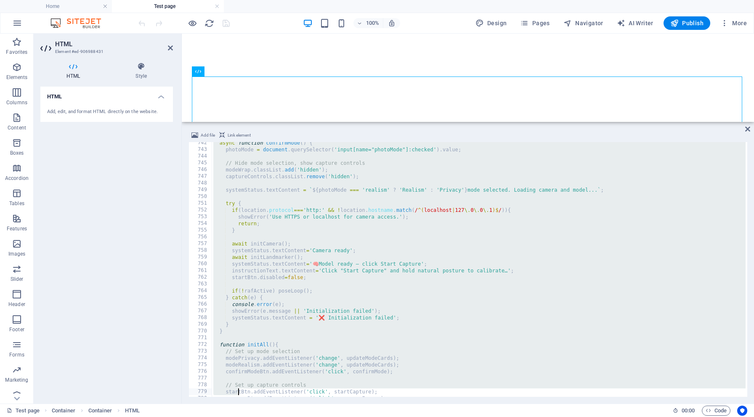
scroll to position [5130, 0]
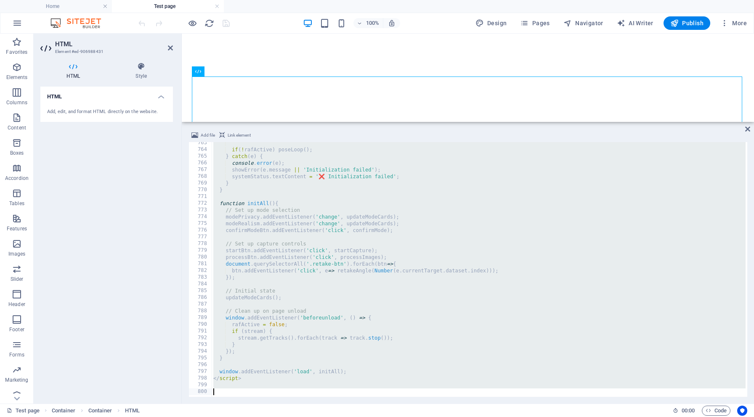
drag, startPoint x: 211, startPoint y: 145, endPoint x: 239, endPoint y: 417, distance: 273.2
click at [0, 0] on section "Favorites Elements Columns Content Boxes Accordion Tables Features Images Slide…" at bounding box center [0, 0] width 0 height 0
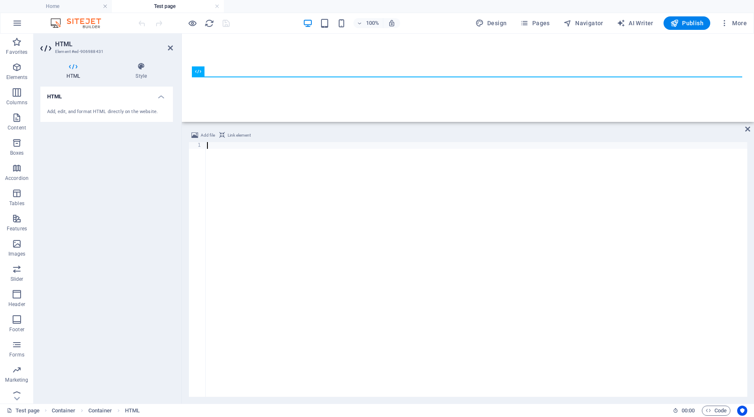
type textarea "</html>"
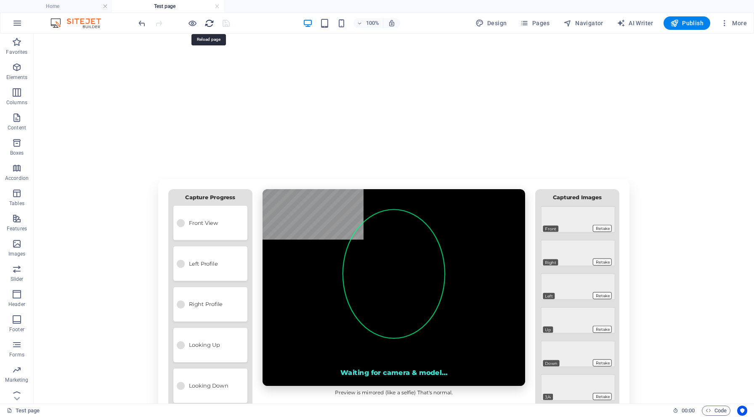
click at [209, 21] on icon "reload" at bounding box center [209, 24] width 10 height 10
click at [198, 66] on h6 "Open preview website" at bounding box center [199, 65] width 56 height 10
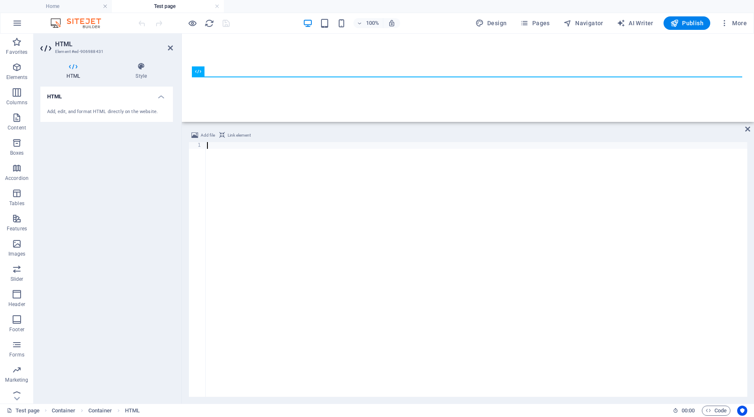
paste textarea "</script>"
type textarea "</script>"
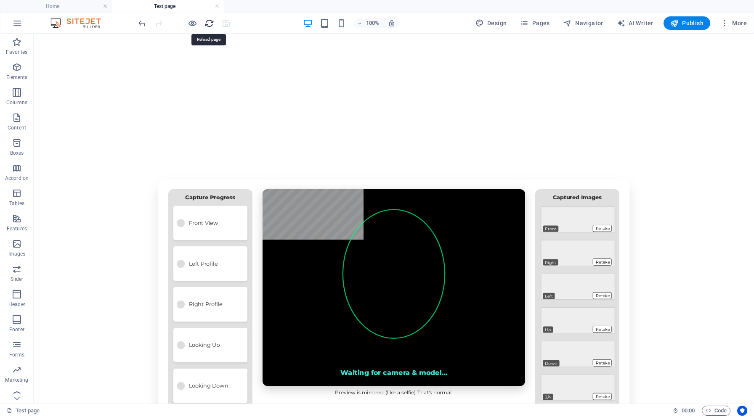
click at [209, 20] on icon "reload" at bounding box center [209, 24] width 10 height 10
click at [194, 64] on h6 "Open preview website" at bounding box center [199, 65] width 56 height 10
